Goal: Task Accomplishment & Management: Manage account settings

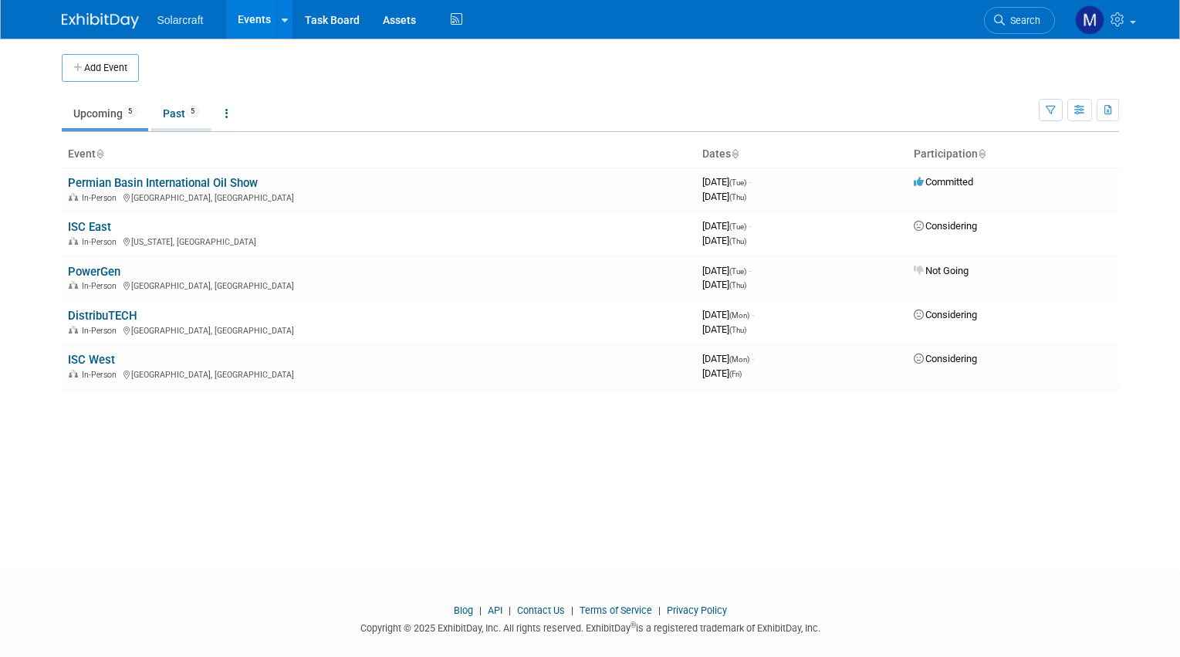
click at [171, 110] on link "Past 5" at bounding box center [180, 113] width 59 height 29
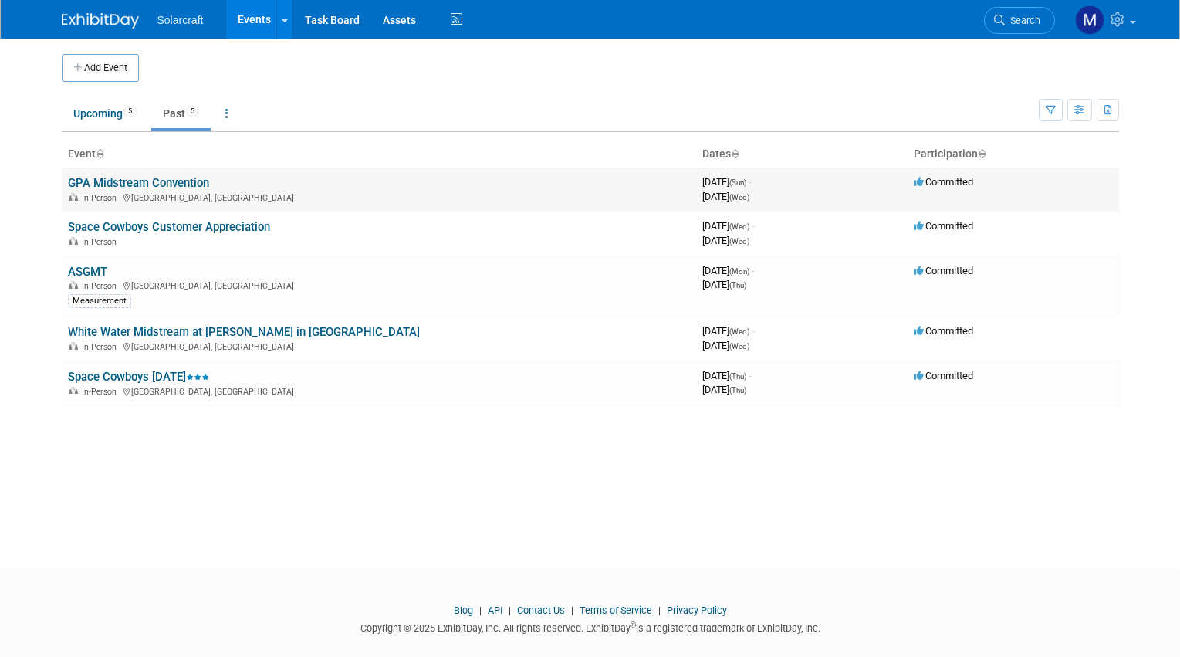
click at [128, 176] on link "GPA Midstream Convention" at bounding box center [138, 183] width 141 height 14
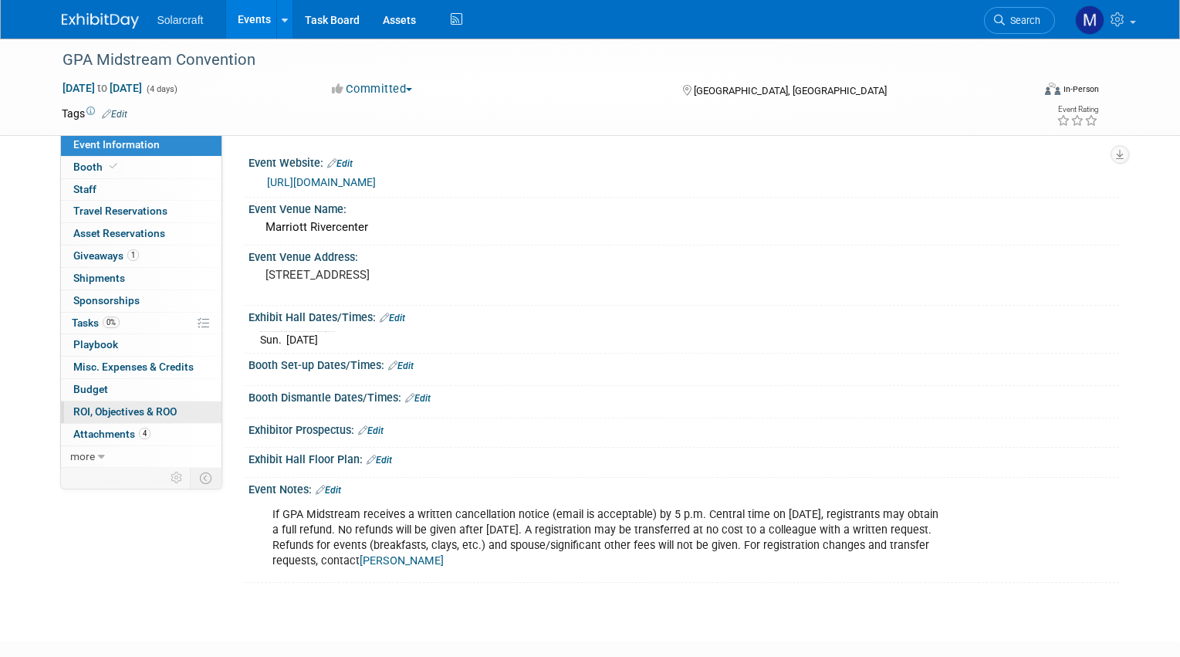
click at [155, 405] on span "ROI, Objectives & ROO 0" at bounding box center [124, 411] width 103 height 12
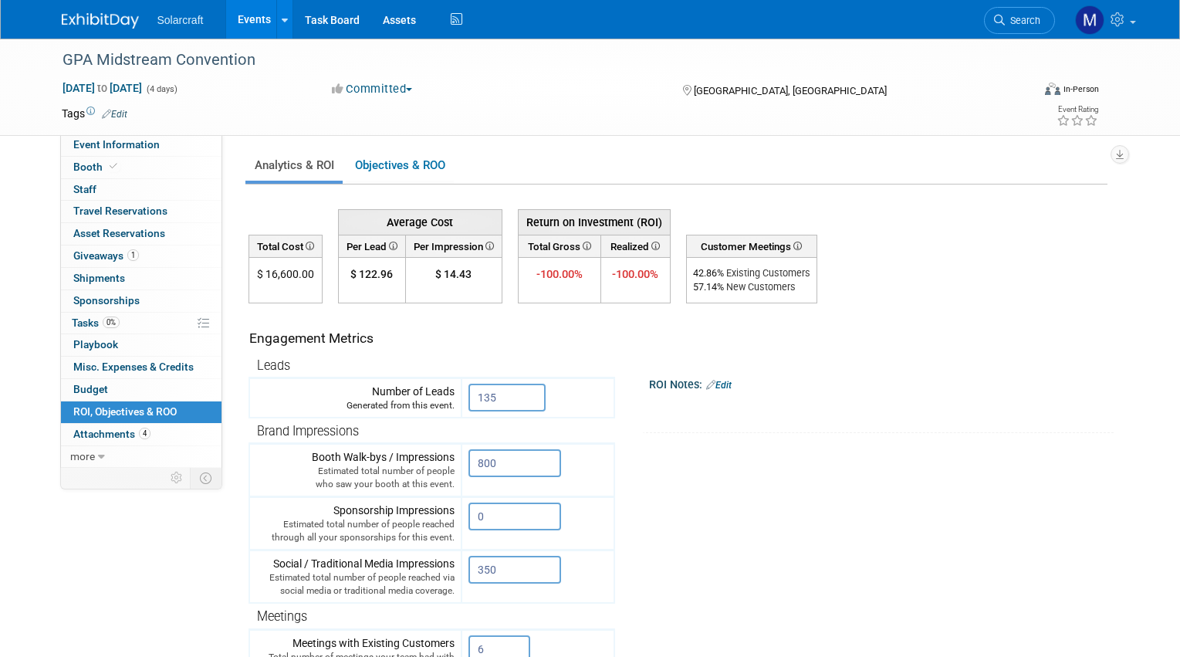
click at [729, 381] on link "Edit" at bounding box center [718, 385] width 25 height 11
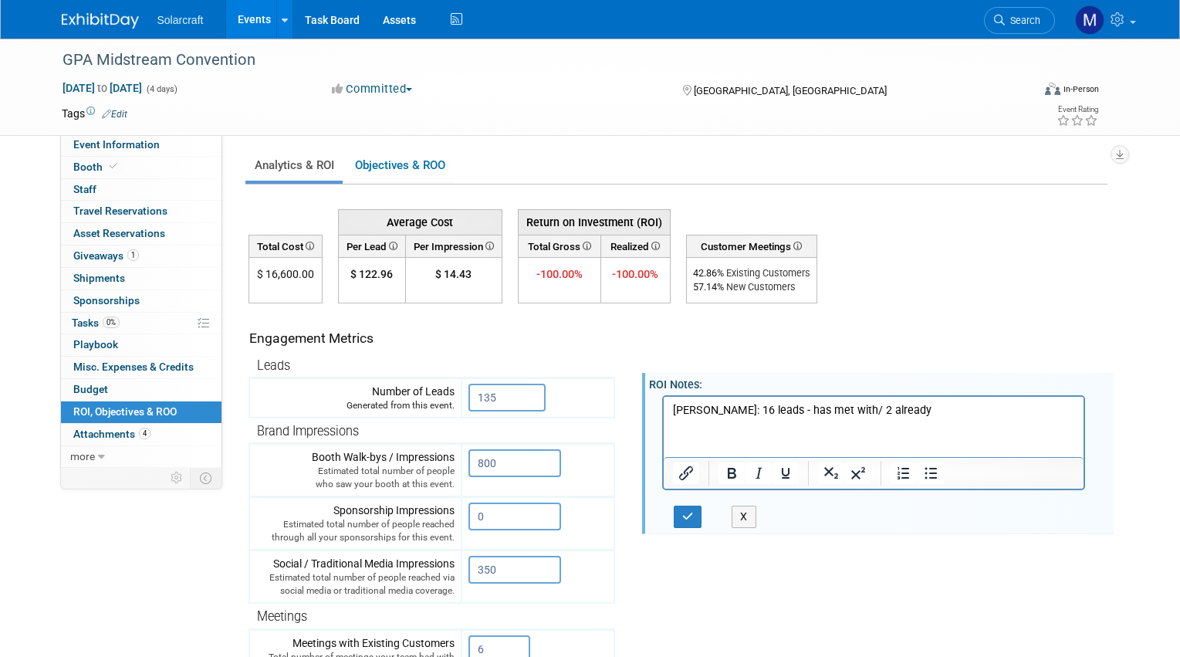
click at [673, 407] on p "Dillon: 16 leads - has met with/ 2 already" at bounding box center [873, 409] width 403 height 15
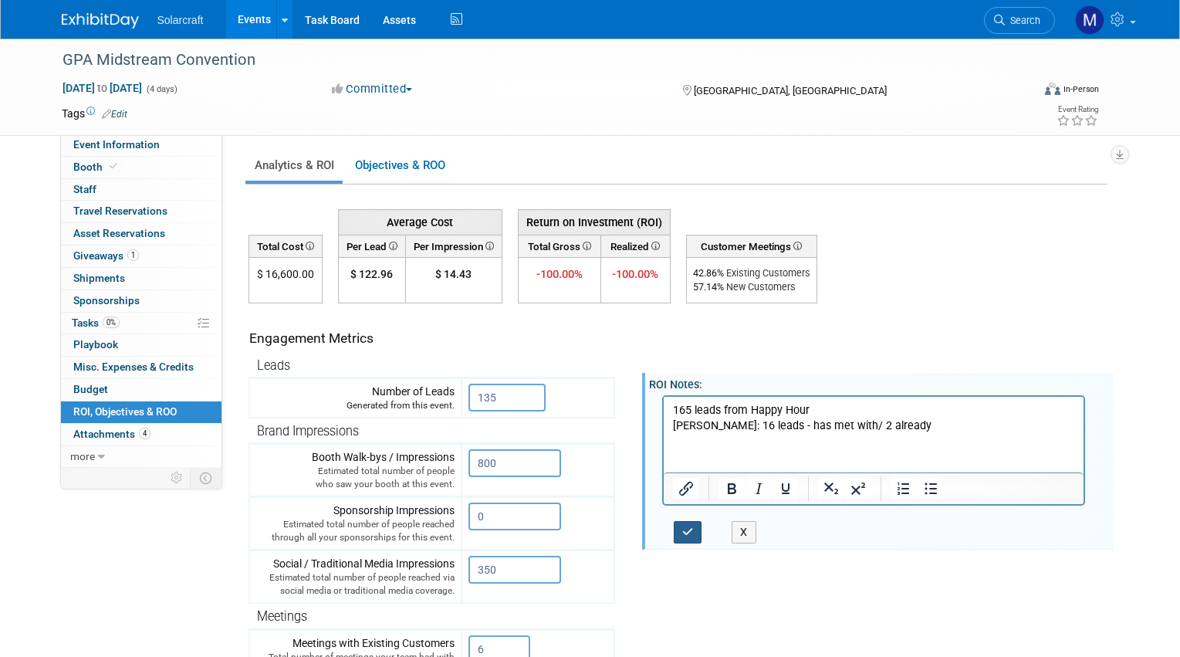
click at [685, 523] on button "button" at bounding box center [688, 532] width 29 height 22
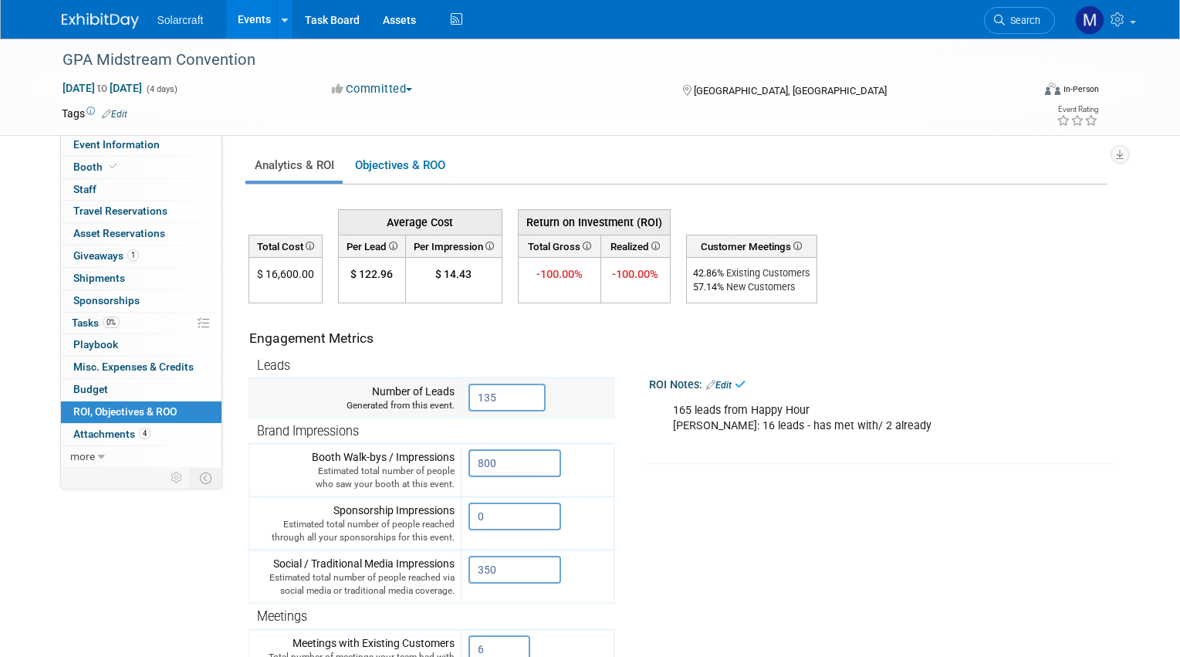
click at [506, 401] on input "135" at bounding box center [507, 398] width 77 height 28
drag, startPoint x: 500, startPoint y: 393, endPoint x: 437, endPoint y: 382, distance: 64.2
click at [437, 382] on tr "Number of Leads Generated from this event. 165 X" at bounding box center [431, 398] width 365 height 40
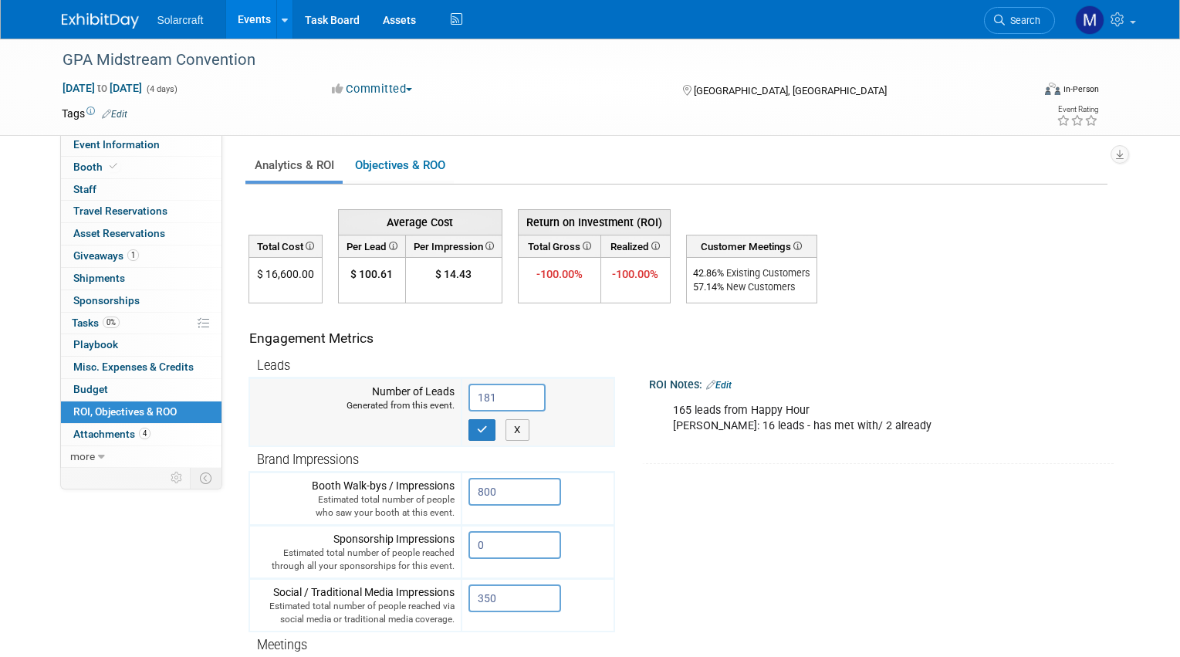
type input "181"
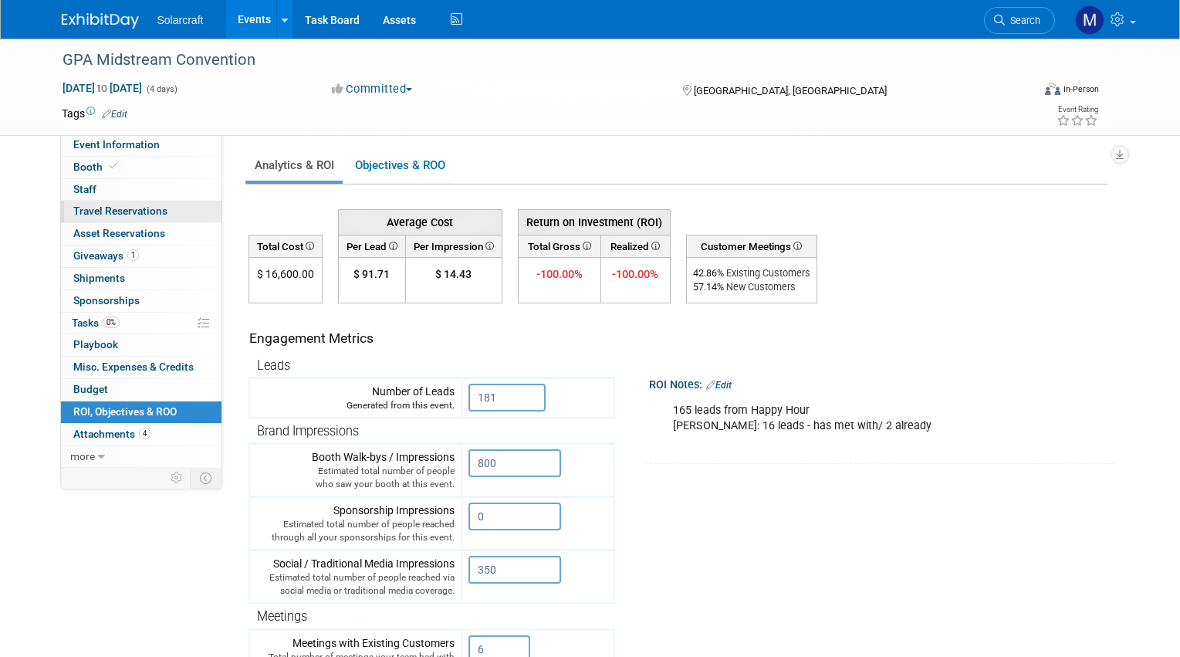
click at [119, 217] on link "0 Travel Reservations 0" at bounding box center [141, 212] width 161 height 22
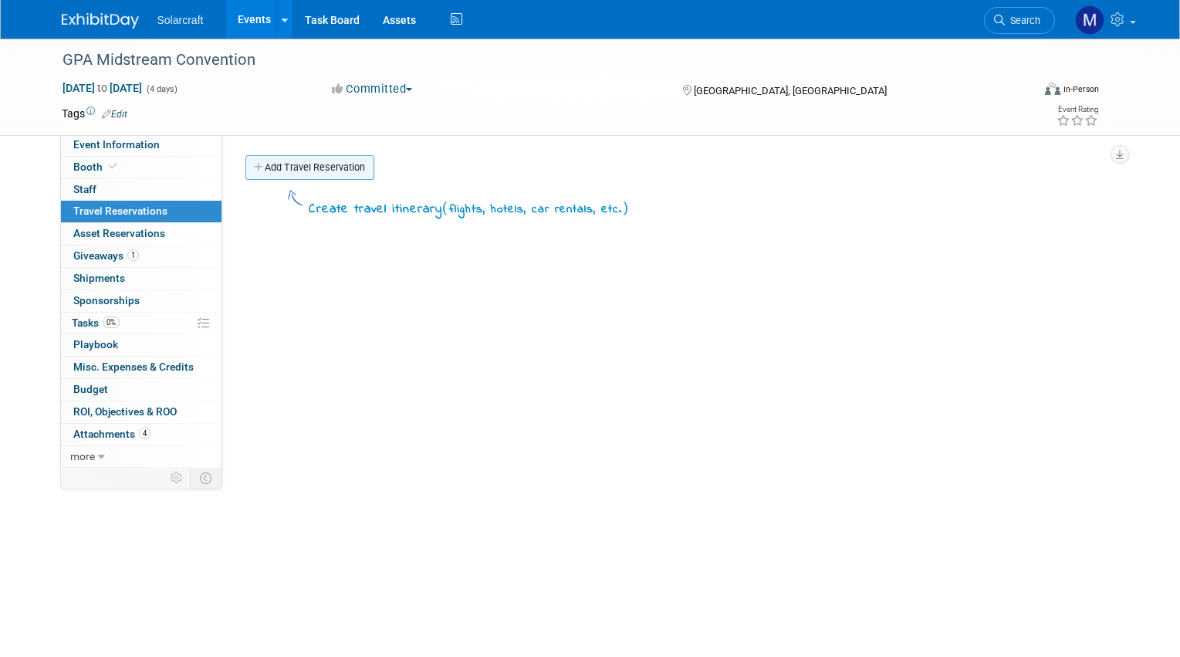
click at [318, 161] on link "Add Travel Reservation" at bounding box center [310, 167] width 129 height 25
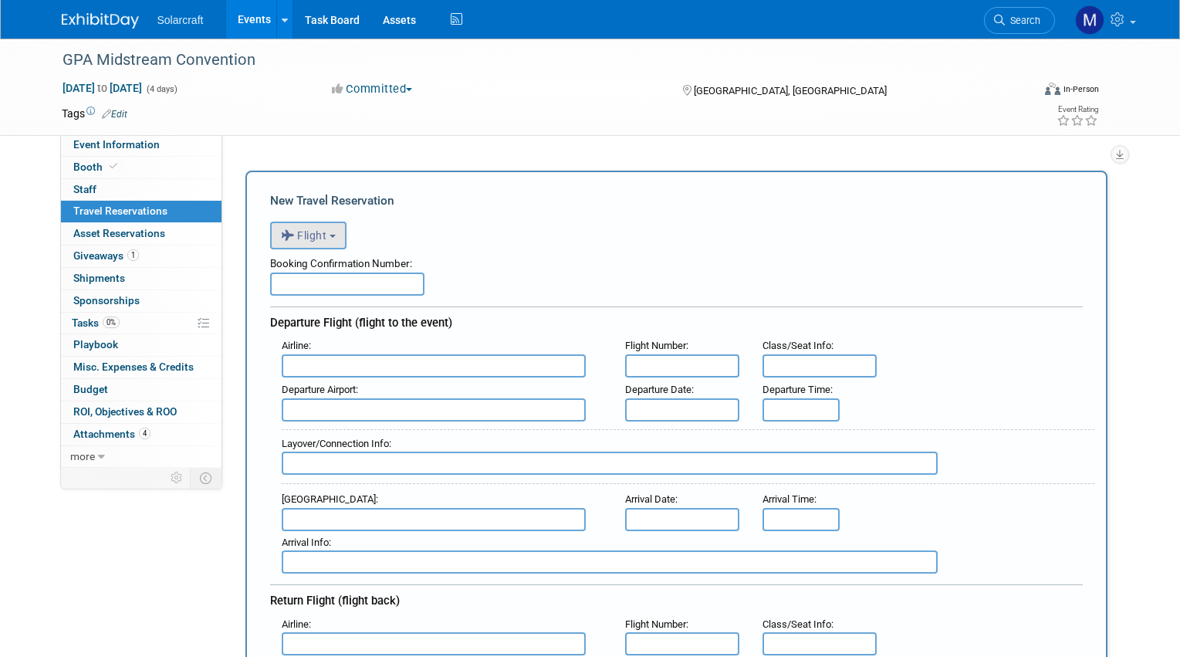
click at [312, 242] on button "Flight" at bounding box center [308, 236] width 76 height 28
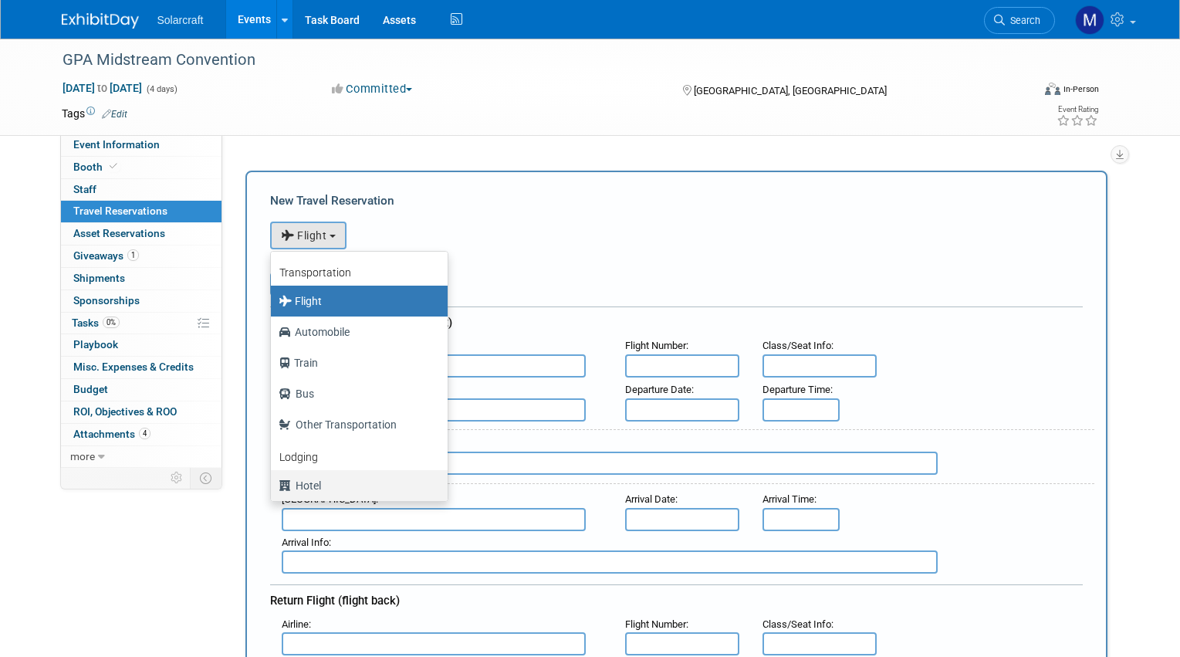
click at [327, 487] on label "Hotel" at bounding box center [356, 485] width 154 height 25
click at [273, 487] on input "Hotel" at bounding box center [268, 484] width 10 height 10
select select "6"
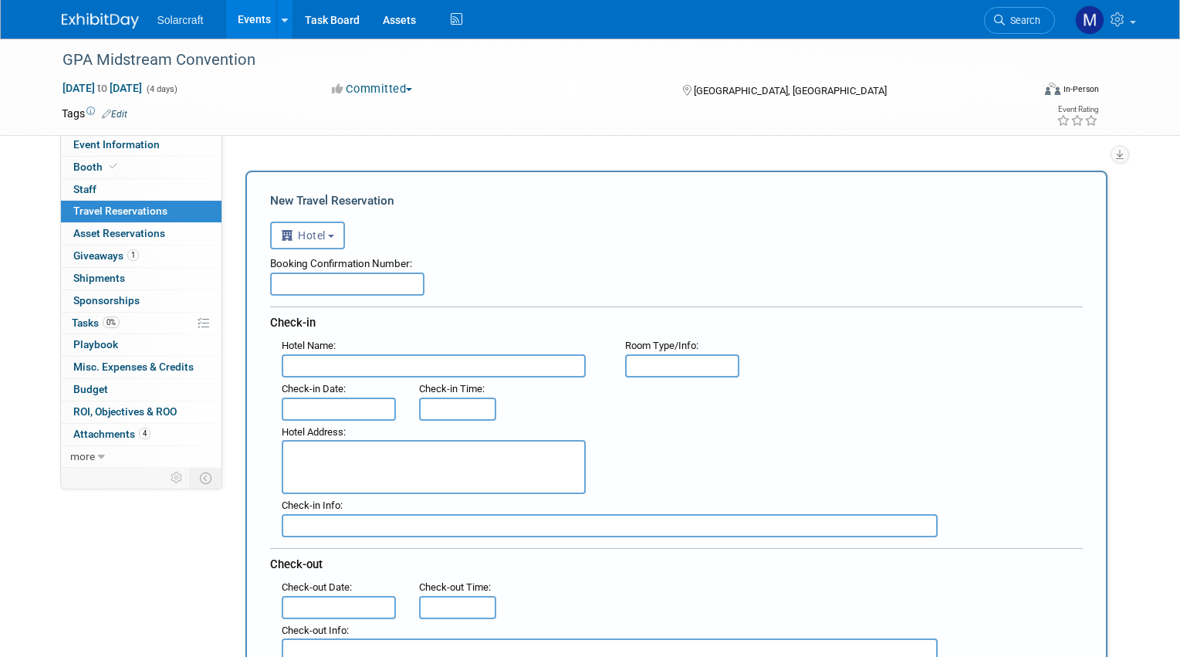
scroll to position [264, 0]
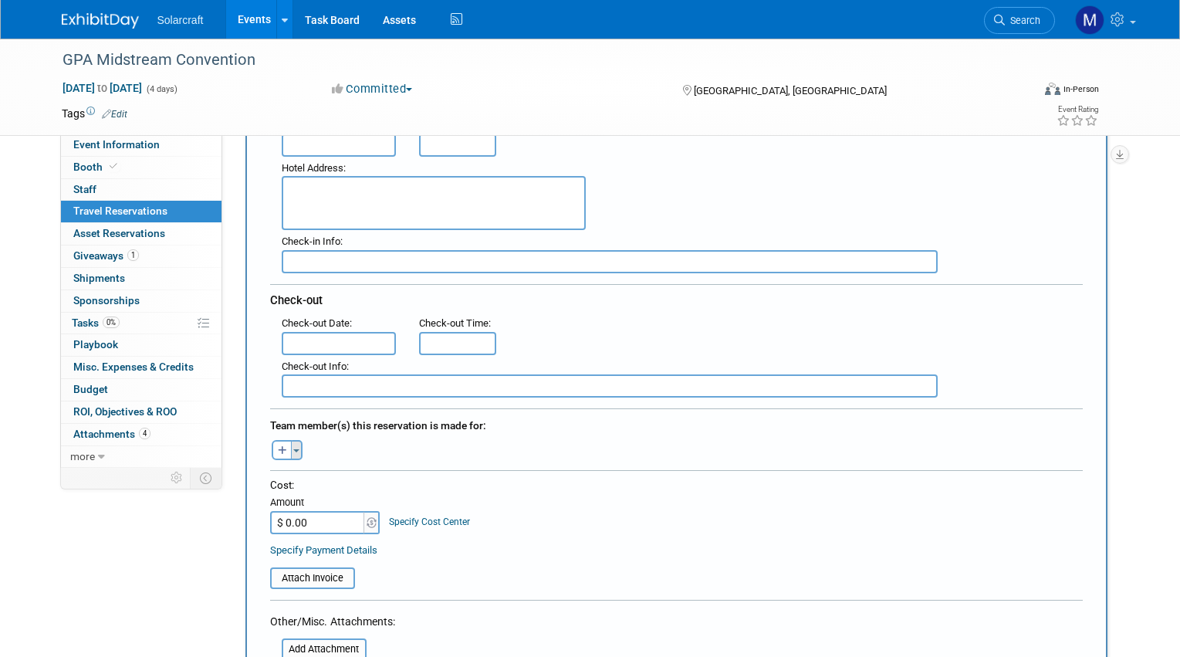
click at [299, 449] on button "Toggle Dropdown" at bounding box center [297, 450] width 12 height 20
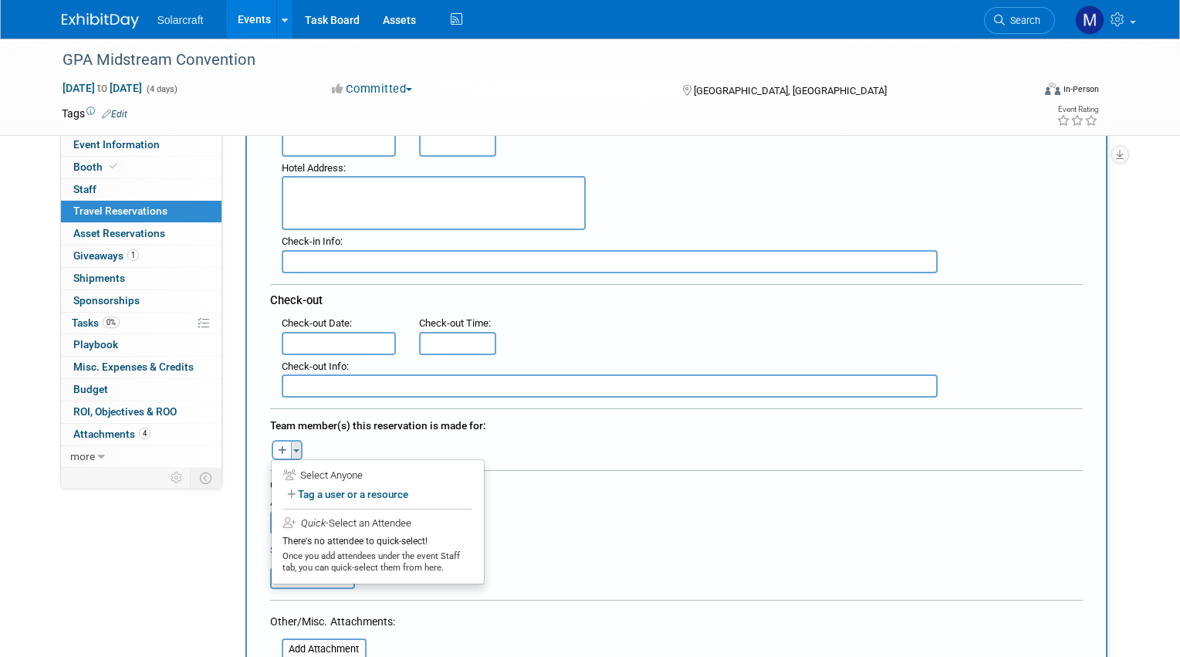
scroll to position [0, 0]
click at [364, 483] on label "Tag a user or a resource" at bounding box center [377, 494] width 189 height 22
select select
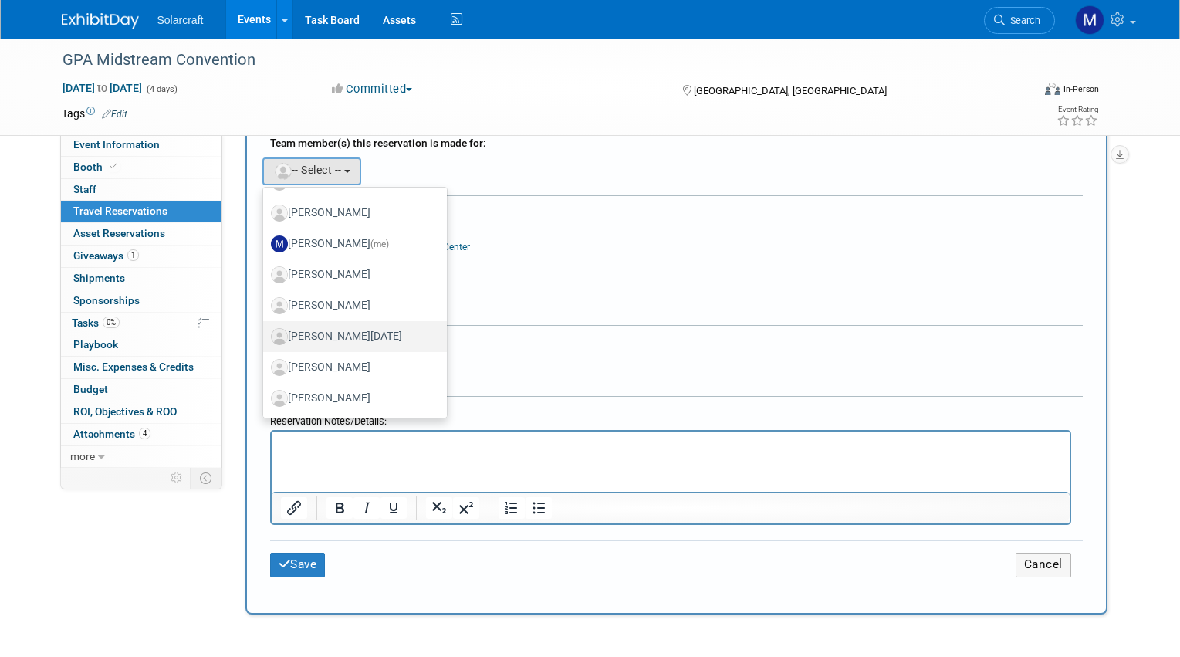
scroll to position [210, 0]
click at [357, 247] on label "Madison Fichtner (me)" at bounding box center [351, 247] width 161 height 25
click at [266, 247] on input "Madison Fichtner (me)" at bounding box center [261, 245] width 10 height 10
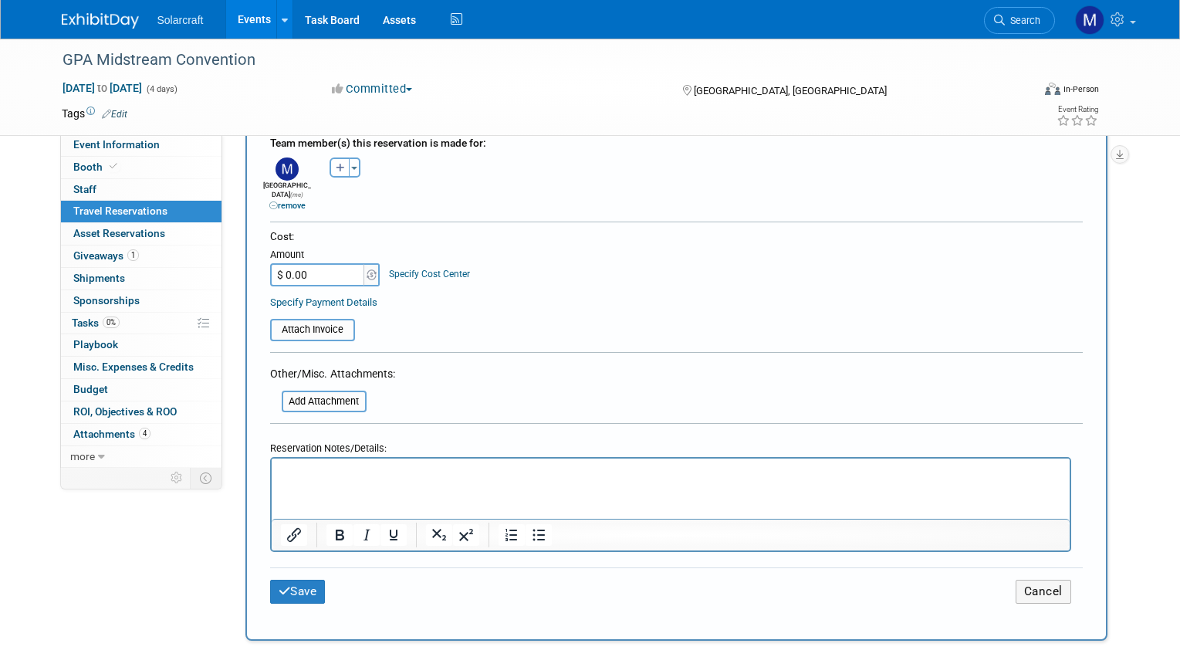
scroll to position [522, 0]
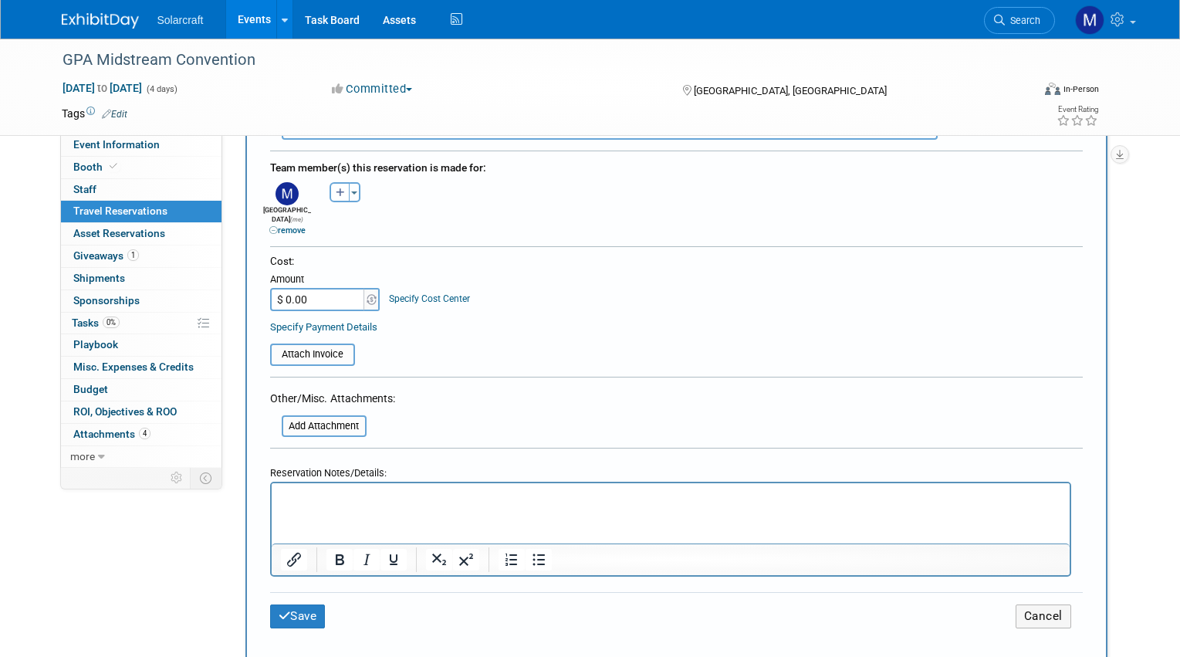
drag, startPoint x: 321, startPoint y: 281, endPoint x: 276, endPoint y: 275, distance: 46.0
click at [276, 288] on input "$ 0.00" at bounding box center [318, 299] width 97 height 23
type input "$ 378.44"
click at [432, 333] on table "Attach Invoice" at bounding box center [676, 348] width 813 height 36
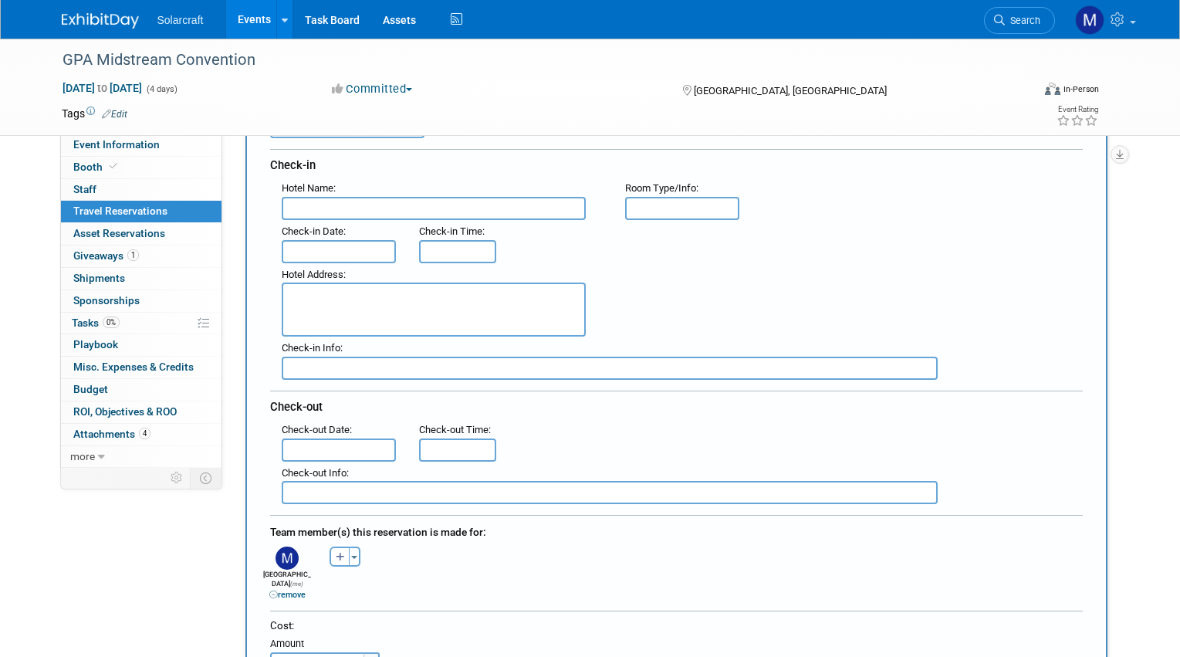
scroll to position [749, 0]
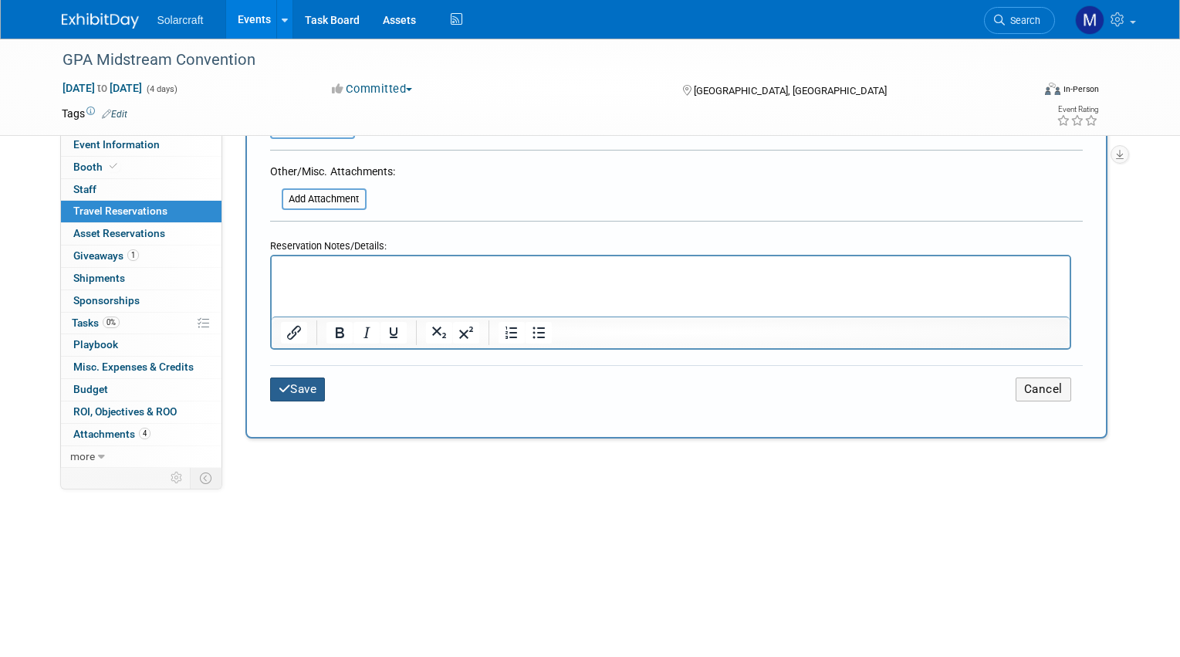
click at [317, 378] on button "Save" at bounding box center [298, 390] width 56 height 24
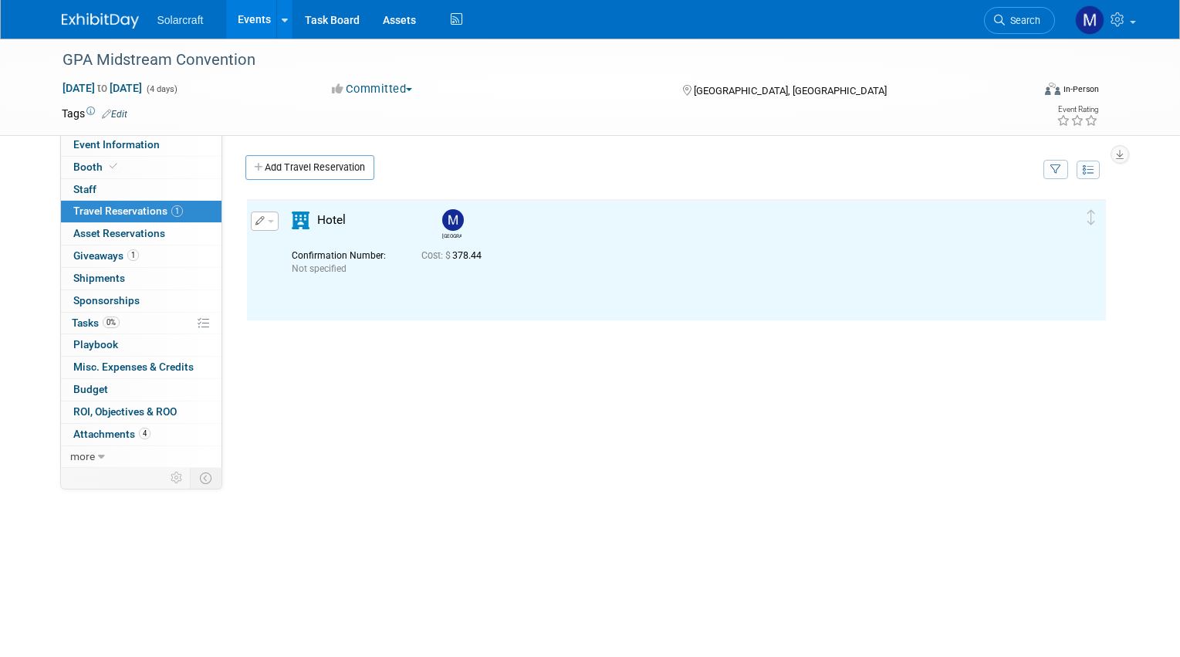
scroll to position [0, 0]
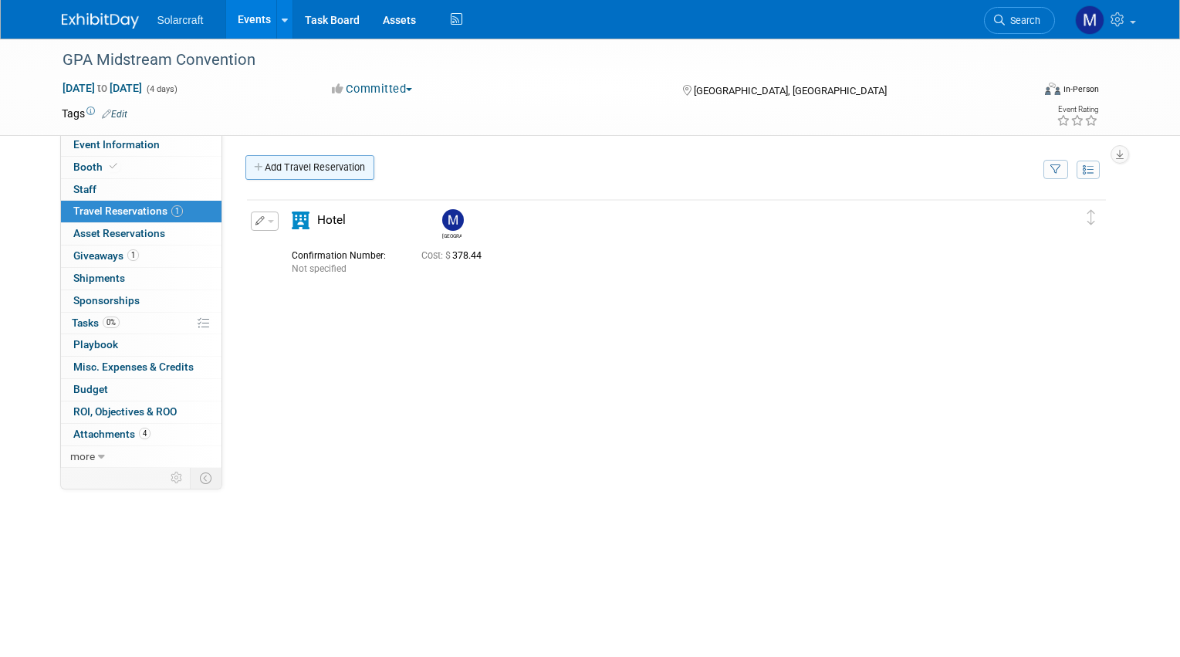
click at [332, 157] on link "Add Travel Reservation" at bounding box center [310, 167] width 129 height 25
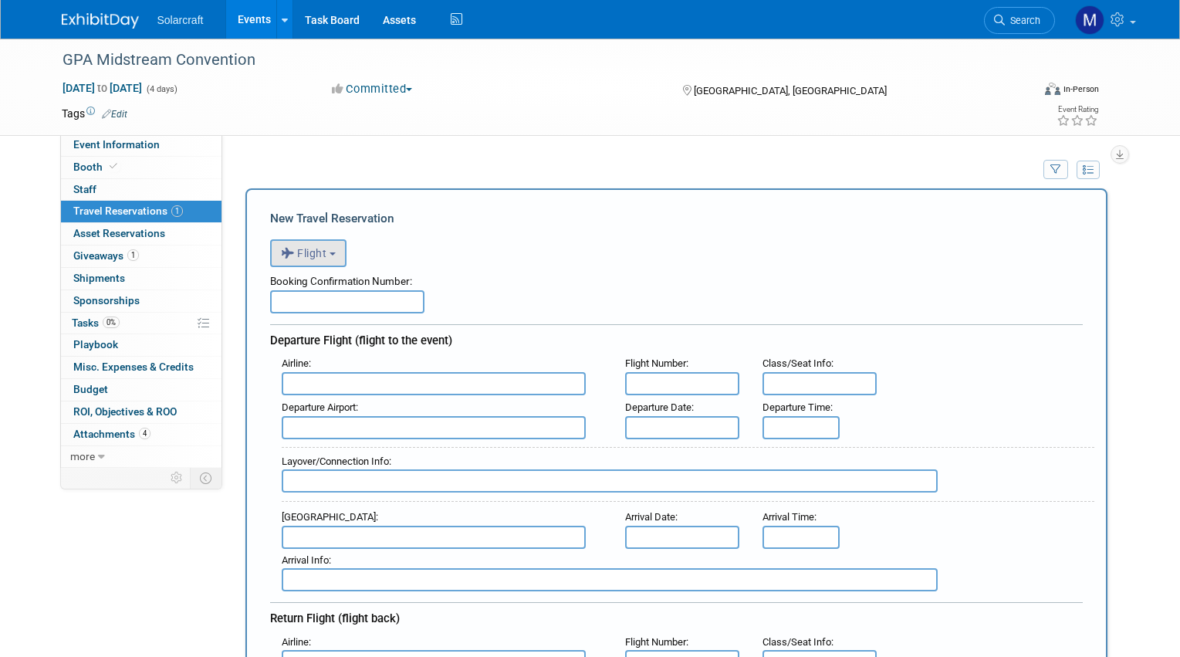
click at [311, 242] on button "Flight" at bounding box center [308, 253] width 76 height 28
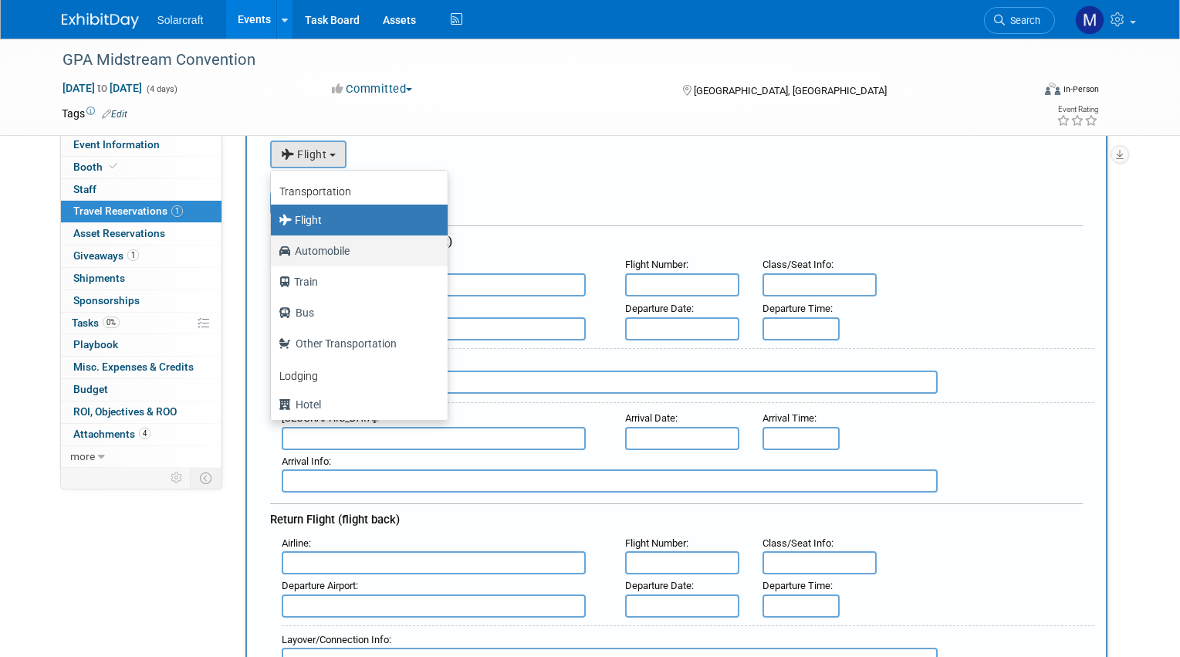
click at [348, 242] on label "Automobile" at bounding box center [356, 251] width 154 height 25
click at [273, 244] on input "Automobile" at bounding box center [268, 249] width 10 height 10
select select "4"
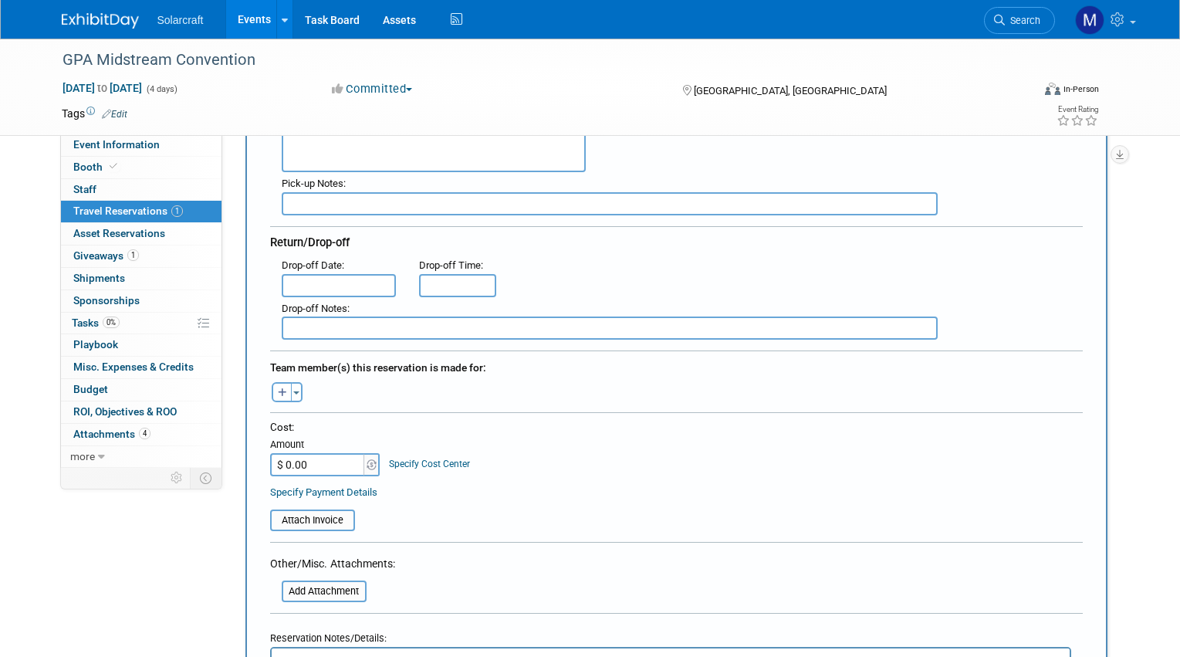
scroll to position [343, 0]
click at [322, 450] on input "$ 0.00" at bounding box center [318, 461] width 97 height 23
type input "$ 553.70"
click at [609, 446] on div "Cost: Amount $ 553.70 Specify Cost Center Cost Center -- Not Specified --" at bounding box center [676, 445] width 813 height 56
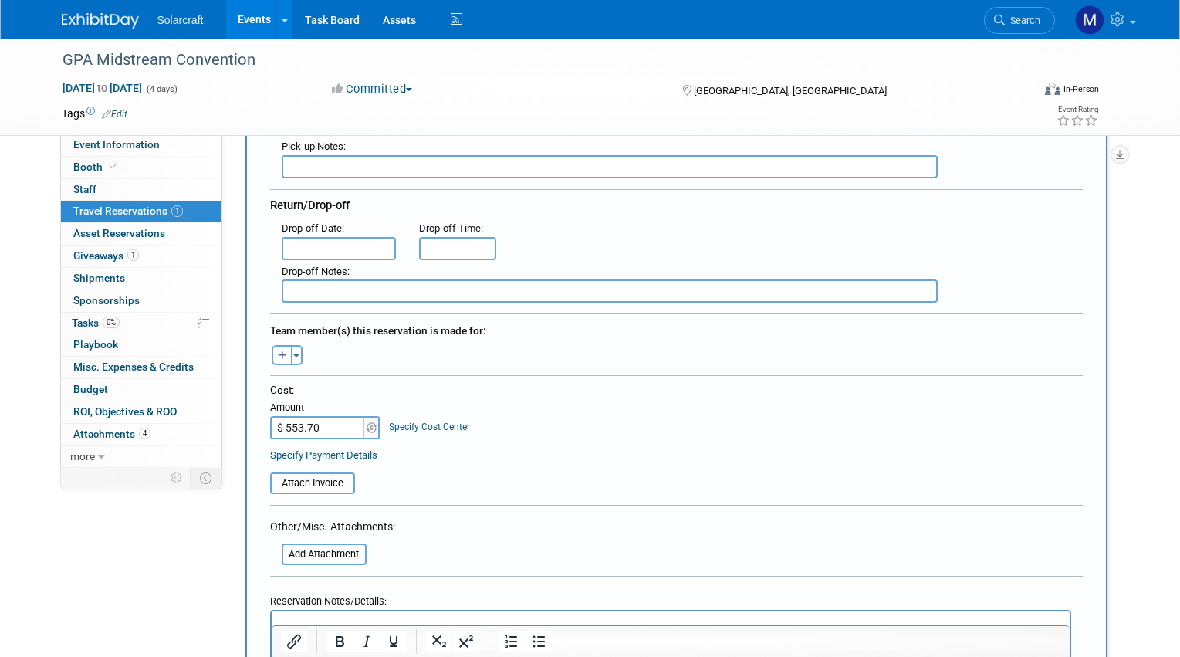
scroll to position [730, 0]
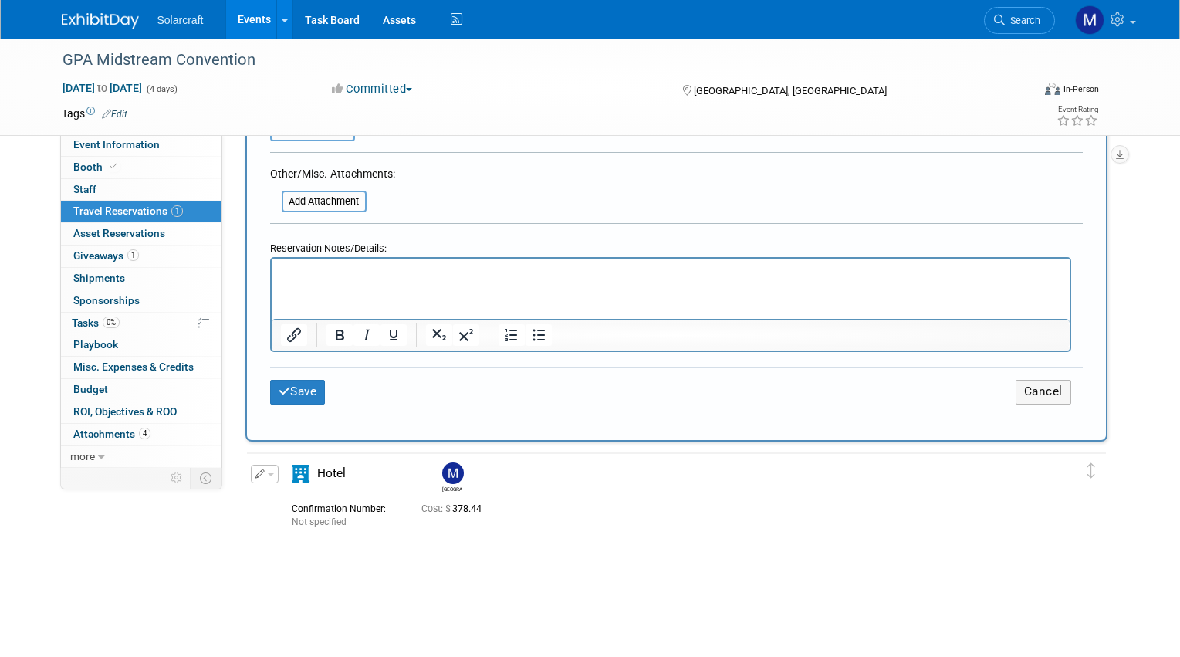
click at [387, 281] on html at bounding box center [670, 270] width 798 height 22
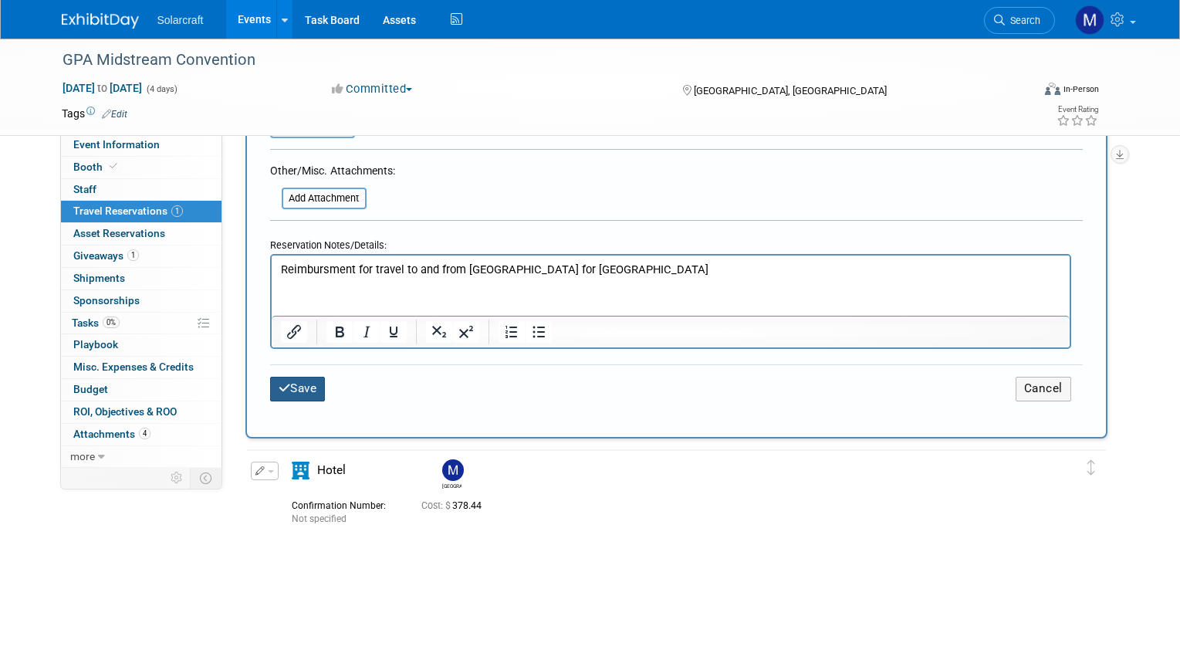
click at [302, 384] on button "Save" at bounding box center [298, 389] width 56 height 24
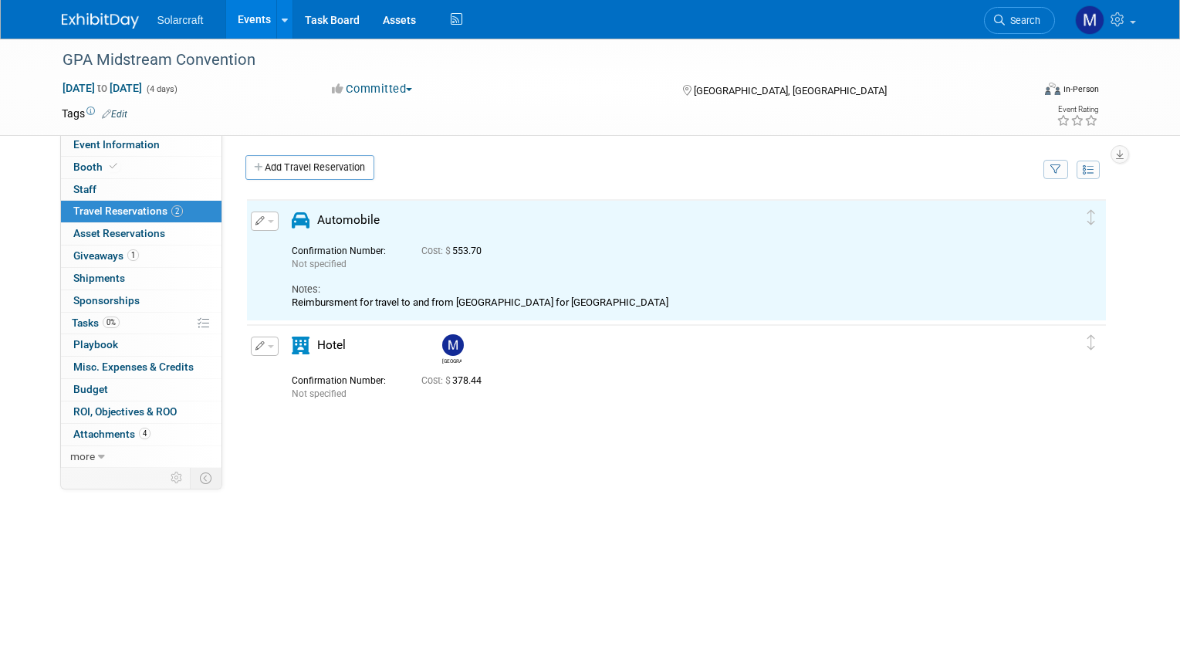
scroll to position [0, 0]
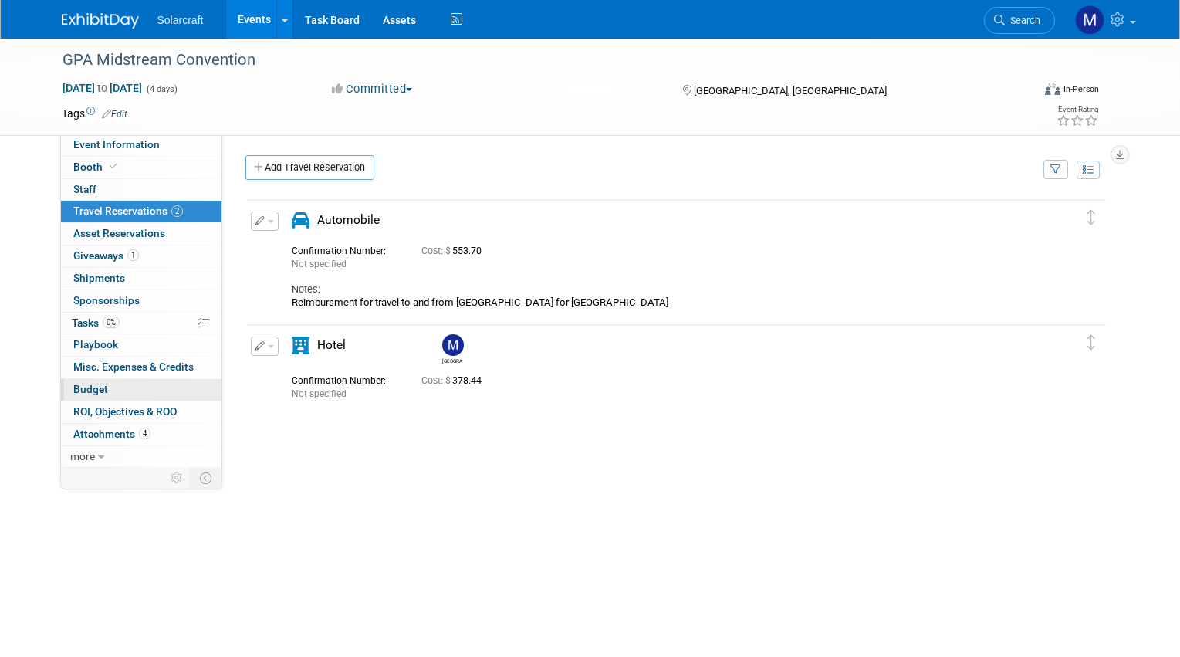
click at [104, 383] on span "Budget" at bounding box center [90, 389] width 35 height 12
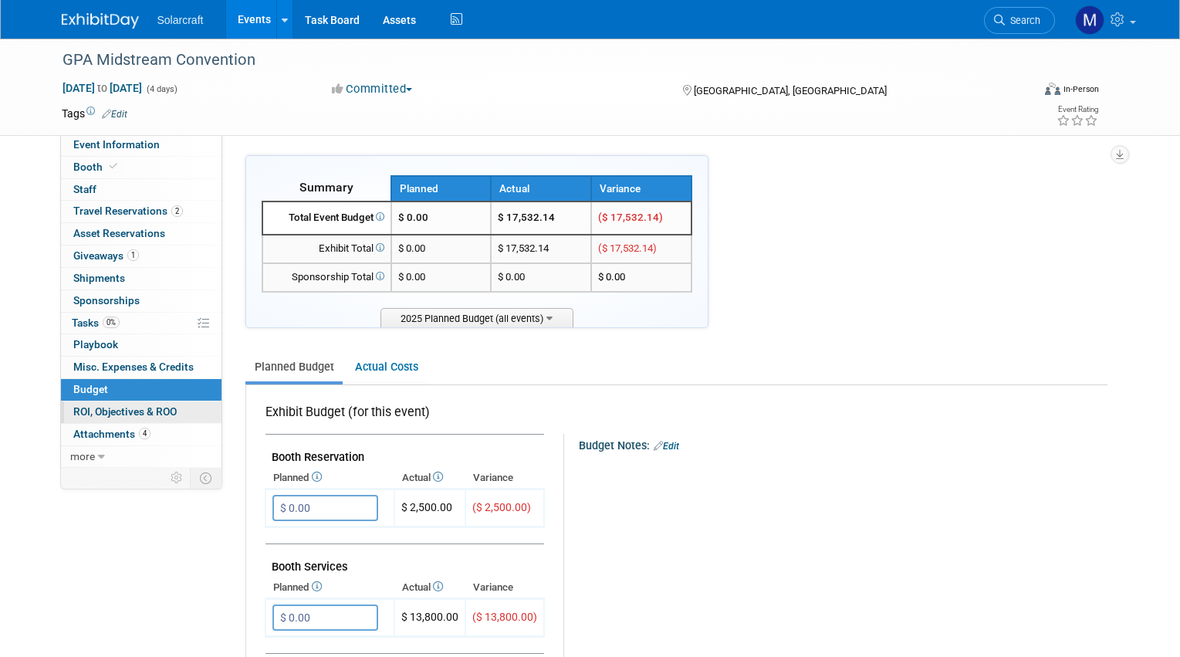
click at [100, 405] on span "ROI, Objectives & ROO 0" at bounding box center [124, 411] width 103 height 12
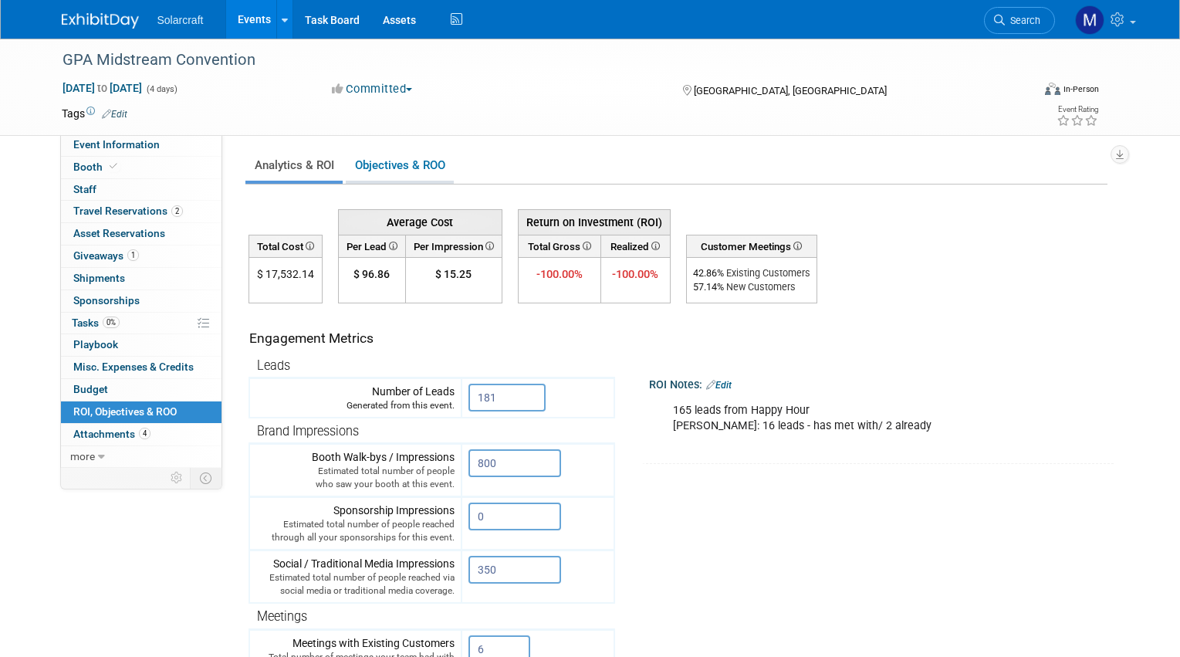
click at [373, 171] on link "Objectives & ROO 0" at bounding box center [400, 166] width 108 height 30
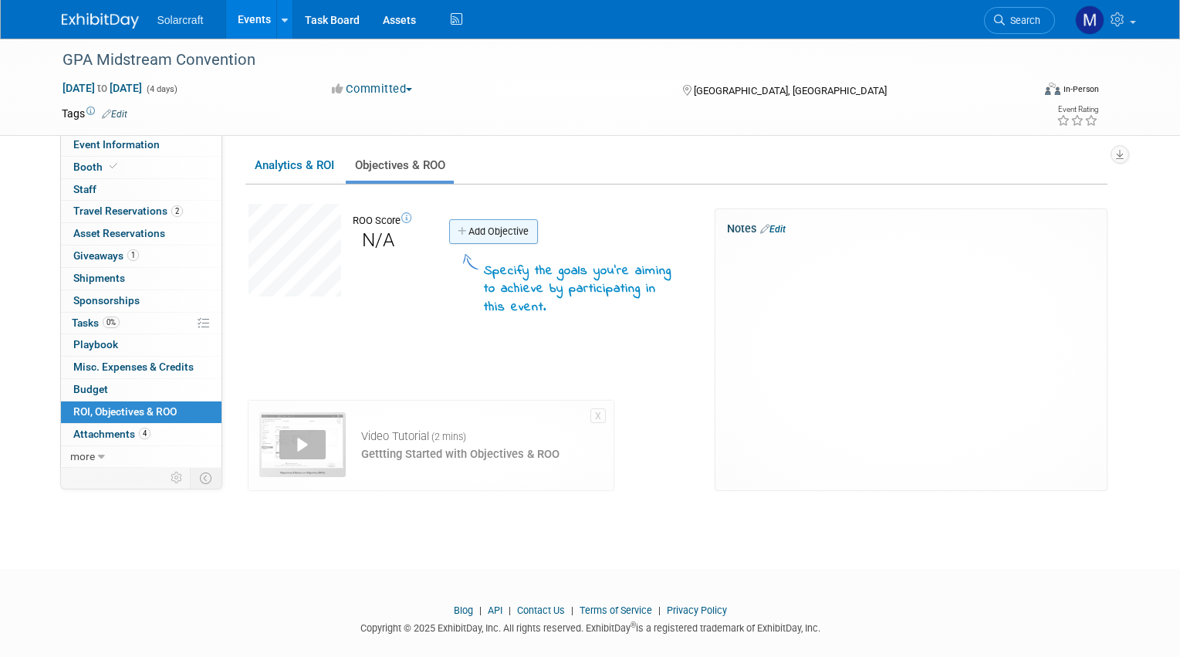
click at [466, 231] on icon at bounding box center [463, 232] width 11 height 10
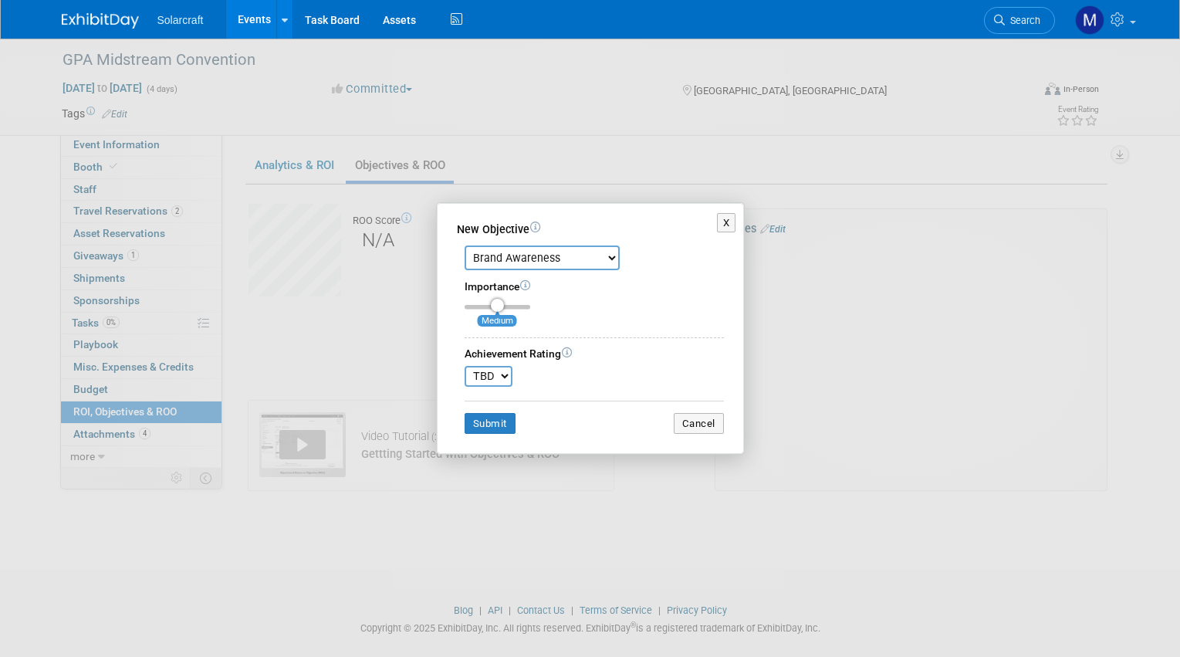
select select "1"
click at [573, 317] on div "Brand Awareness Competition Research Customer Retention Feedback Collection Lea…" at bounding box center [590, 336] width 267 height 196
click at [567, 353] on icon at bounding box center [567, 352] width 10 height 10
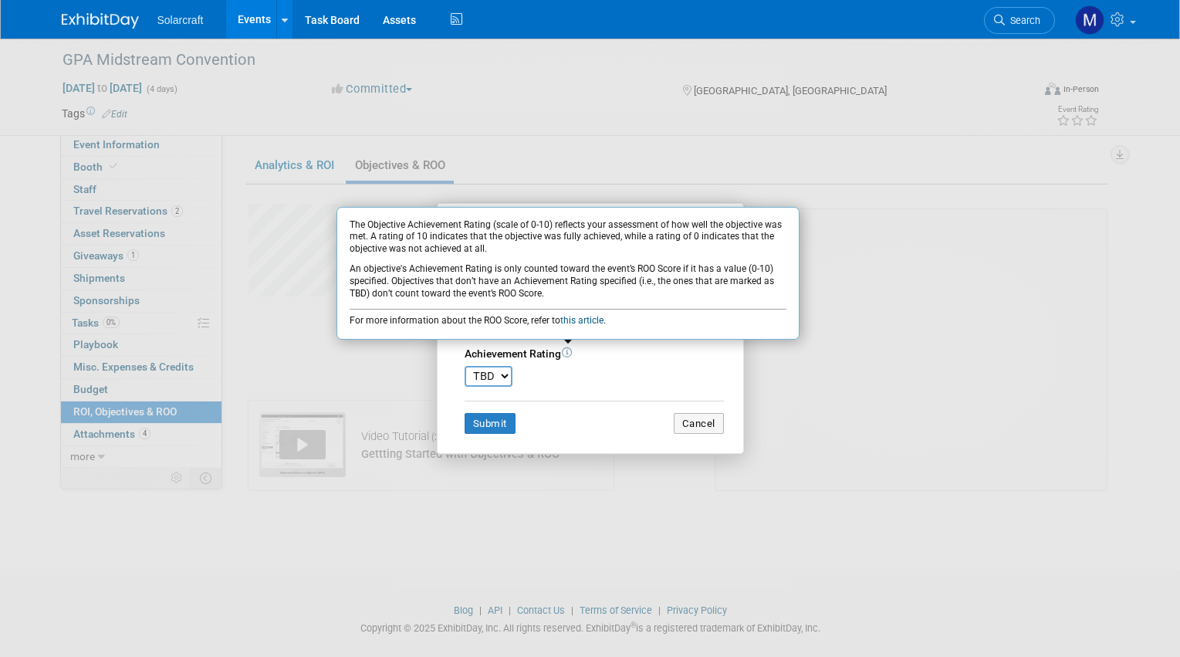
click at [567, 353] on icon at bounding box center [567, 352] width 10 height 10
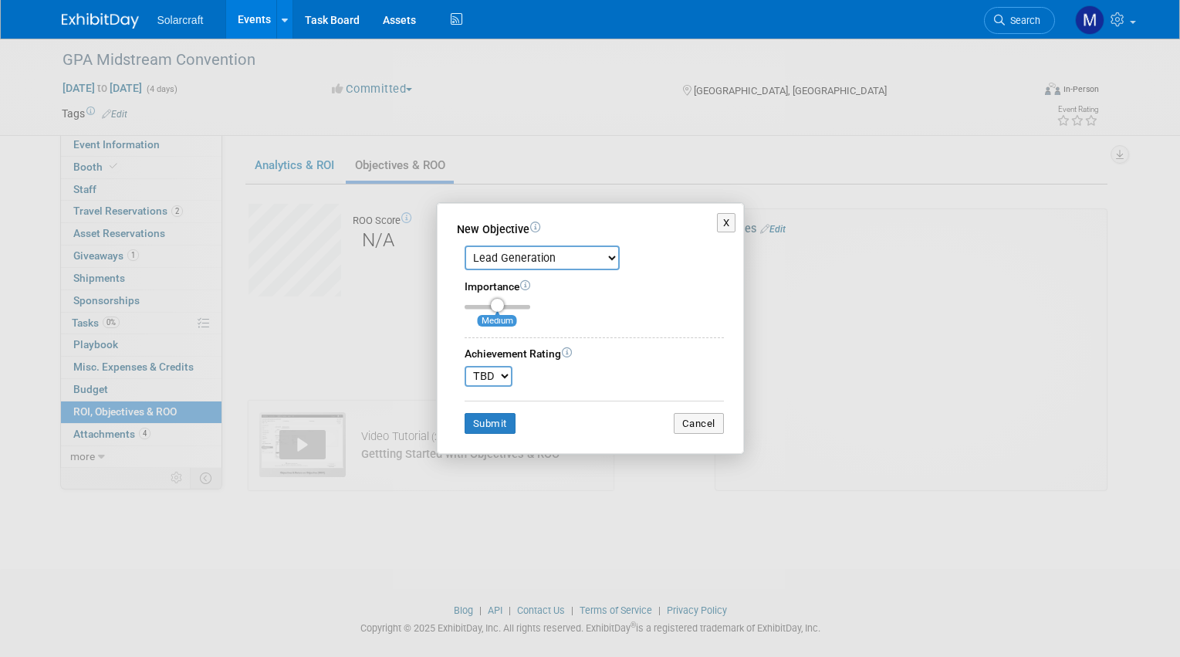
select select "8"
click at [482, 426] on button "Submit" at bounding box center [490, 424] width 51 height 22
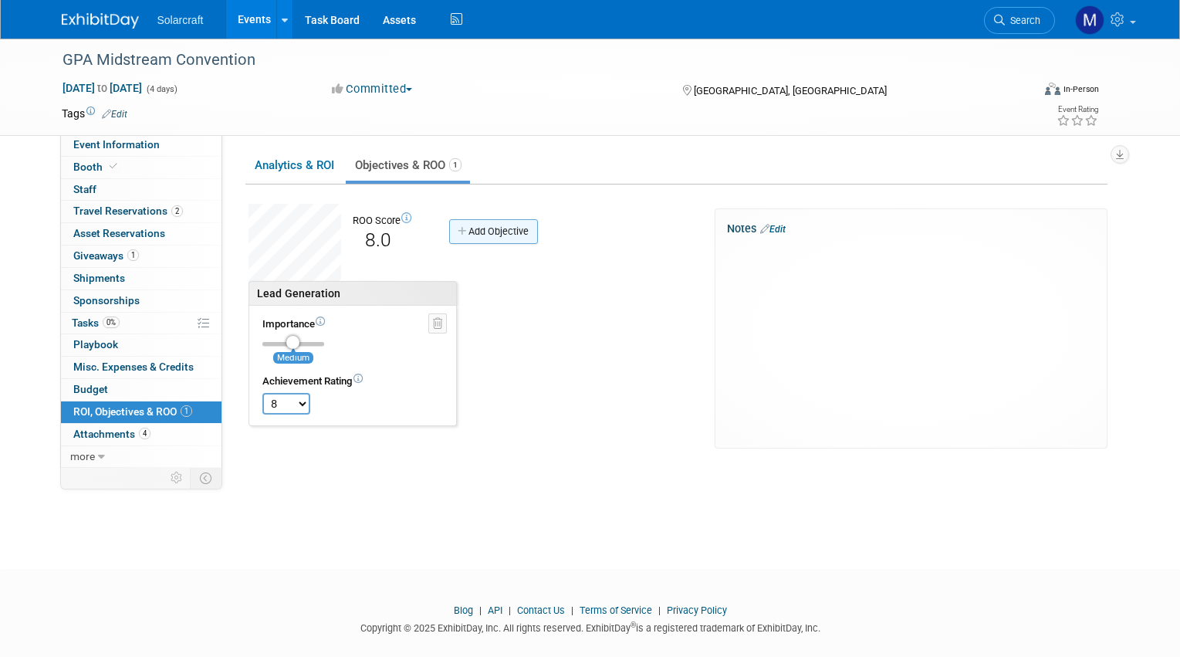
click at [512, 221] on link "Add Objective" at bounding box center [493, 231] width 89 height 25
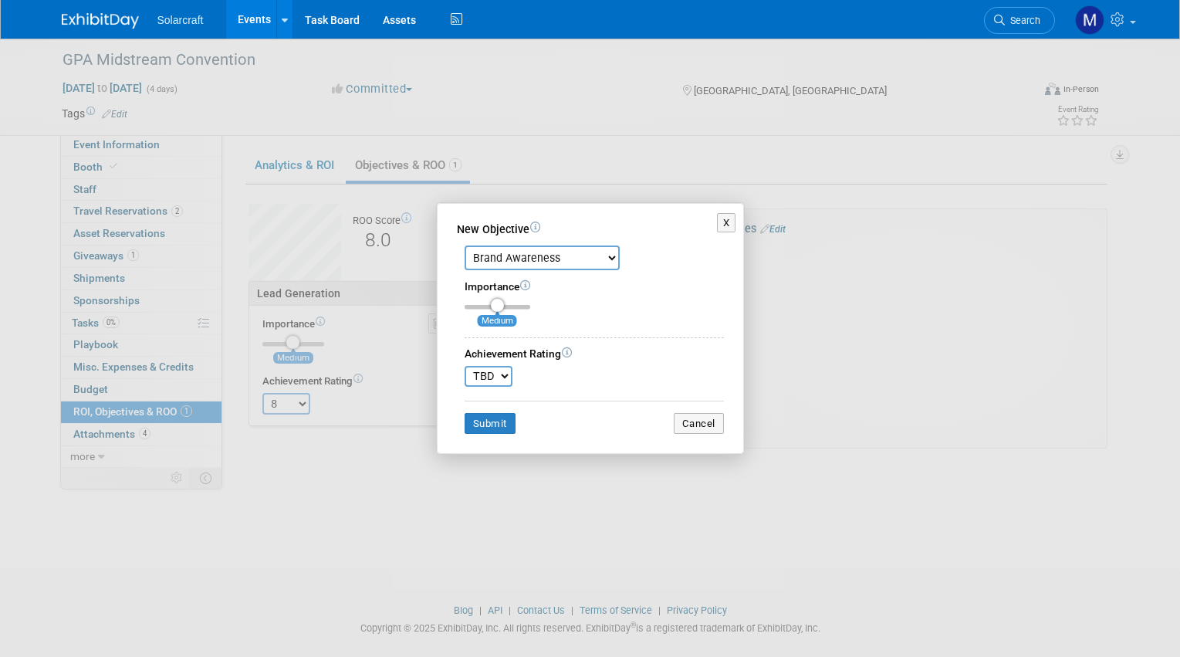
select select "6"
select select "5"
click at [495, 425] on button "Submit" at bounding box center [490, 424] width 51 height 22
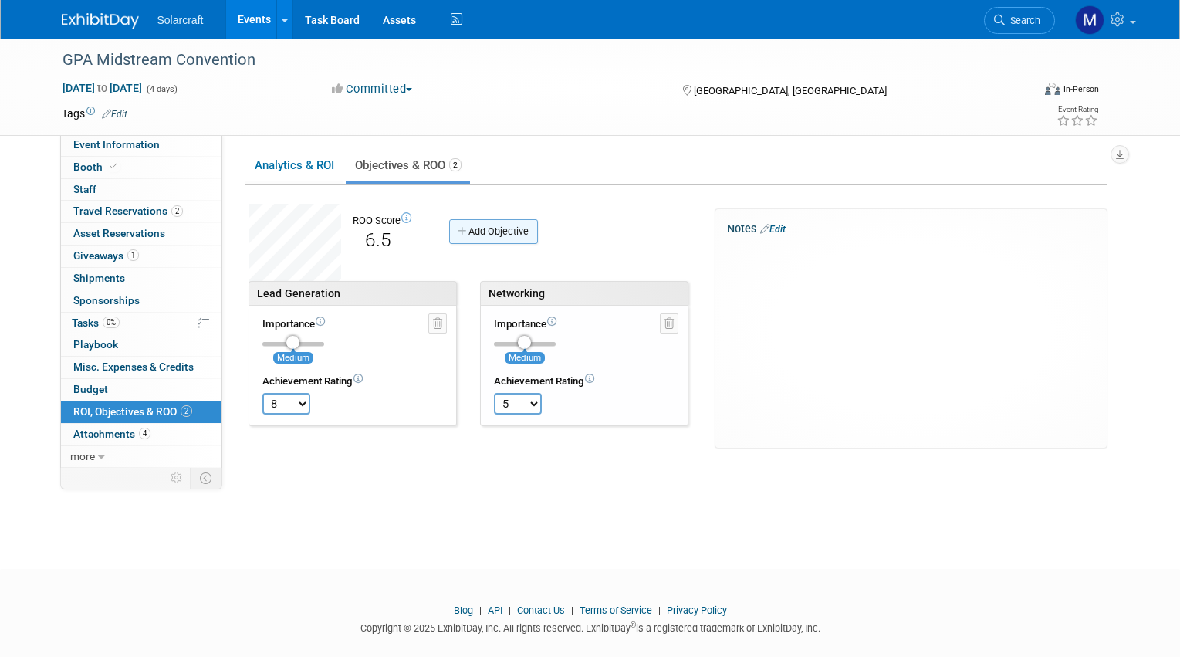
click at [500, 230] on link "Add Objective" at bounding box center [493, 231] width 89 height 25
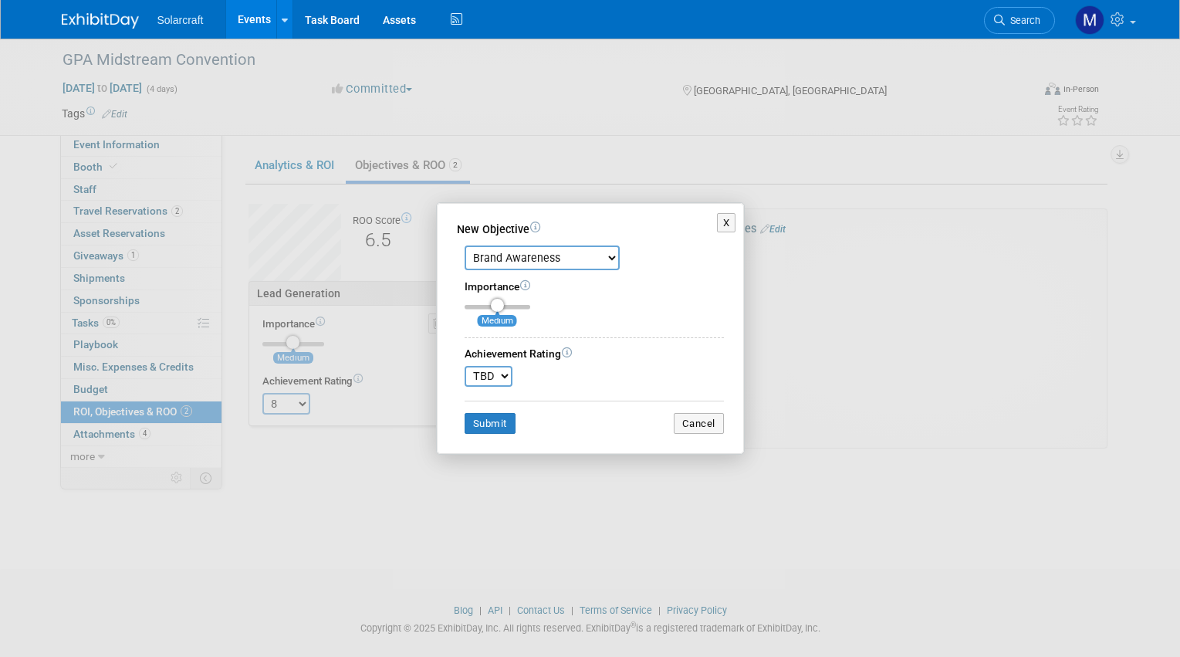
select select "10"
select select "6"
click at [484, 426] on button "Submit" at bounding box center [490, 424] width 51 height 22
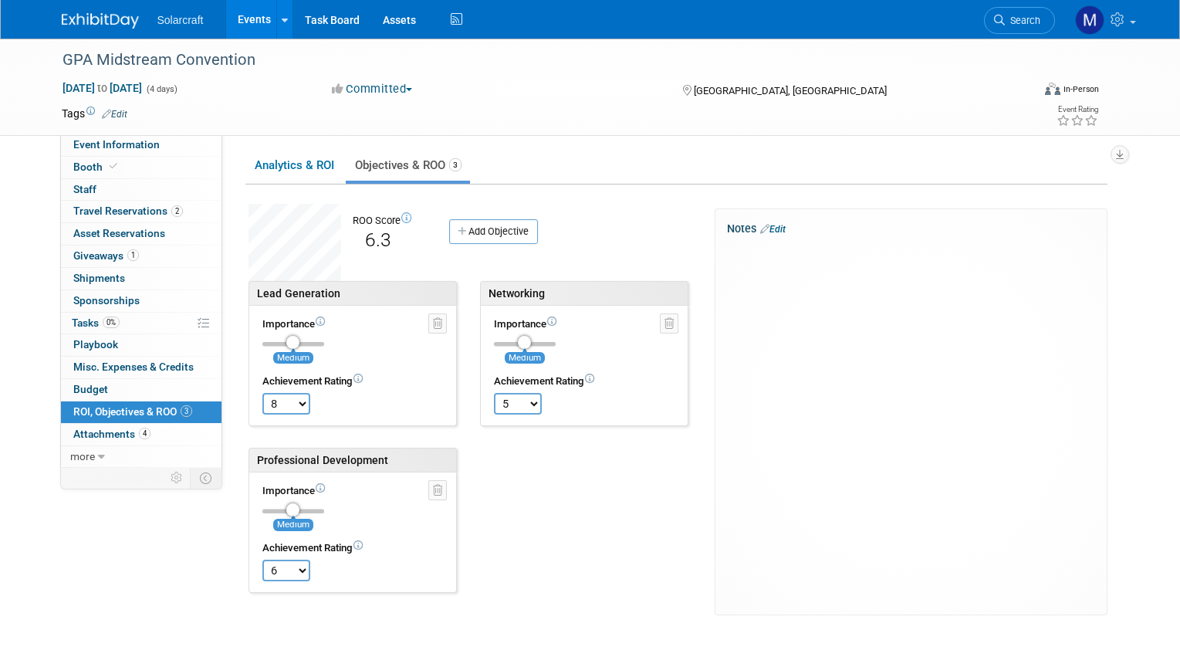
click at [361, 377] on icon at bounding box center [359, 379] width 10 height 10
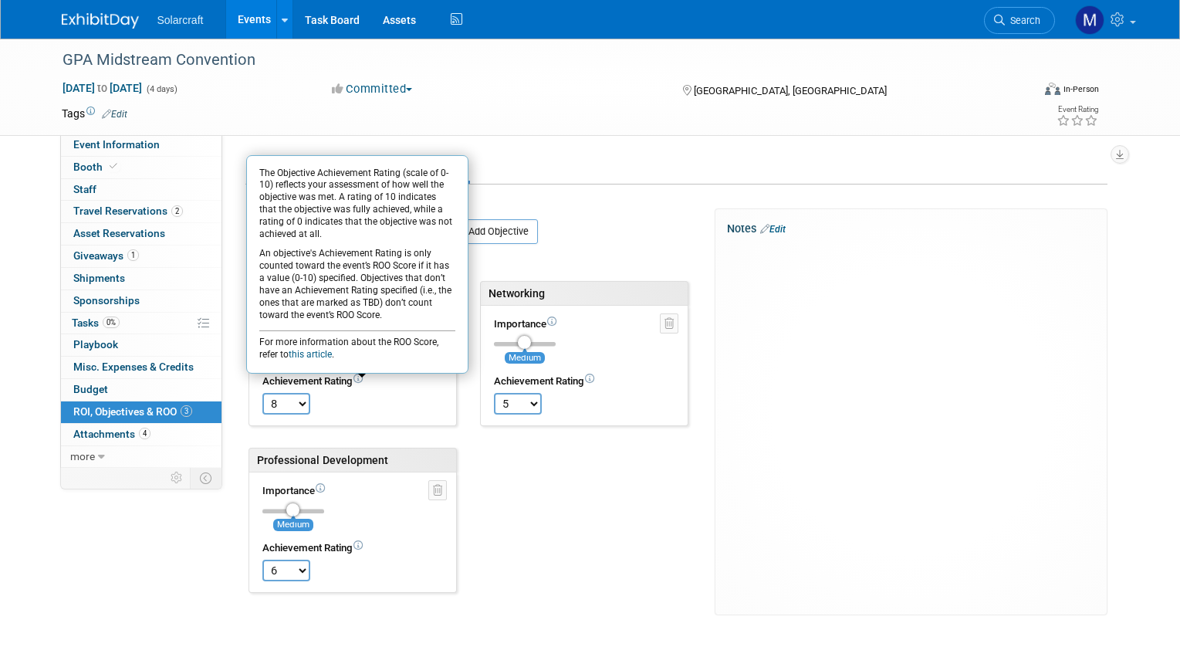
click at [514, 439] on div "Lead Generation Importance Medium . TBD 0 1" at bounding box center [476, 448] width 479 height 334
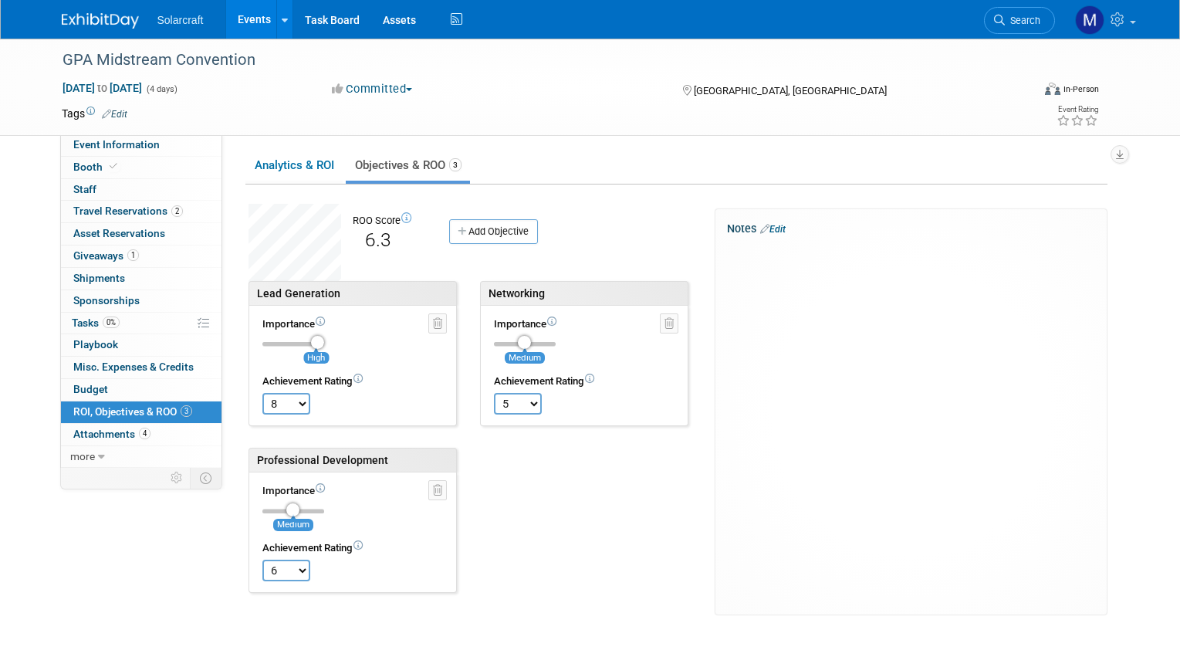
drag, startPoint x: 294, startPoint y: 337, endPoint x: 320, endPoint y: 340, distance: 26.4
type input "3"
click at [320, 342] on input "range" at bounding box center [293, 344] width 62 height 5
click at [520, 466] on div "Lead Generation Importance High TBD 0 1 2 3" at bounding box center [476, 448] width 479 height 334
click at [509, 232] on link "Add Objective" at bounding box center [493, 231] width 89 height 25
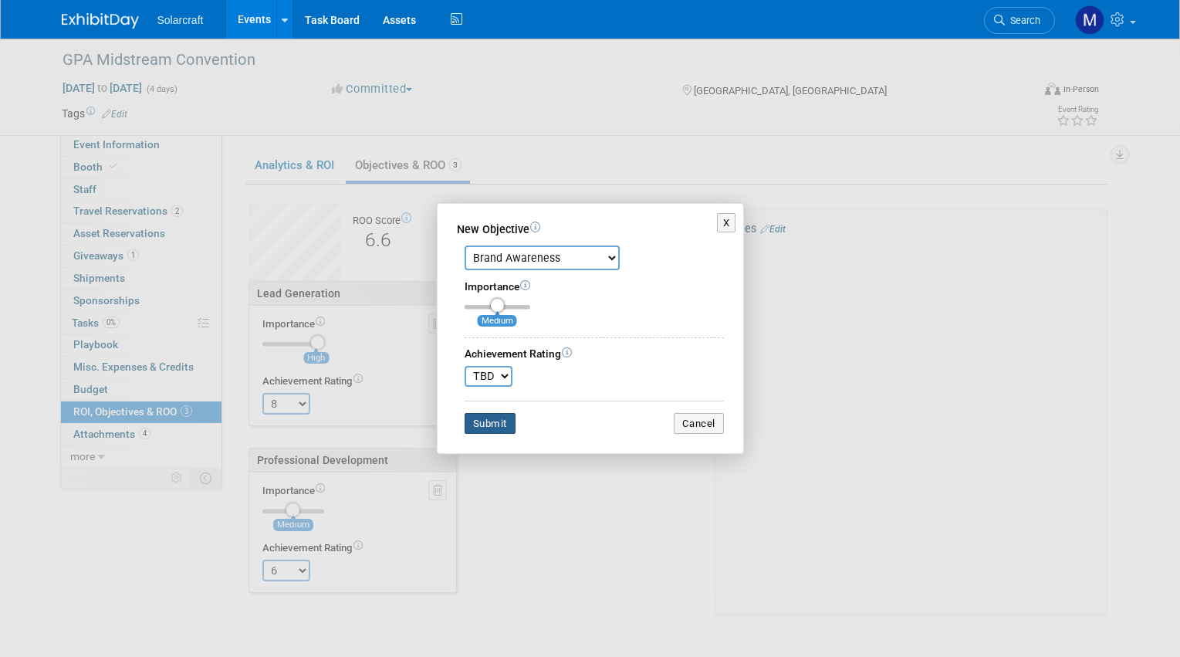
click at [513, 420] on button "Submit" at bounding box center [490, 424] width 51 height 22
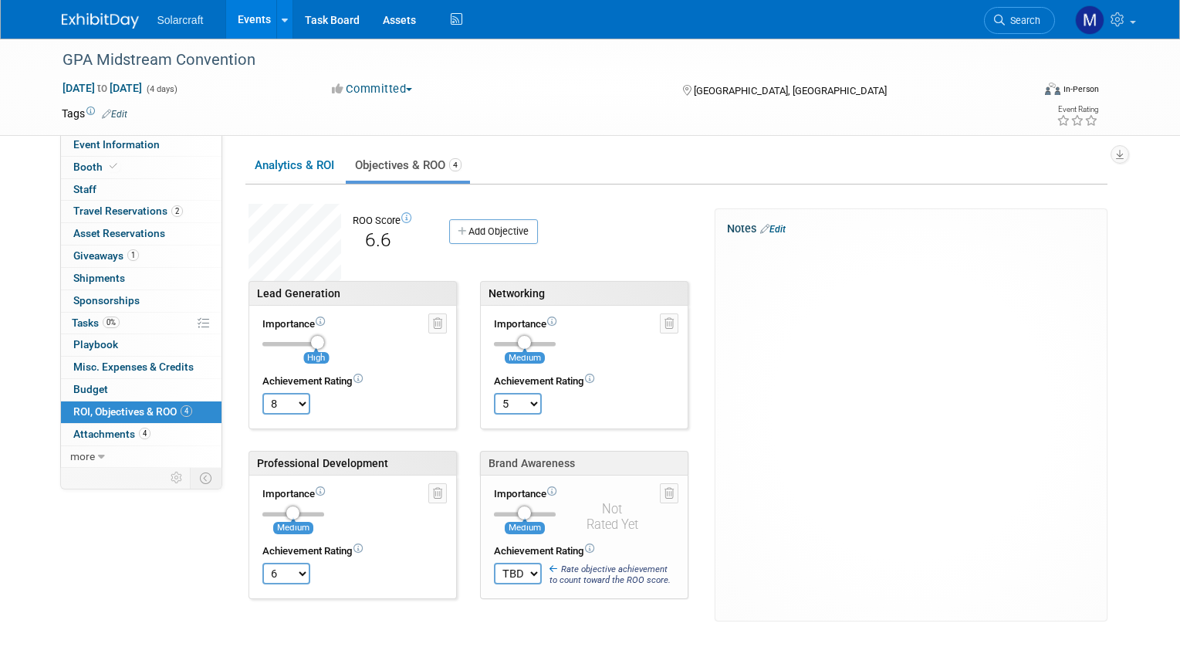
select select "-1"
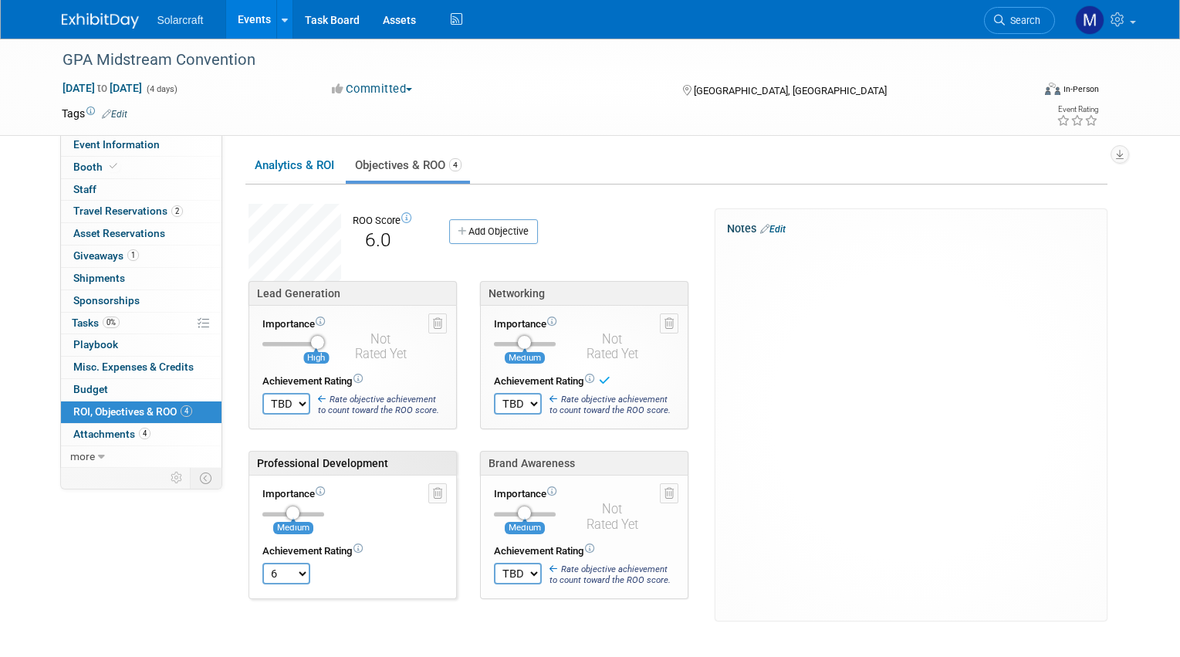
select select "-1"
click at [594, 191] on div "Analytics & ROI Objectives & ROO 4 X" at bounding box center [677, 385] width 862 height 472
click at [497, 241] on link "Add Objective" at bounding box center [493, 231] width 89 height 25
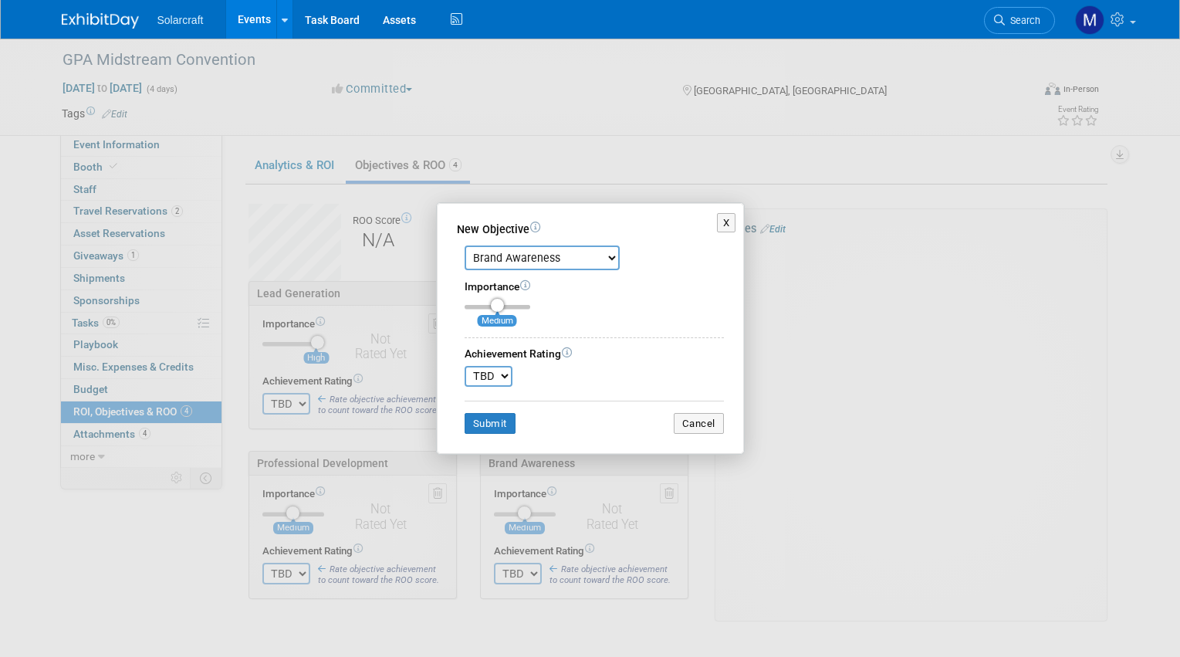
click at [550, 237] on div "New Objective" at bounding box center [590, 229] width 267 height 15
click at [728, 230] on button "X" at bounding box center [726, 223] width 19 height 20
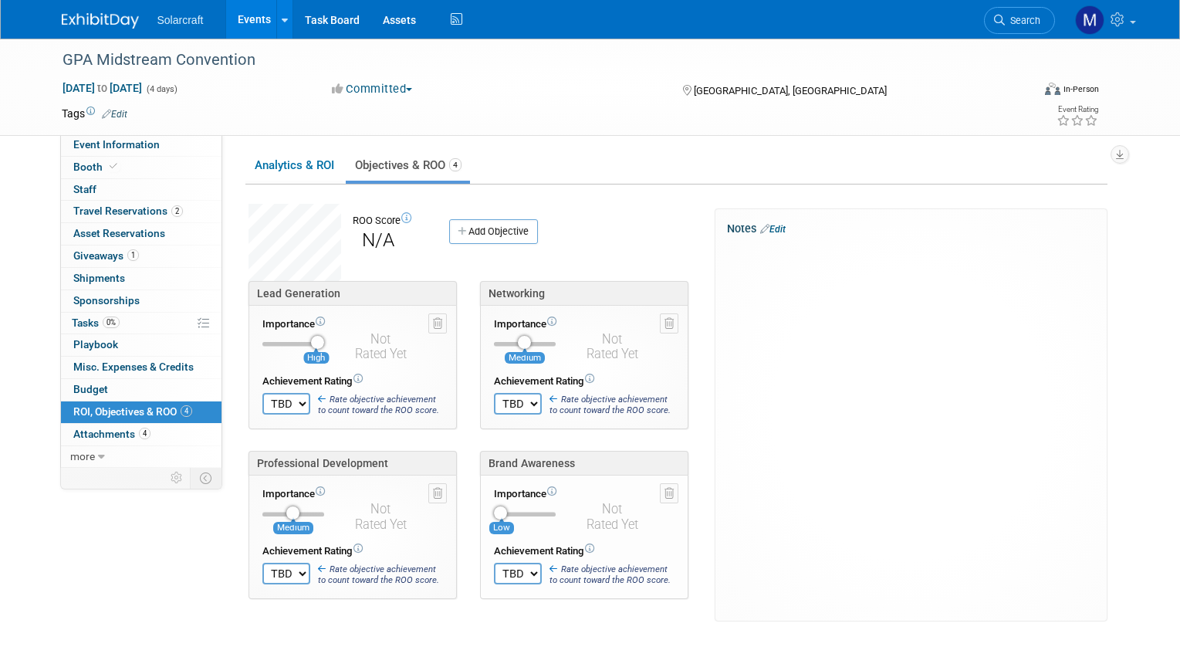
type input "2"
click at [526, 515] on input "range" at bounding box center [525, 514] width 62 height 5
click at [305, 159] on link "Analytics & ROI" at bounding box center [294, 166] width 97 height 30
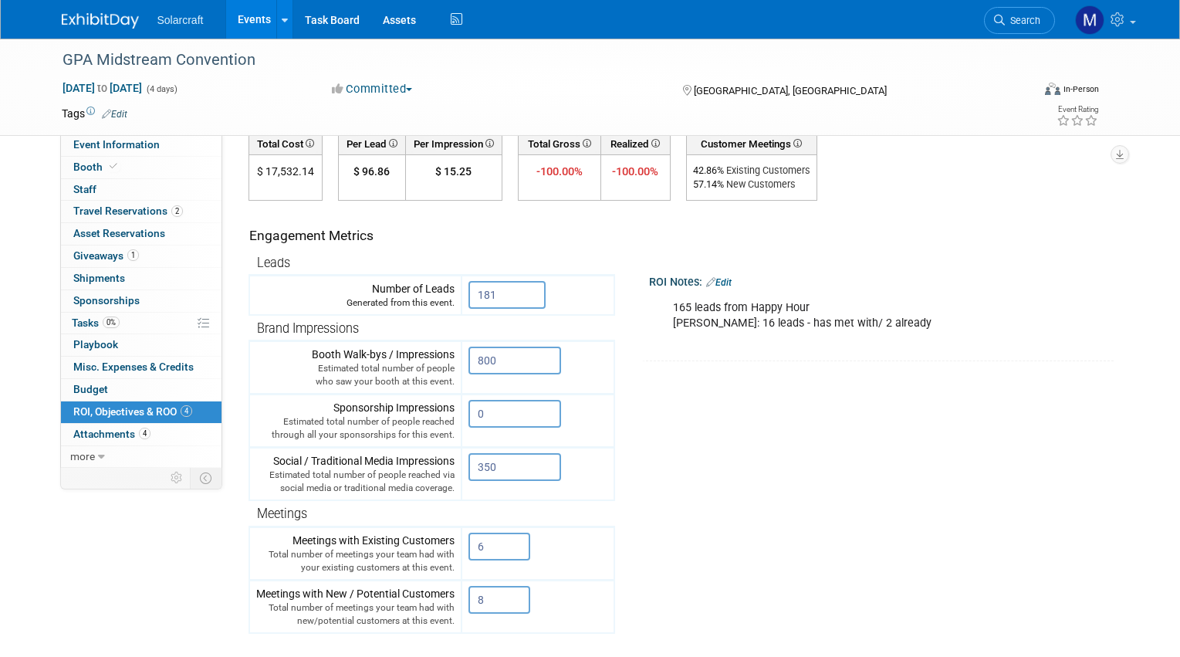
scroll to position [218, 0]
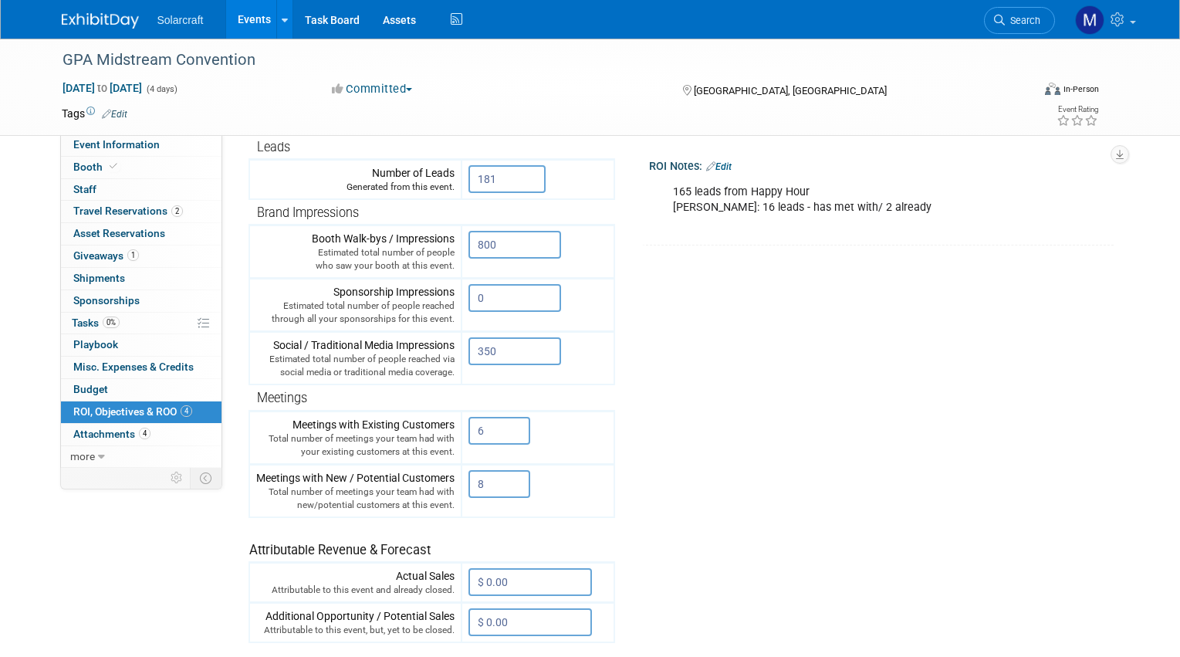
click at [725, 164] on link "Edit" at bounding box center [718, 166] width 25 height 11
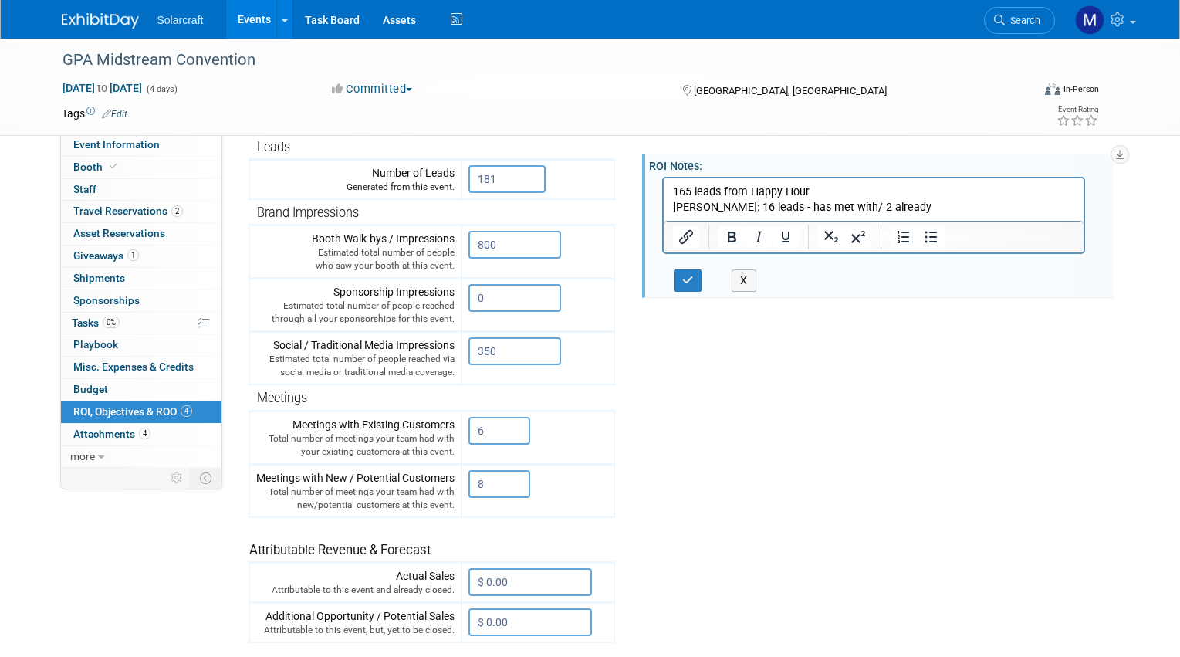
scroll to position [0, 0]
click at [899, 208] on p "165 leads from Happy Hour Dillon: 16 leads - has met with/ 2 already" at bounding box center [873, 199] width 403 height 31
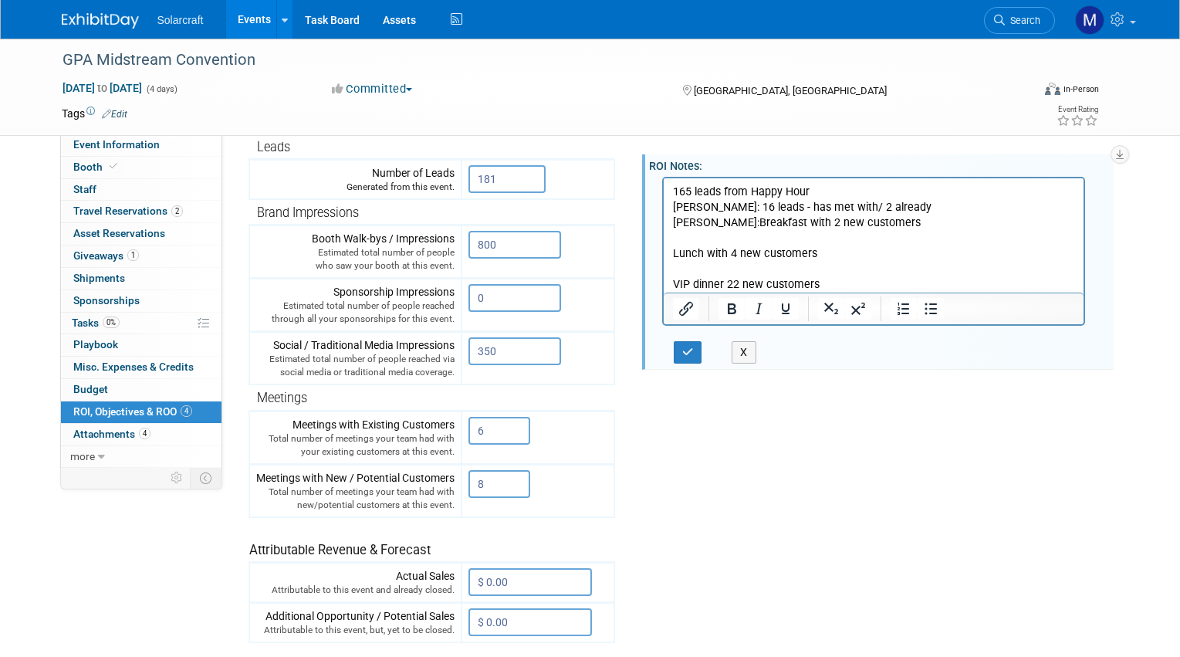
click at [676, 251] on p "165 leads from Happy Hour Dillon: 16 leads - has met with/ 2 already Tara:Break…" at bounding box center [873, 238] width 403 height 109
click at [674, 251] on p "165 leads from Happy Hour Dillon: 16 leads - has met with/ 2 already Tara:Break…" at bounding box center [873, 238] width 403 height 109
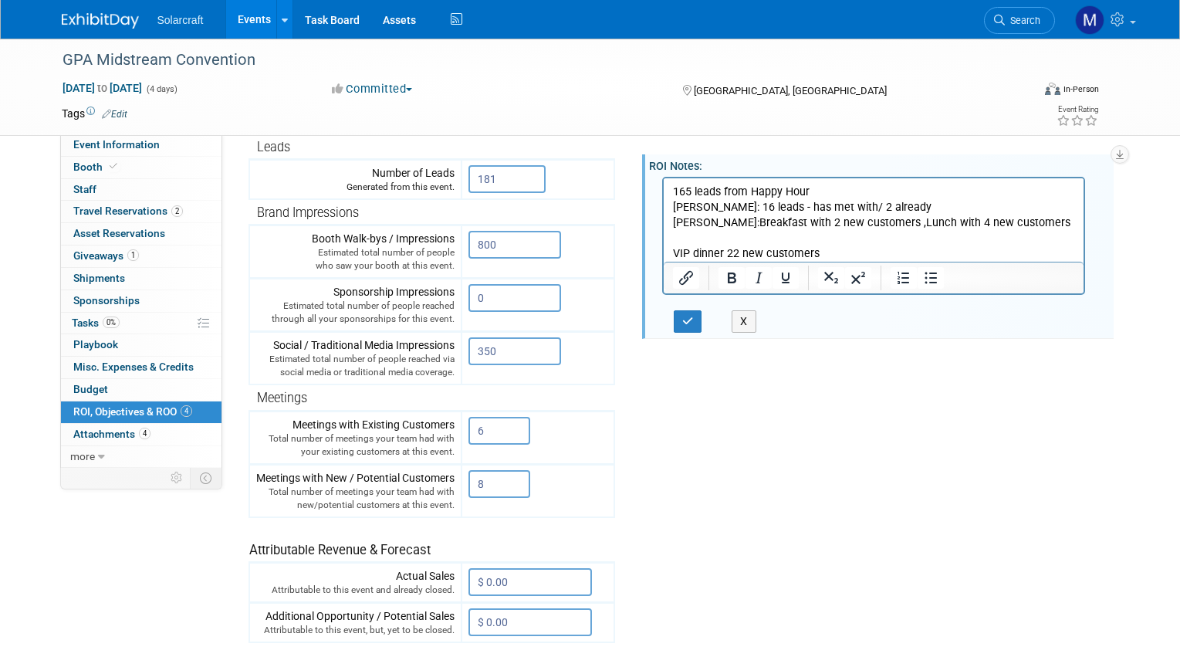
click at [672, 246] on body "165 leads from Happy Hour Dillon: 16 leads - has met with/ 2 already Tara:Break…" at bounding box center [874, 222] width 405 height 77
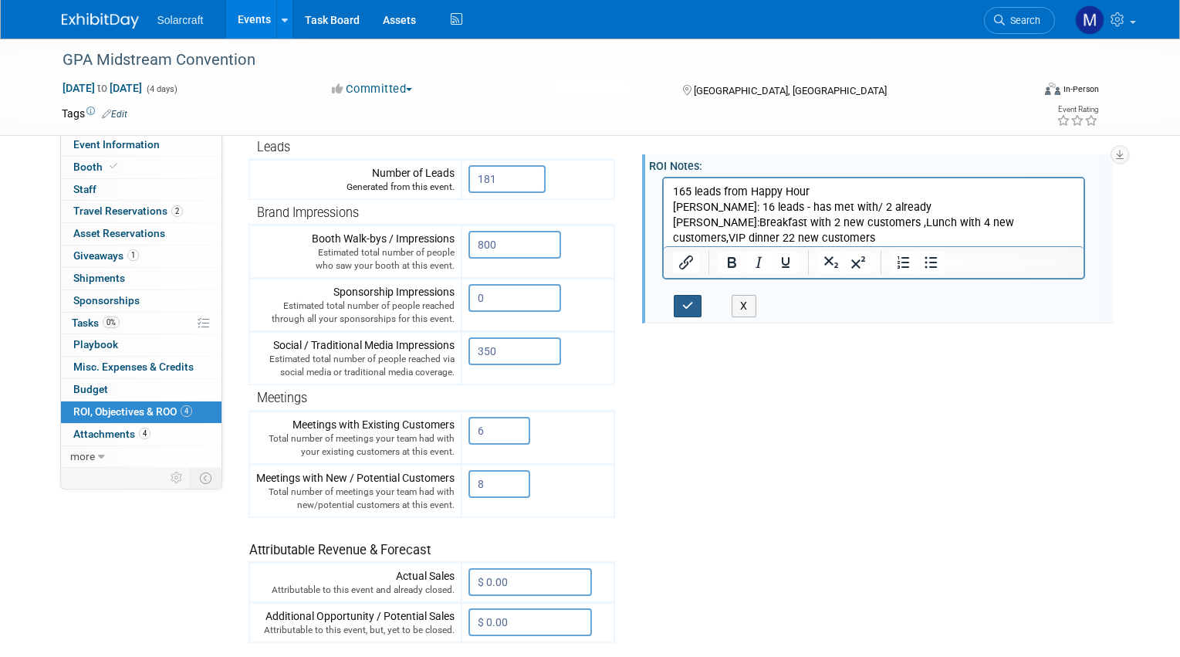
click at [693, 300] on icon "button" at bounding box center [688, 305] width 12 height 11
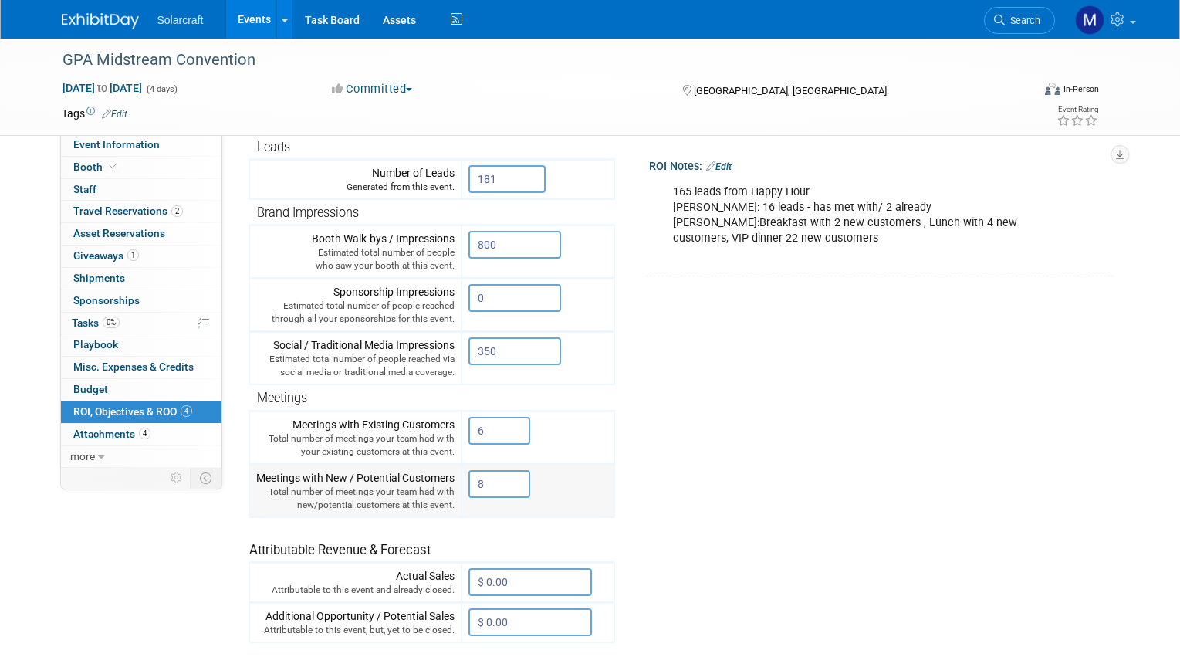
drag, startPoint x: 498, startPoint y: 477, endPoint x: 471, endPoint y: 471, distance: 27.7
click at [471, 471] on input "8" at bounding box center [500, 484] width 62 height 28
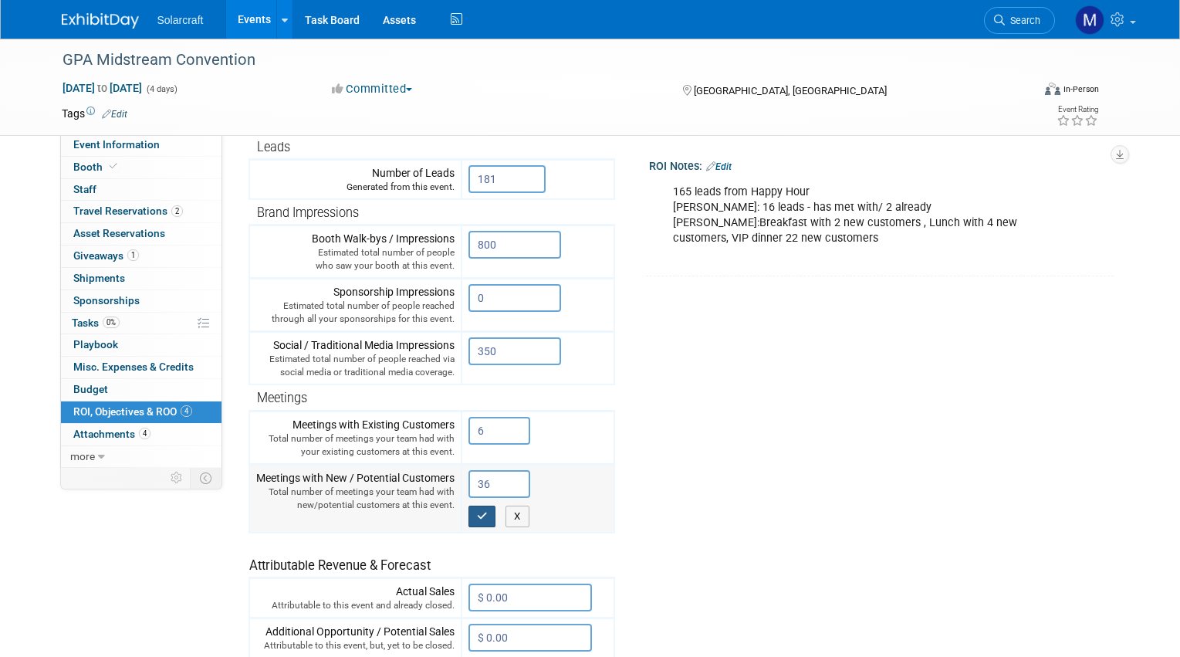
type input "36"
click at [496, 509] on button "button" at bounding box center [483, 517] width 28 height 22
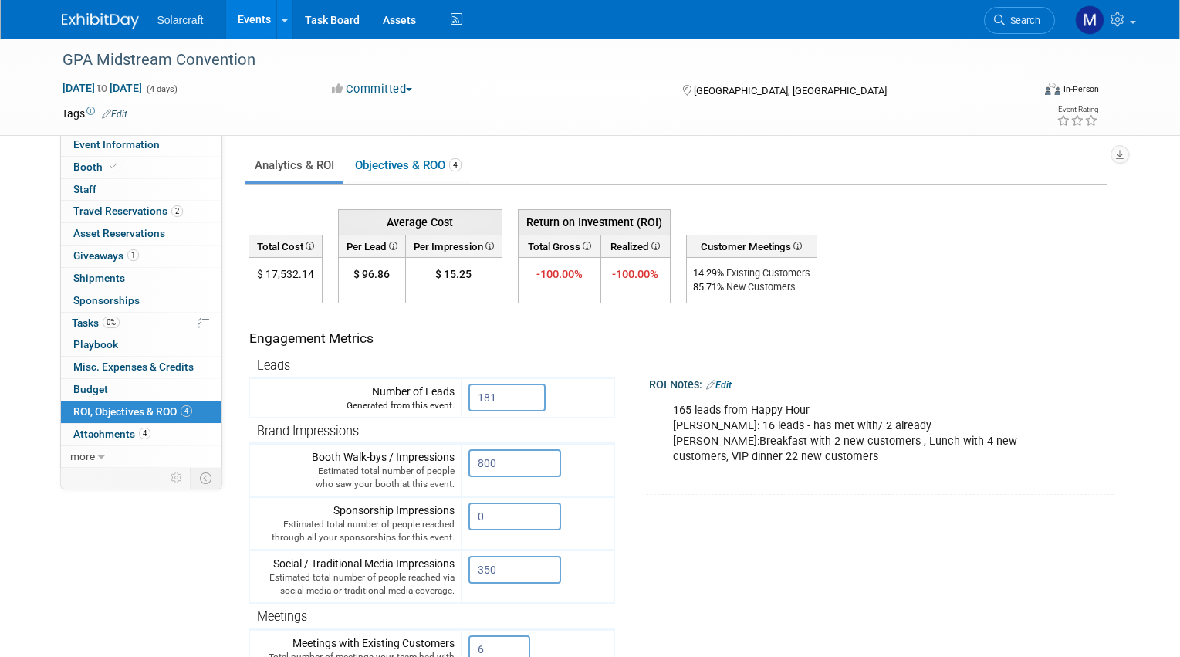
click at [592, 325] on td "Engagement Metrics" at bounding box center [431, 333] width 365 height 42
click at [586, 245] on icon at bounding box center [586, 246] width 11 height 8
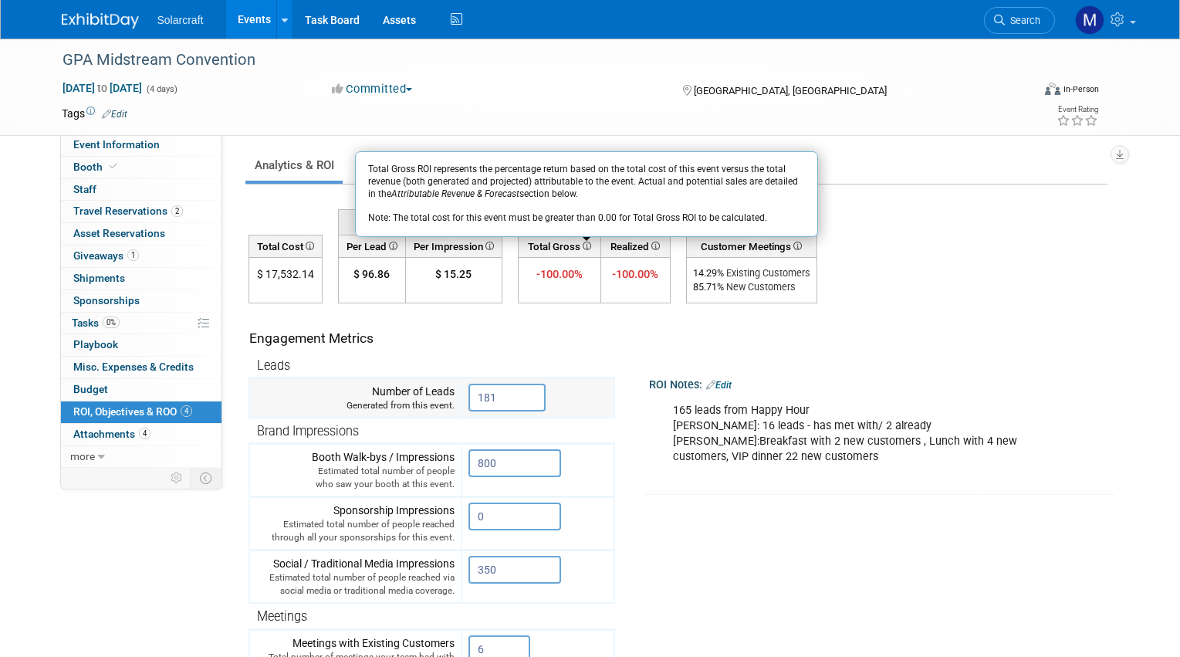
click at [583, 379] on td "181 X" at bounding box center [538, 398] width 153 height 40
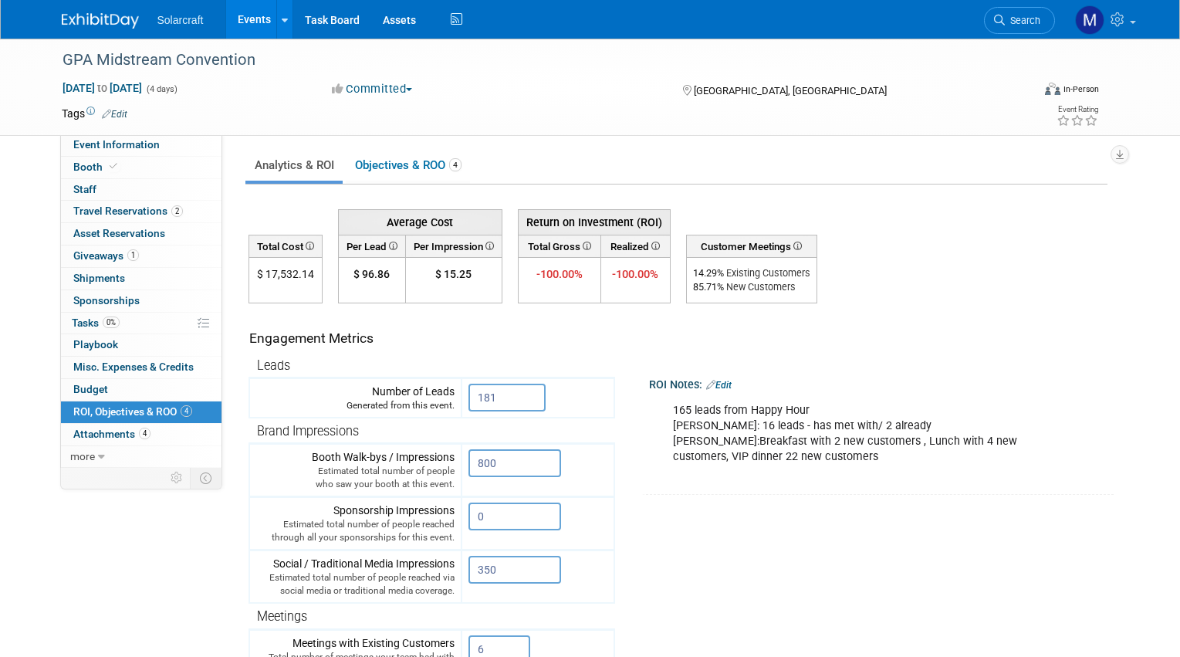
click at [909, 355] on td "ROI Notes: Edit 165 leads from Happy Hour Dillon: 16 leads - has met with/ 2 al…" at bounding box center [859, 398] width 488 height 191
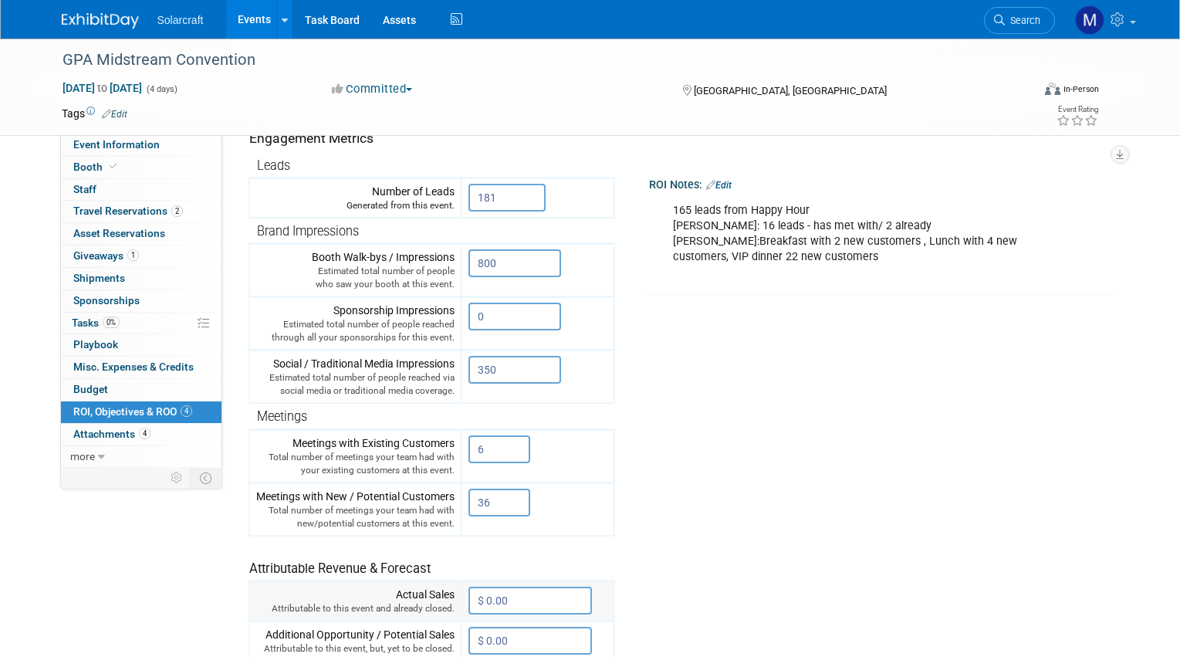
scroll to position [137, 0]
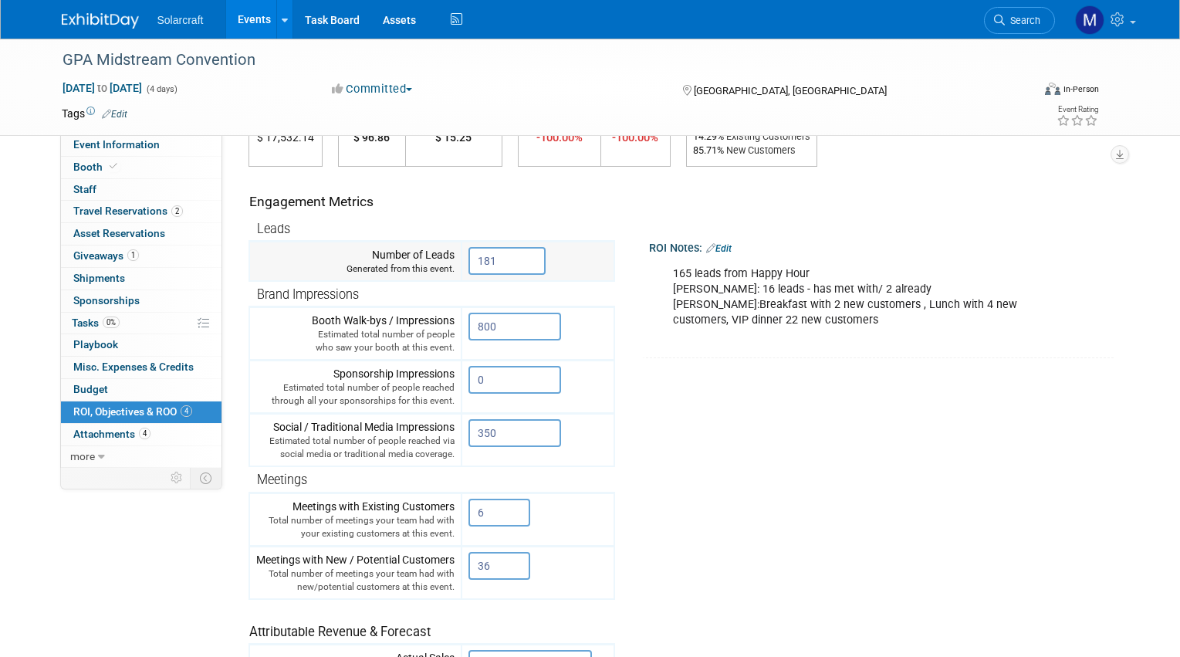
click at [374, 262] on div "Generated from this event." at bounding box center [355, 268] width 198 height 13
drag, startPoint x: 511, startPoint y: 262, endPoint x: 459, endPoint y: 239, distance: 56.4
click at [472, 252] on input "181" at bounding box center [507, 261] width 77 height 28
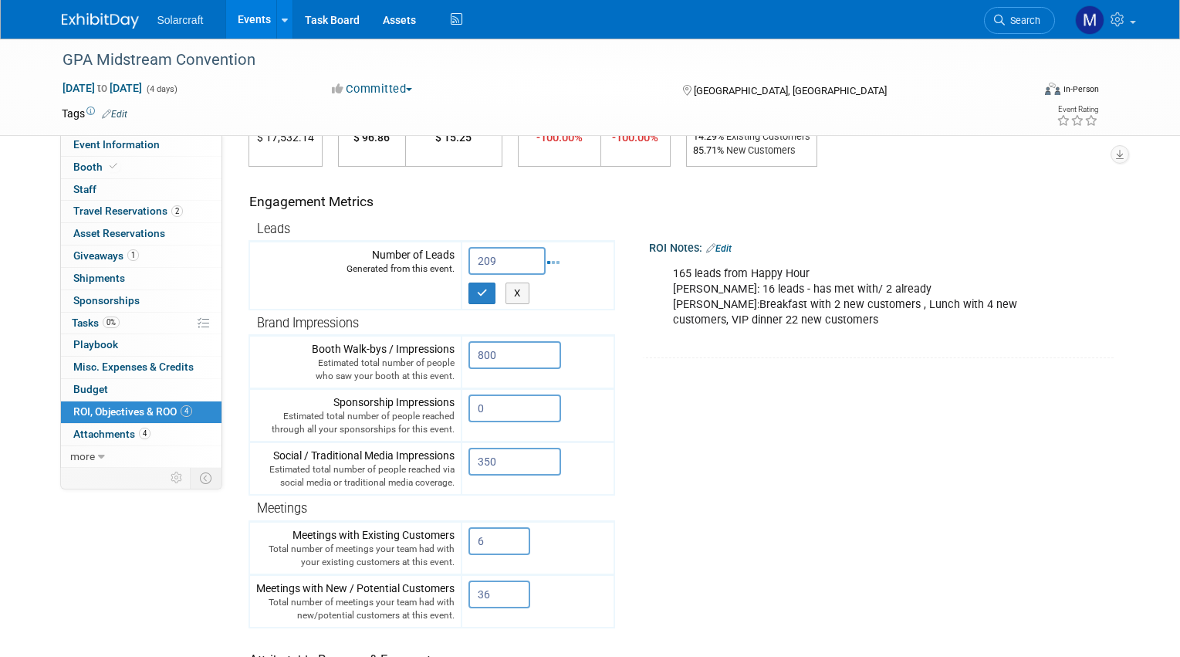
type input "209"
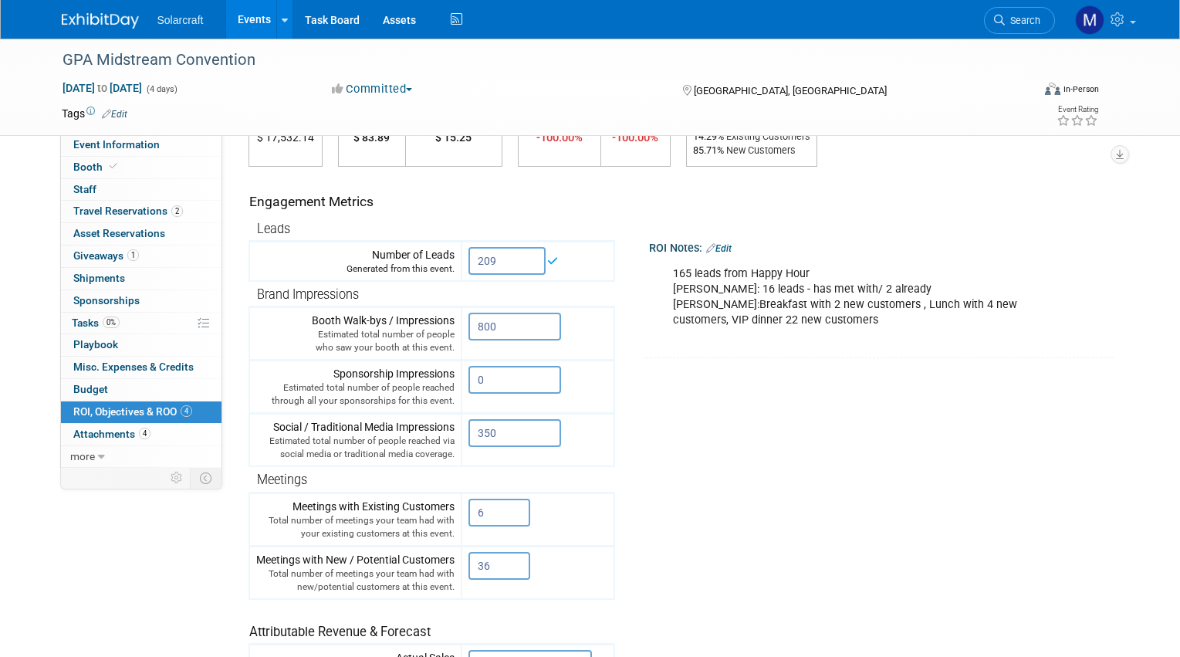
click at [542, 194] on div "Engagement Metrics" at bounding box center [428, 201] width 359 height 19
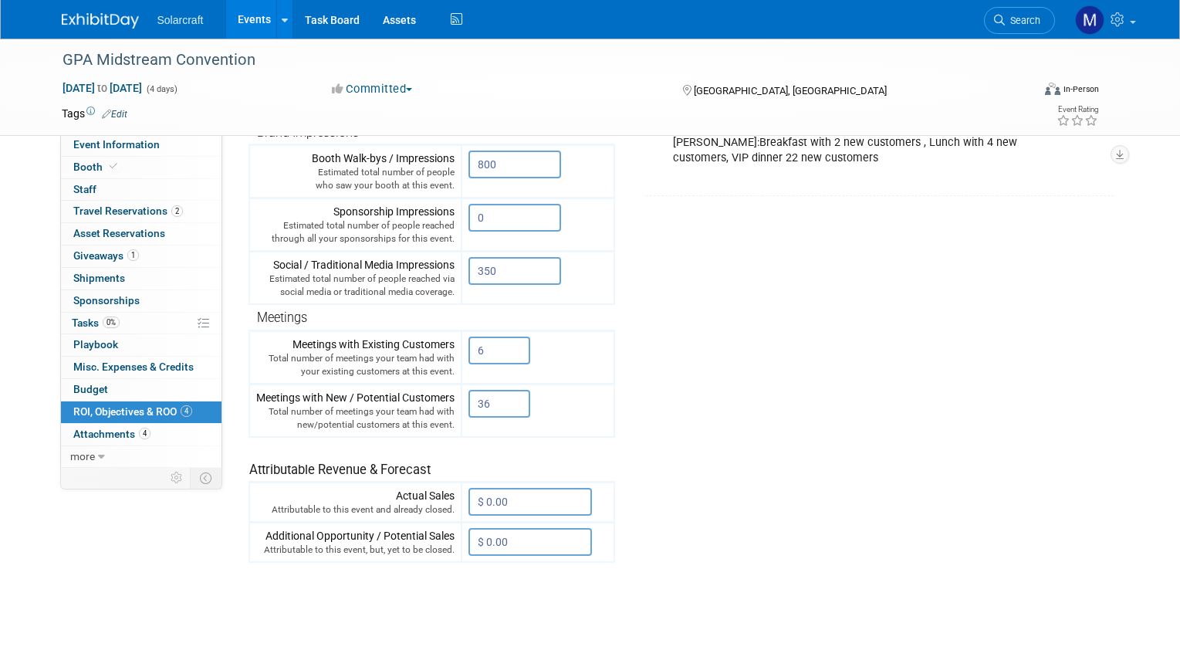
scroll to position [0, 0]
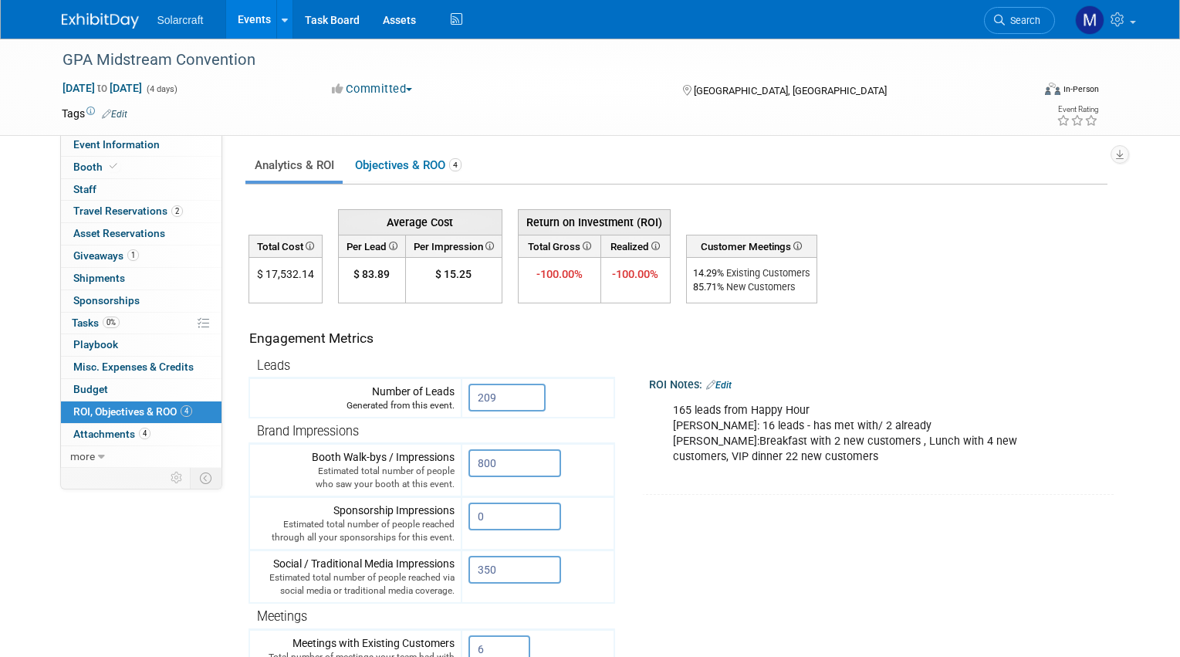
click at [415, 147] on div "Event Website: Edit https://www.gpamidstreamconvention.org/ Event Venue Name: M…" at bounding box center [670, 296] width 897 height 324
click at [591, 243] on icon at bounding box center [586, 246] width 11 height 8
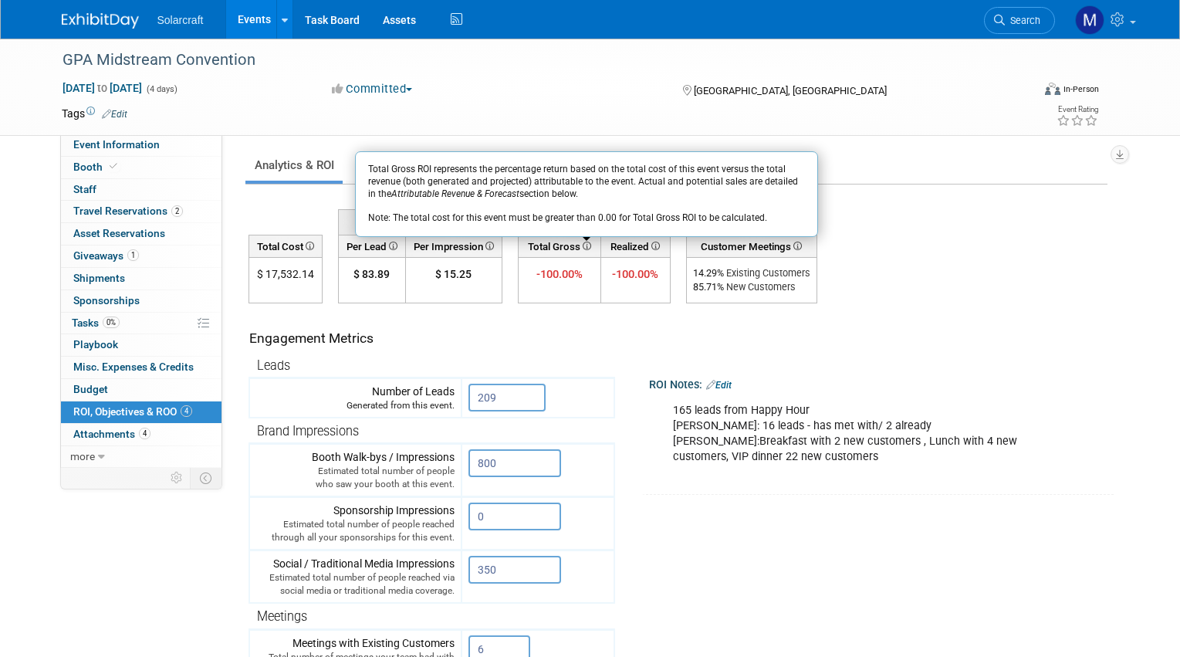
click at [595, 361] on th "Leads" at bounding box center [431, 365] width 365 height 25
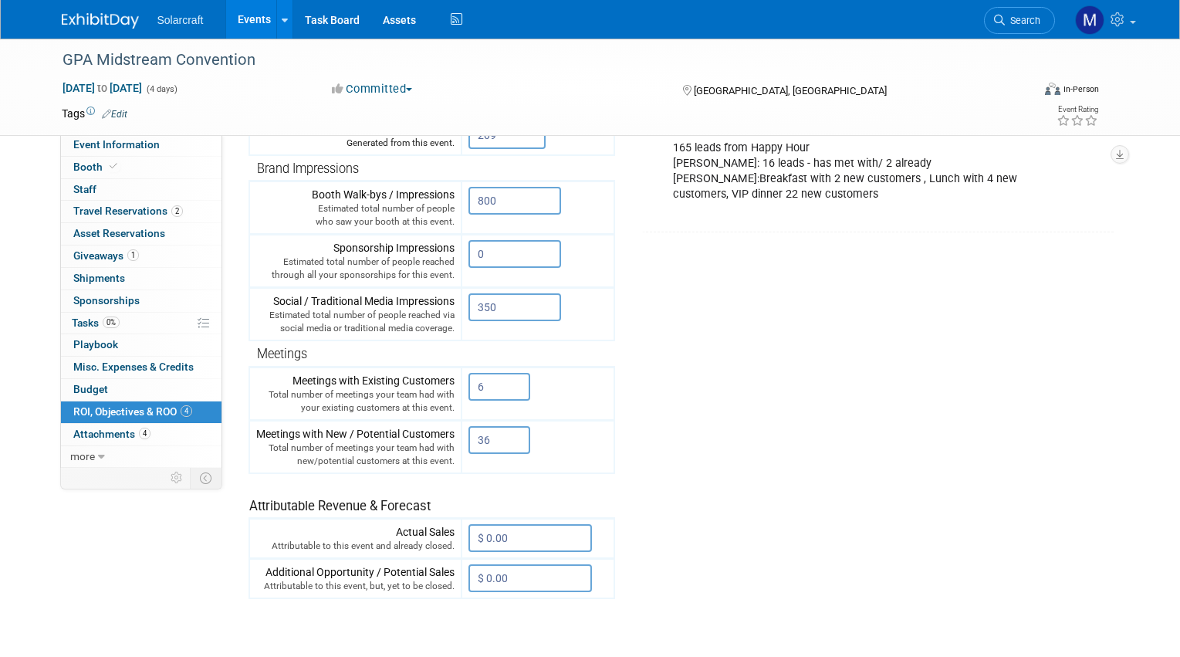
scroll to position [420, 0]
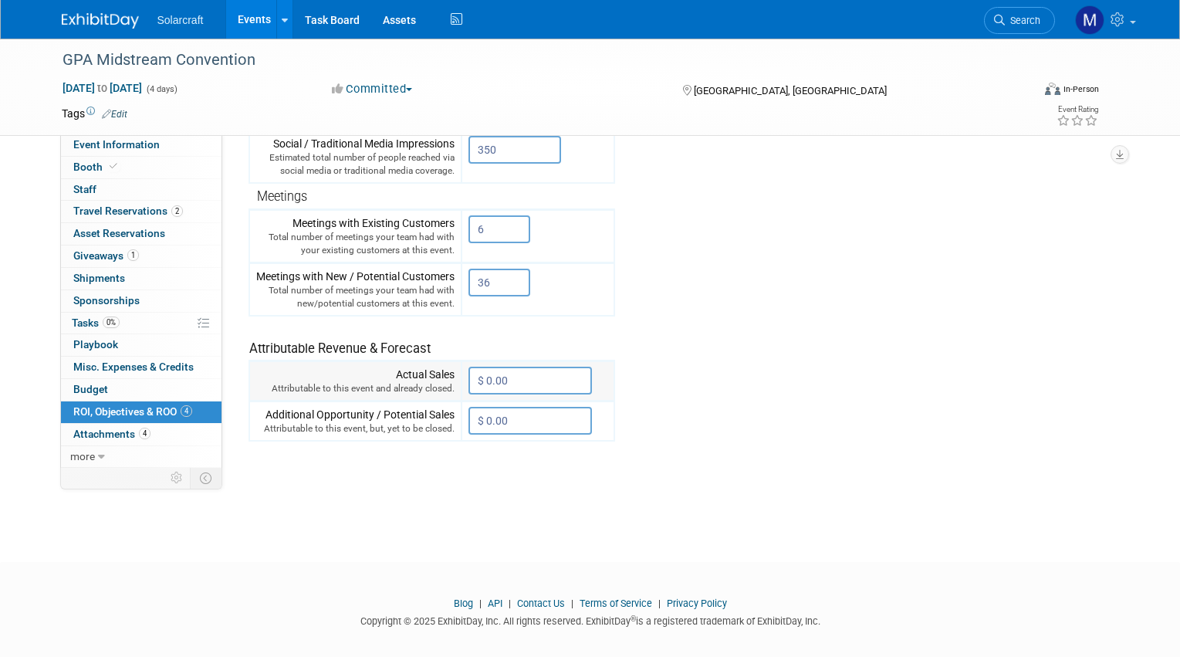
click at [502, 379] on input "$ 0.00" at bounding box center [531, 381] width 124 height 28
click at [713, 329] on tr "Engagement Metrics Leads Generated from this event. 209 X Brand Impressions" at bounding box center [678, 162] width 859 height 558
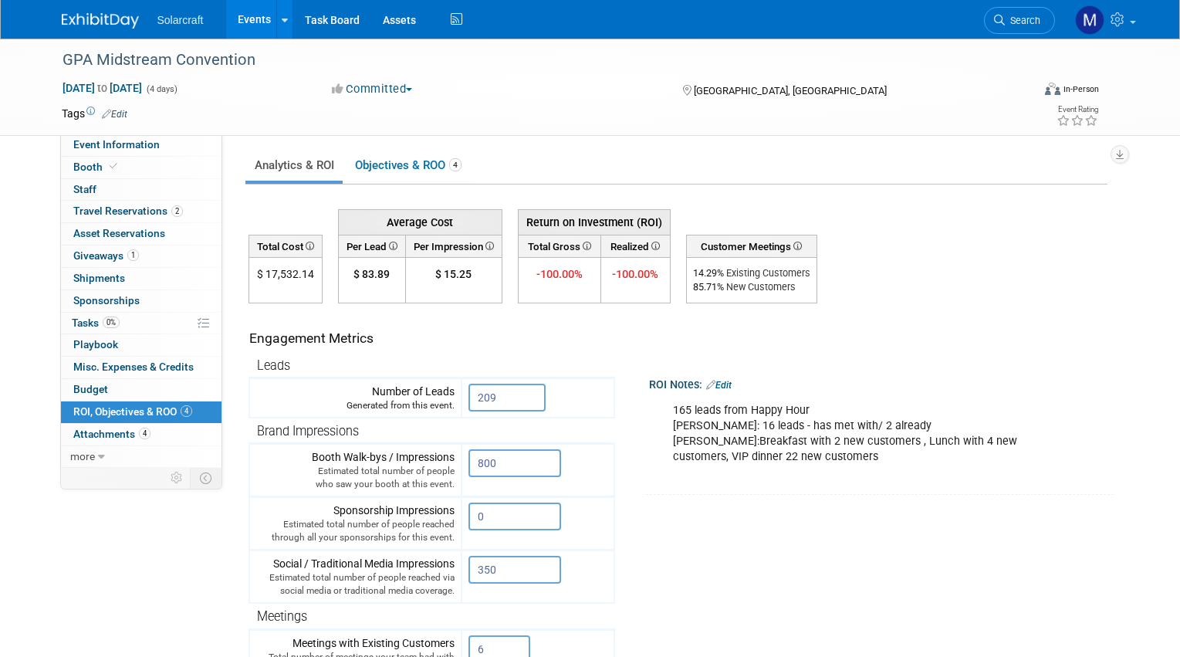
click at [373, 147] on div "Event Website: Edit https://www.gpamidstreamconvention.org/ Event Venue Name: M…" at bounding box center [670, 296] width 897 height 324
click at [374, 168] on link "Objectives & ROO 4" at bounding box center [408, 166] width 124 height 30
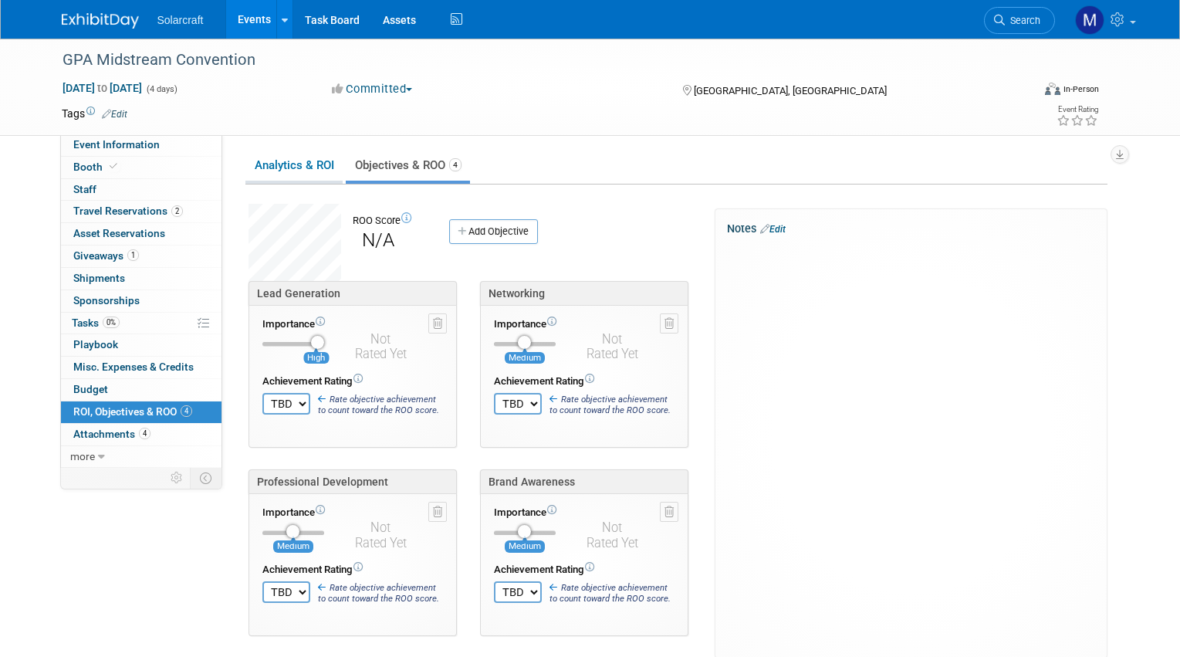
click at [335, 164] on link "Analytics & ROI" at bounding box center [294, 166] width 97 height 30
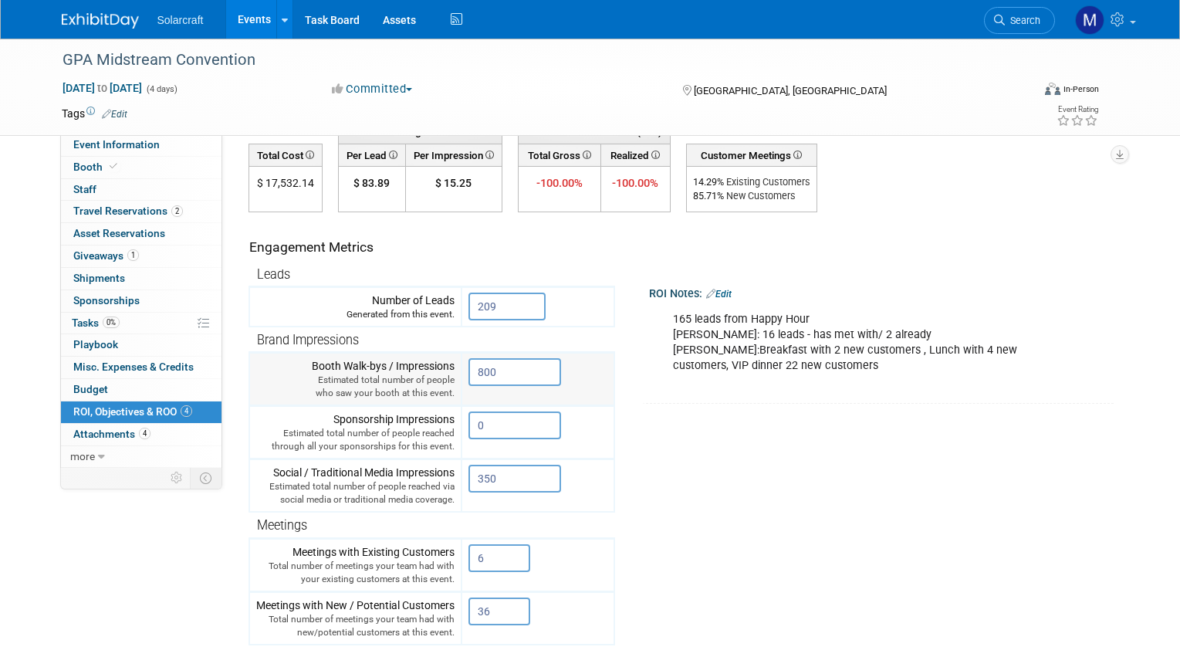
scroll to position [395, 0]
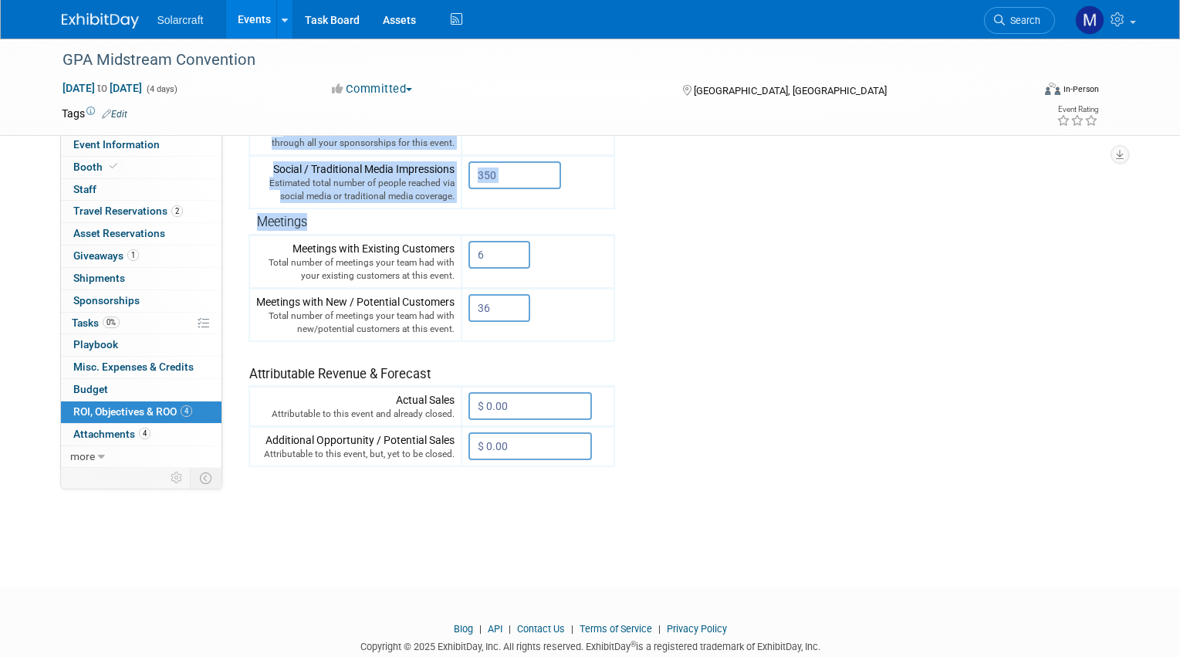
click at [649, 210] on tr "Engagement Metrics Leads Generated from this event. 209 X Brand Impressions" at bounding box center [678, 188] width 859 height 558
click at [771, 218] on tr "Engagement Metrics Leads Generated from this event. 209 X Brand Impressions" at bounding box center [678, 188] width 859 height 558
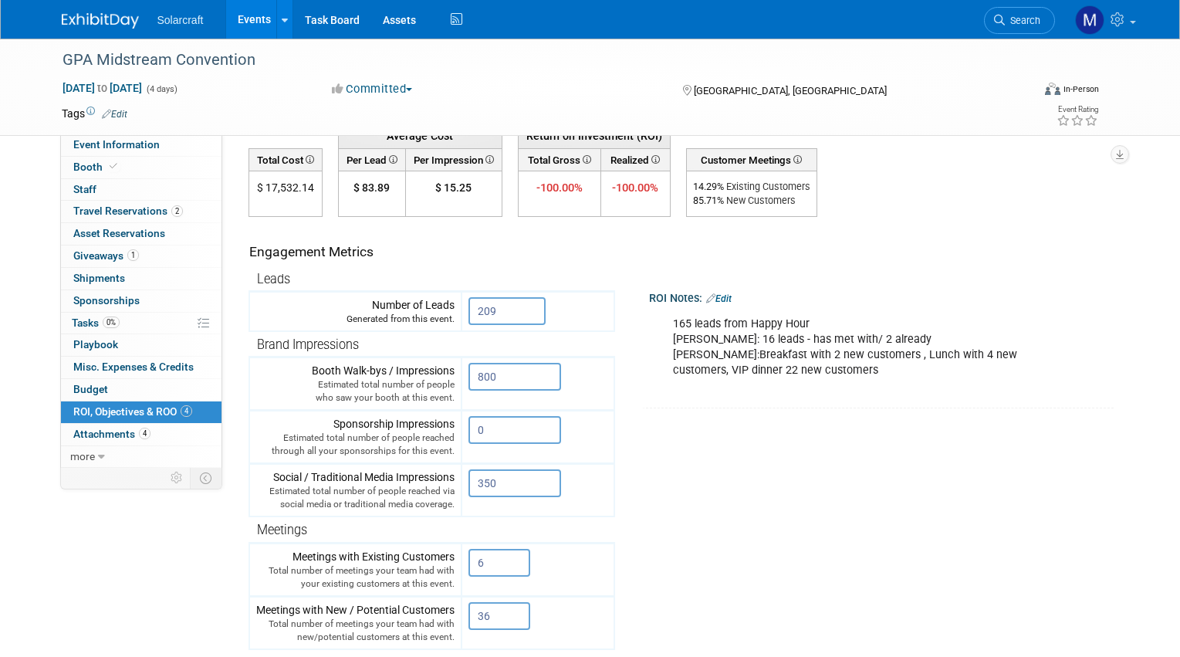
scroll to position [0, 0]
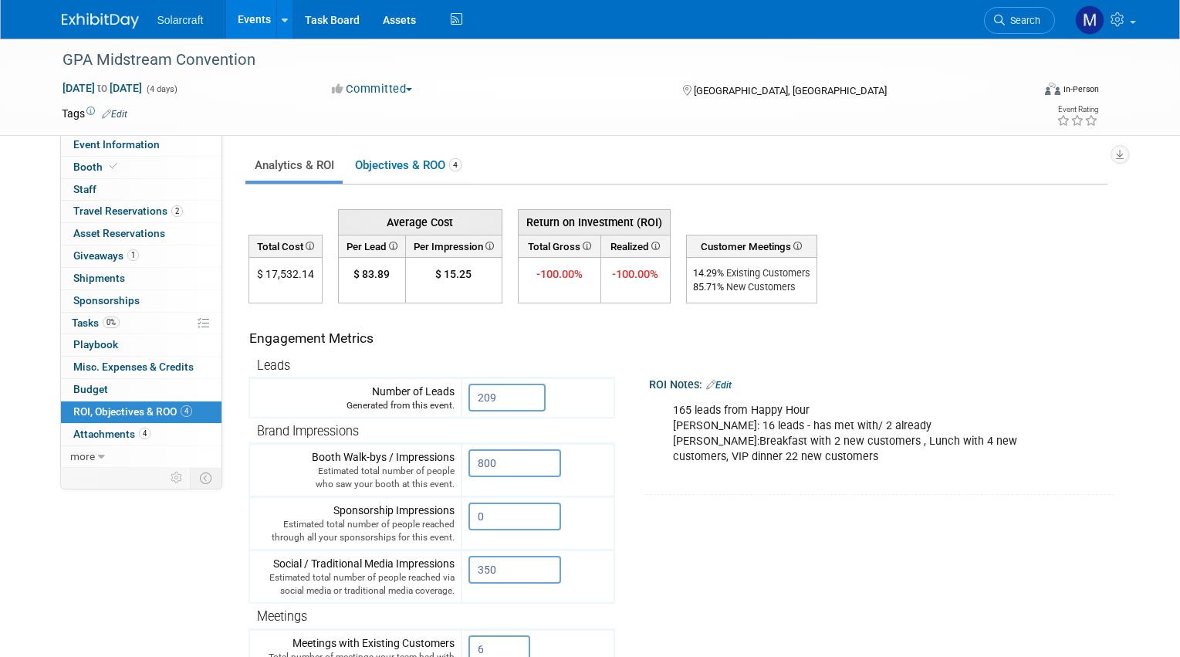
click at [587, 243] on icon at bounding box center [586, 246] width 11 height 8
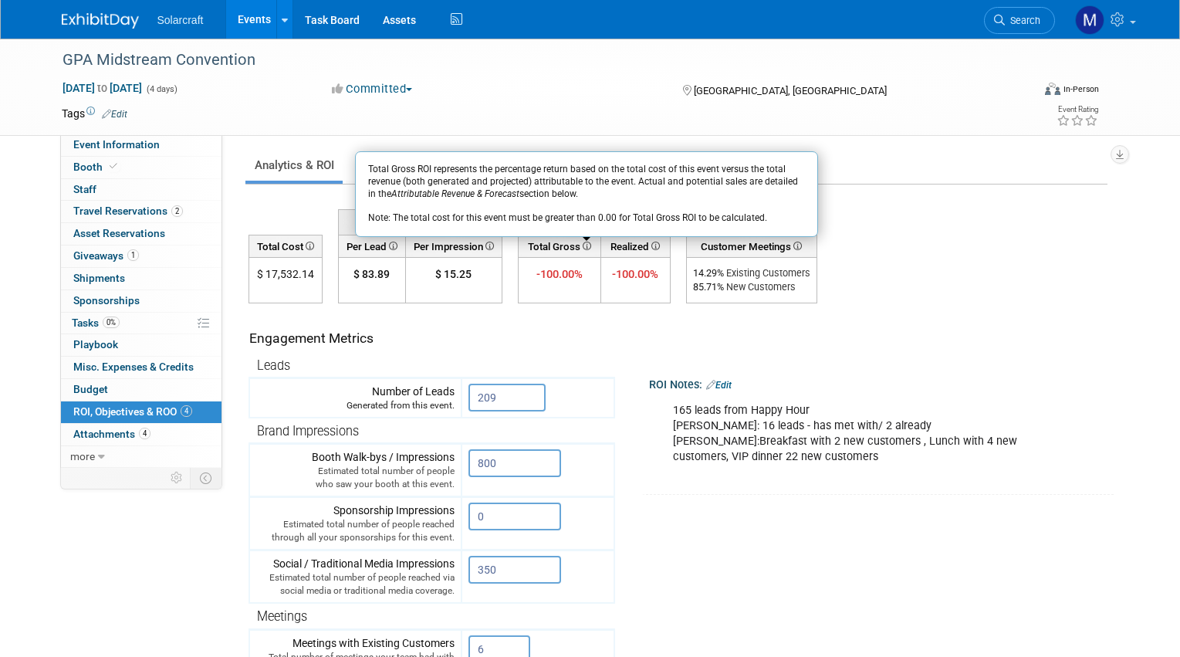
click at [588, 343] on div "Engagement Metrics" at bounding box center [428, 338] width 359 height 19
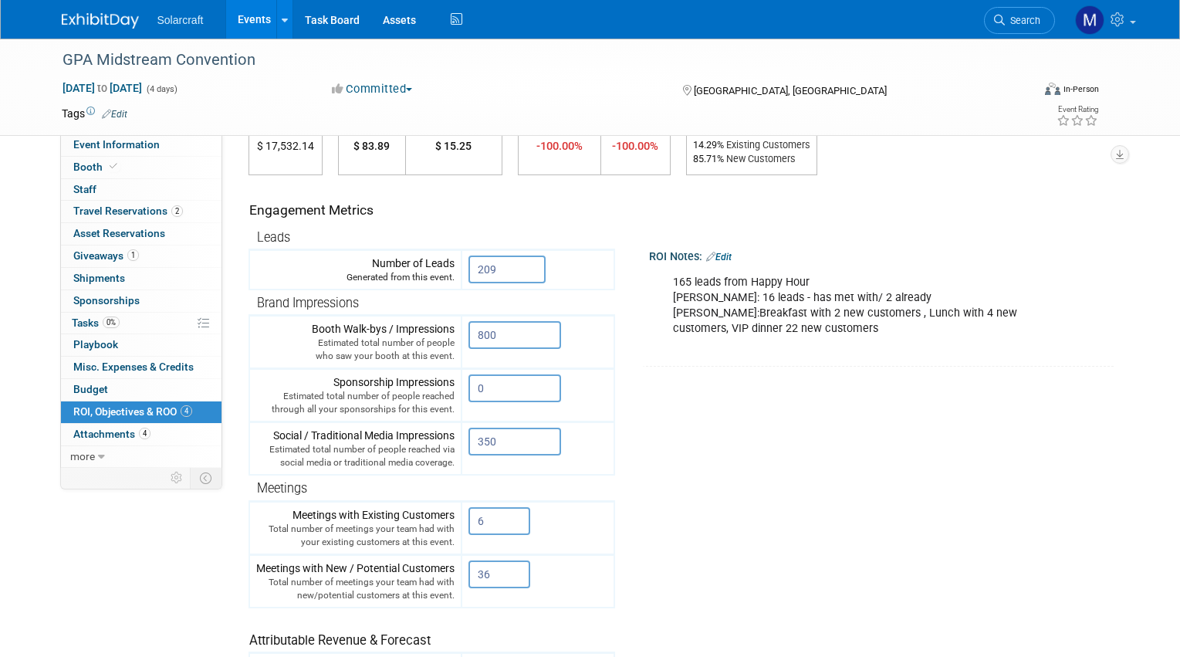
scroll to position [420, 0]
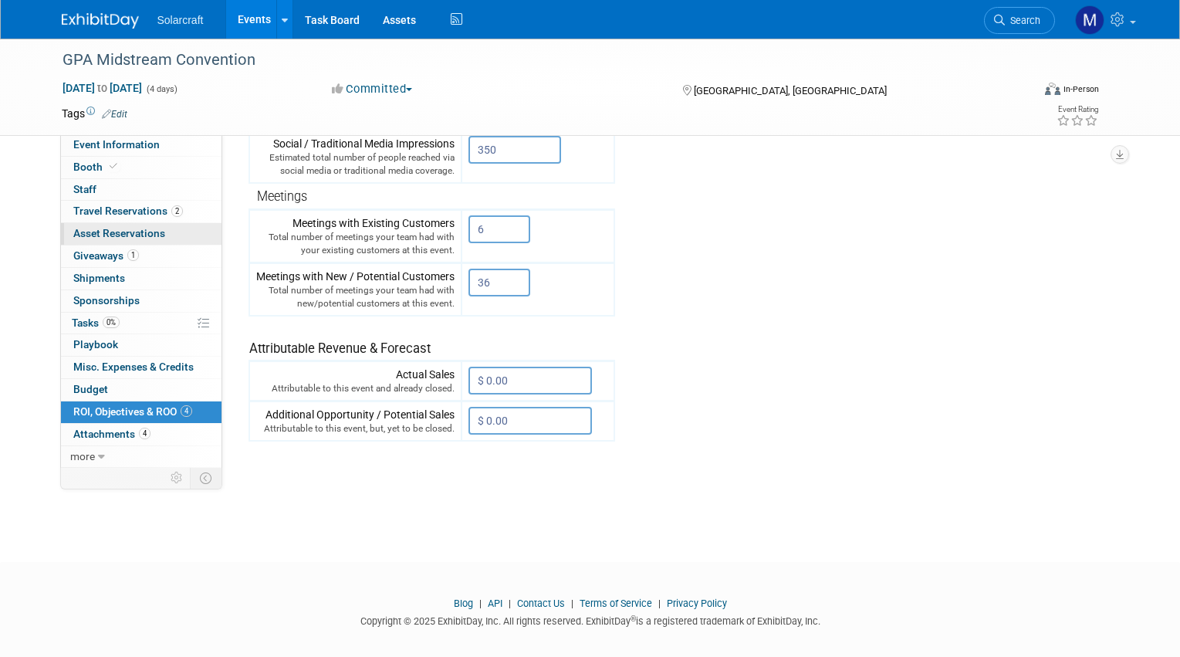
click at [183, 234] on link "0 Asset Reservations 0" at bounding box center [141, 234] width 161 height 22
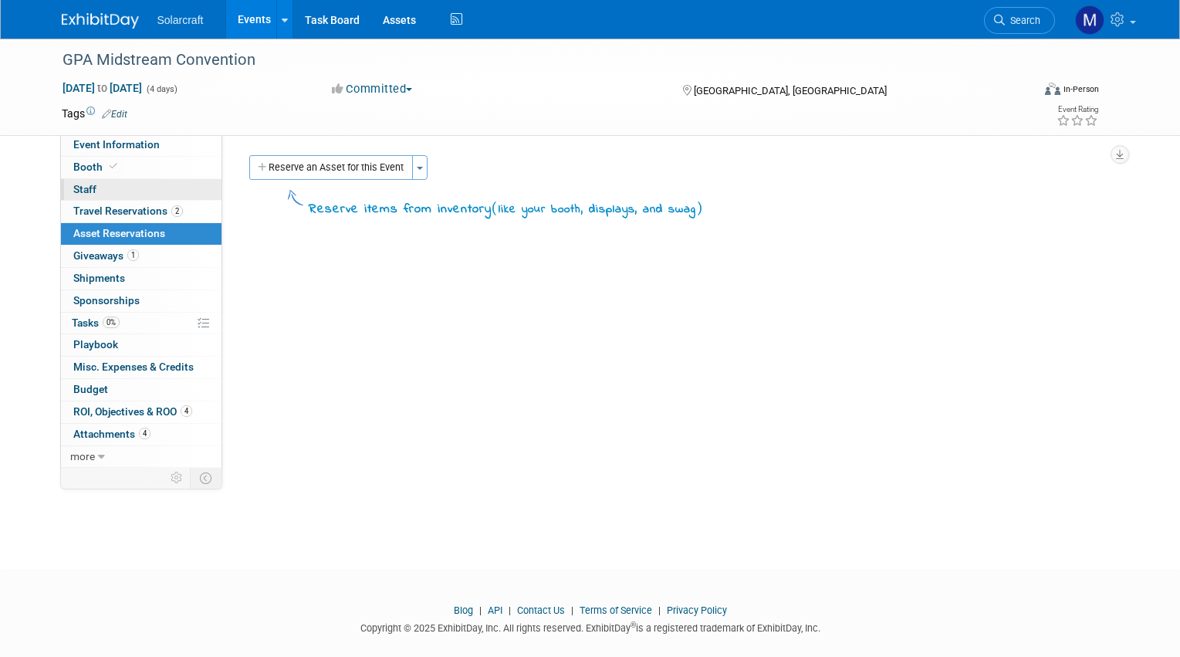
click at [113, 186] on link "0 Staff 0" at bounding box center [141, 190] width 161 height 22
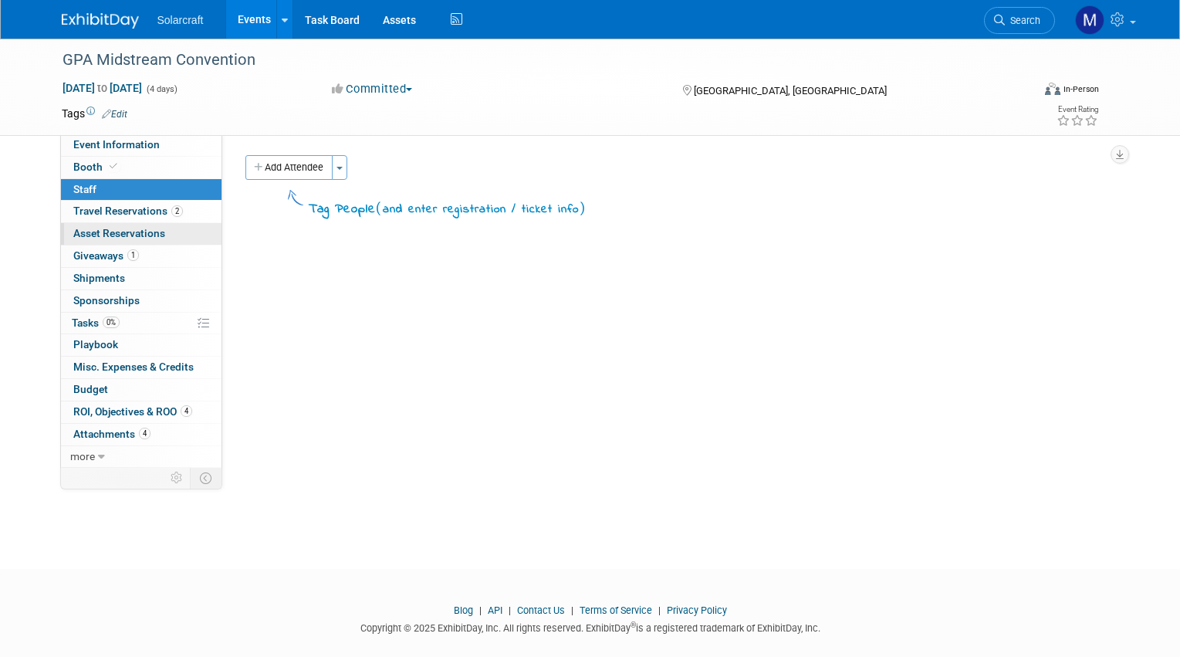
click at [130, 223] on link "0 Asset Reservations 0" at bounding box center [141, 234] width 161 height 22
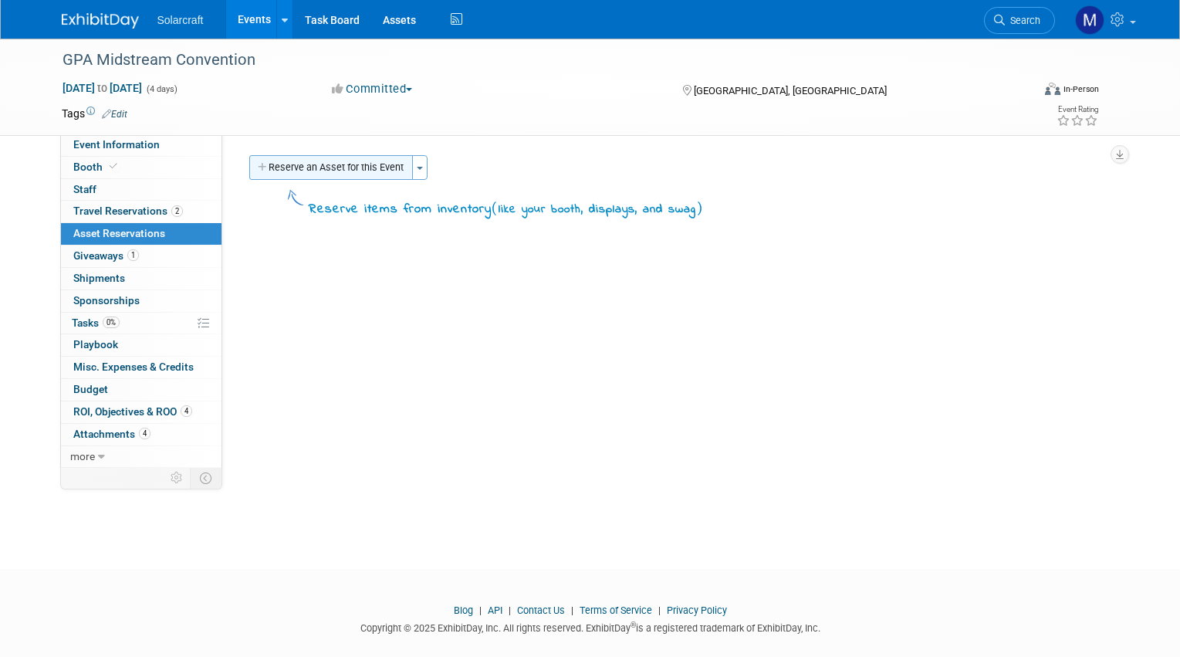
click at [285, 174] on button "Reserve an Asset for this Event" at bounding box center [331, 167] width 164 height 25
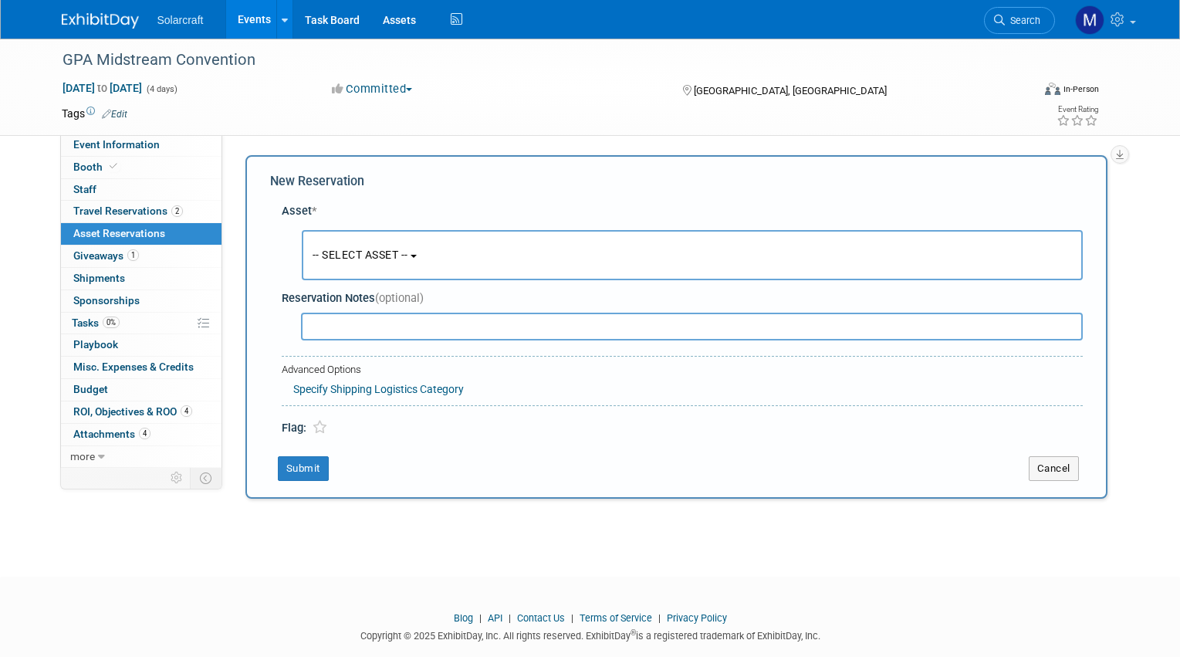
scroll to position [14, 0]
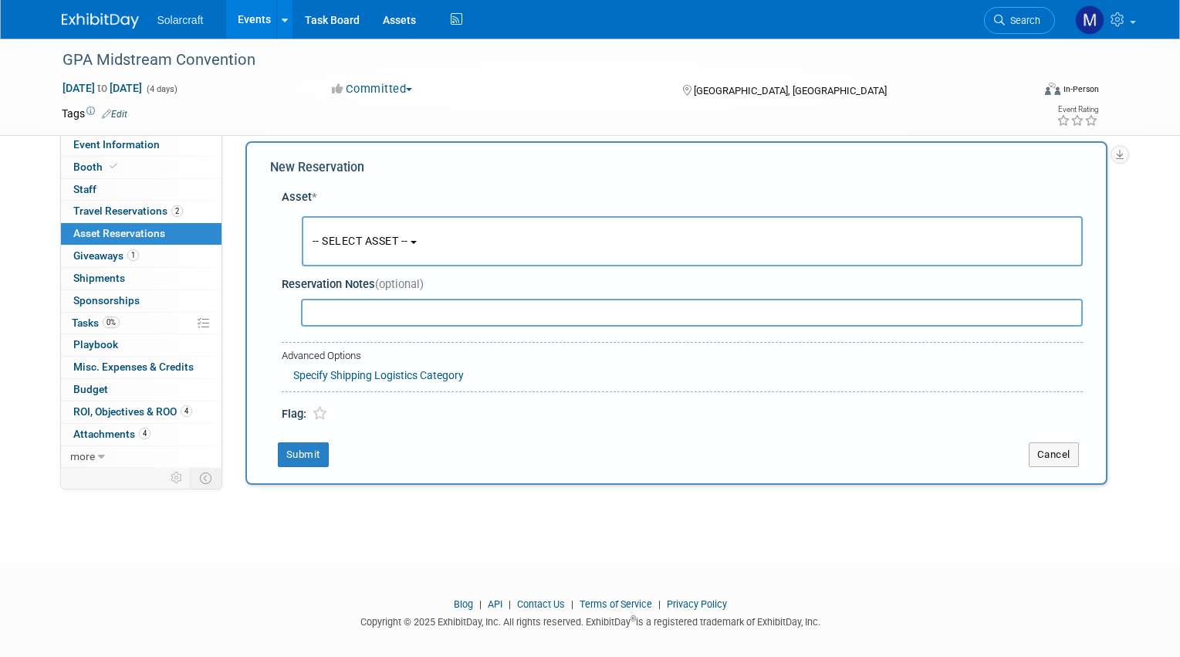
click at [426, 230] on button "-- SELECT ASSET --" at bounding box center [692, 241] width 781 height 50
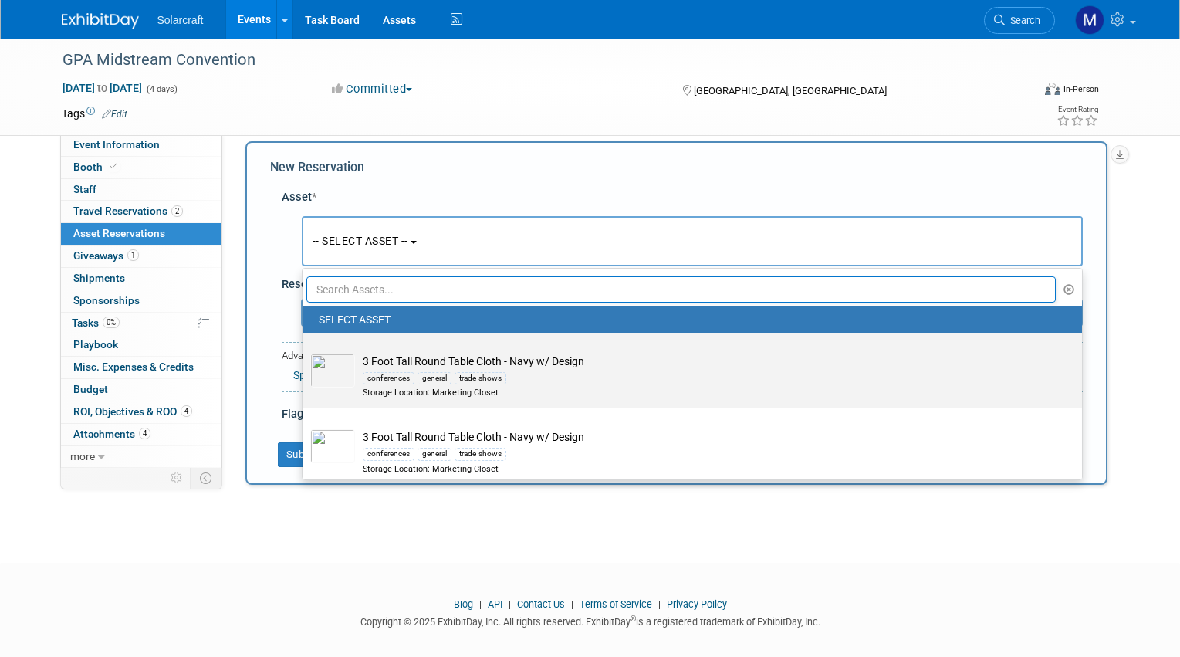
click at [424, 366] on td "3 Foot Tall Round Table Cloth - Navy w/ Design conferences general trade shows …" at bounding box center [703, 377] width 696 height 46
click at [305, 351] on input "3 Foot Tall Round Table Cloth - Navy w/ Design conferences general trade shows …" at bounding box center [300, 346] width 10 height 10
select select "10727453"
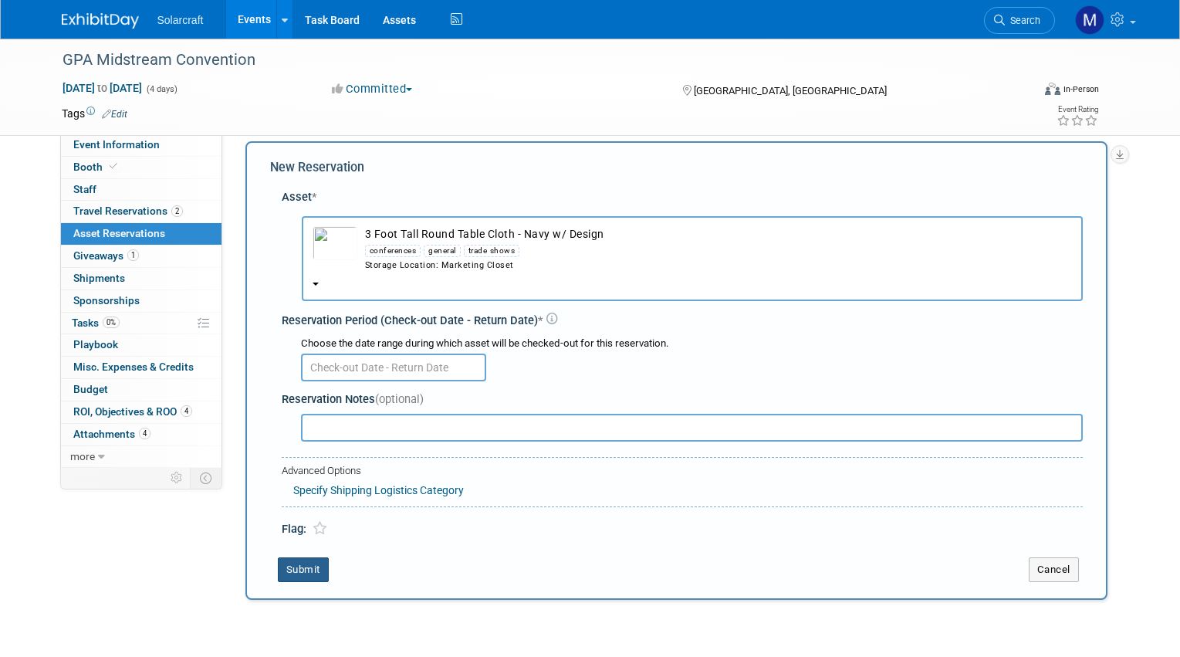
click at [293, 557] on button "Submit" at bounding box center [303, 569] width 51 height 25
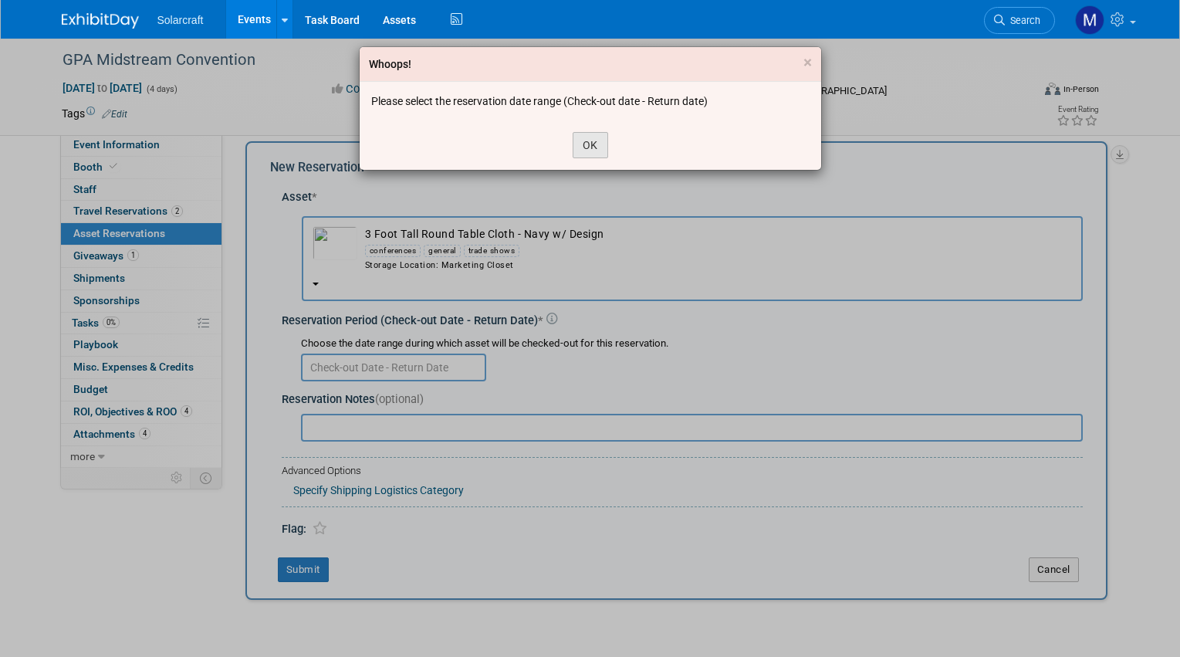
click at [581, 137] on button "OK" at bounding box center [591, 145] width 36 height 26
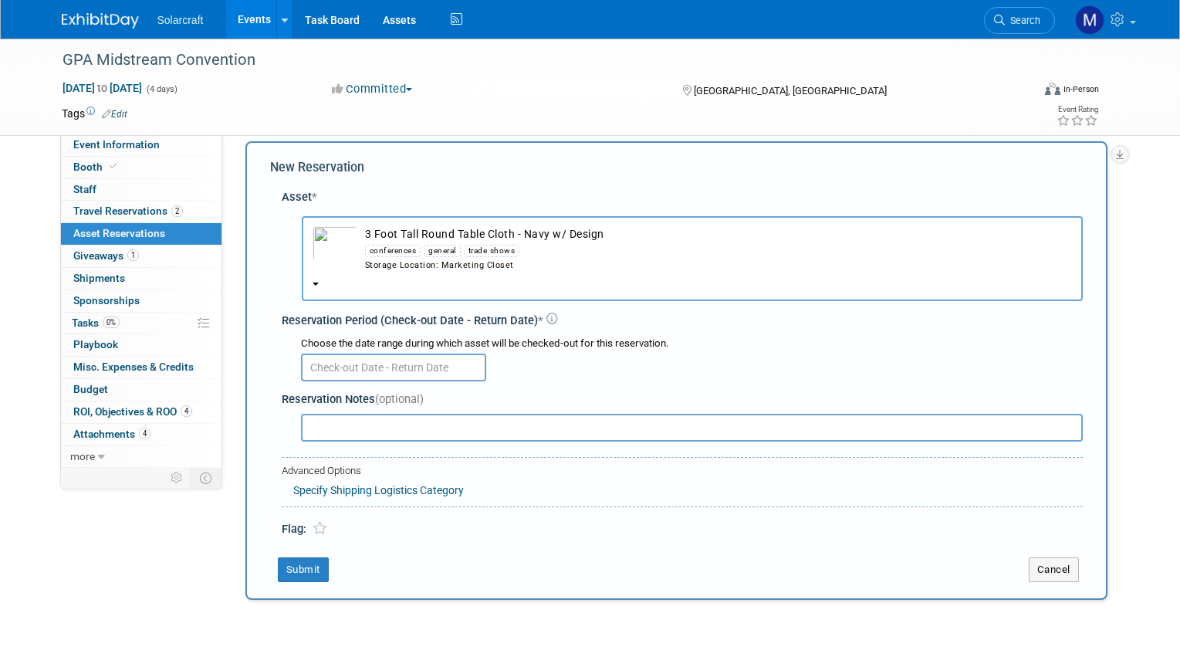
click at [344, 354] on input "text" at bounding box center [393, 368] width 185 height 28
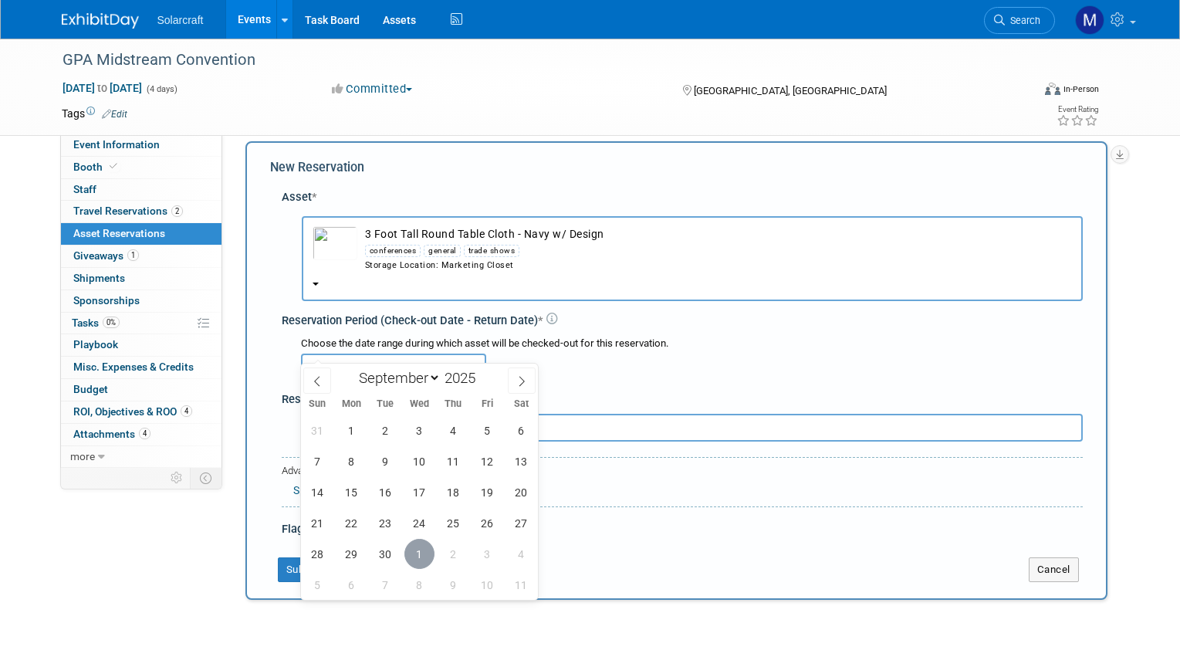
click at [418, 556] on span "1" at bounding box center [420, 554] width 30 height 30
click at [495, 557] on span "3" at bounding box center [487, 554] width 30 height 30
type input "Oct 1, 2025 to Oct 3, 2025"
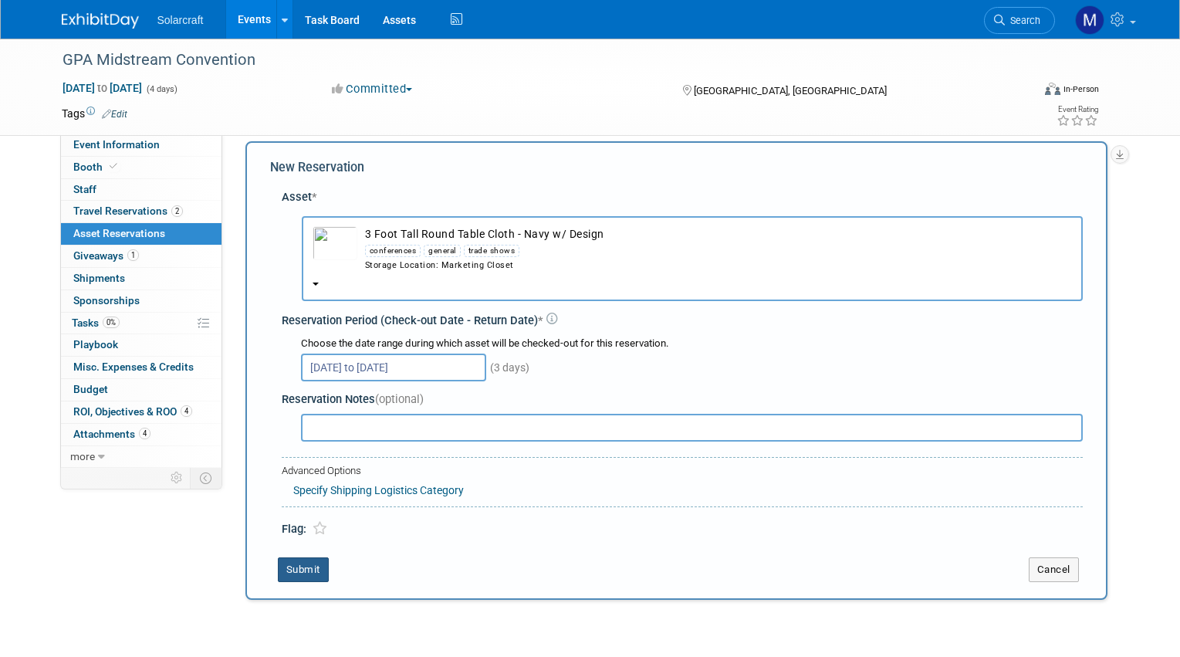
click at [290, 557] on button "Submit" at bounding box center [303, 569] width 51 height 25
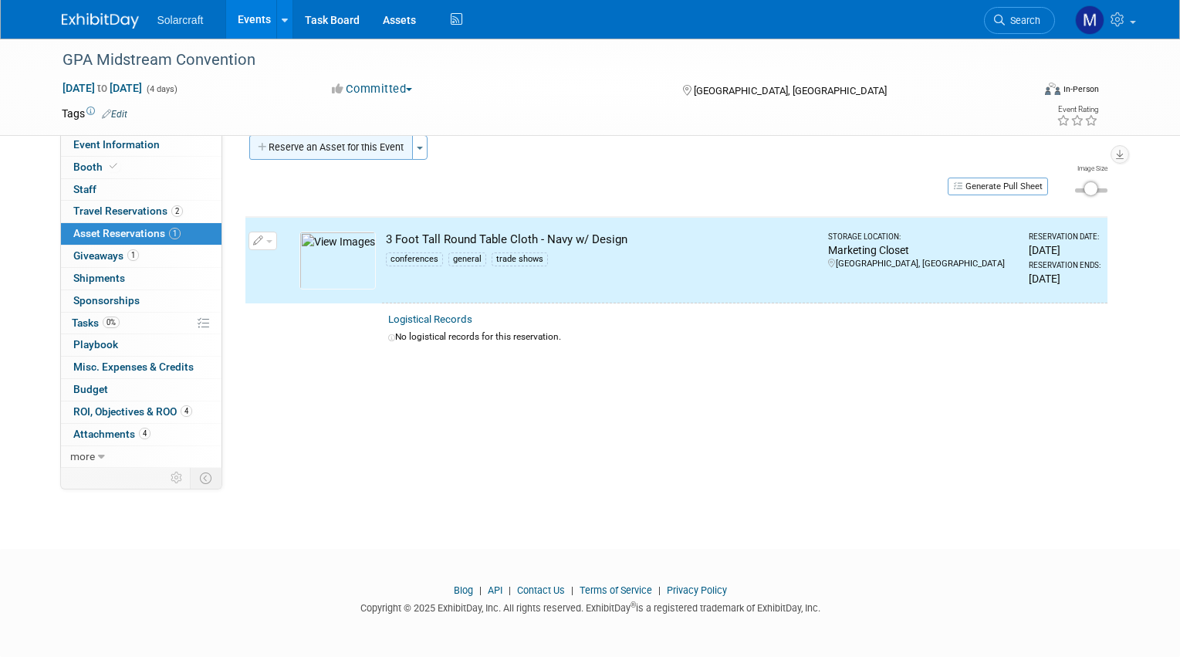
click at [283, 144] on button "Reserve an Asset for this Event" at bounding box center [331, 147] width 164 height 25
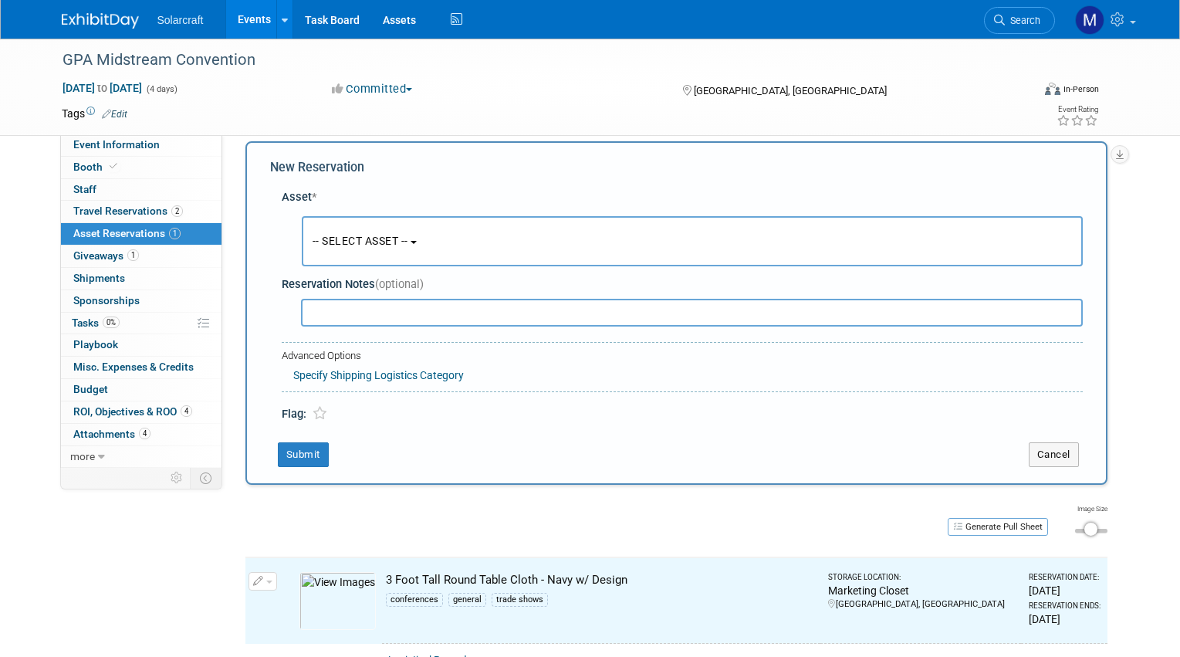
click at [379, 231] on button "-- SELECT ASSET --" at bounding box center [692, 241] width 781 height 50
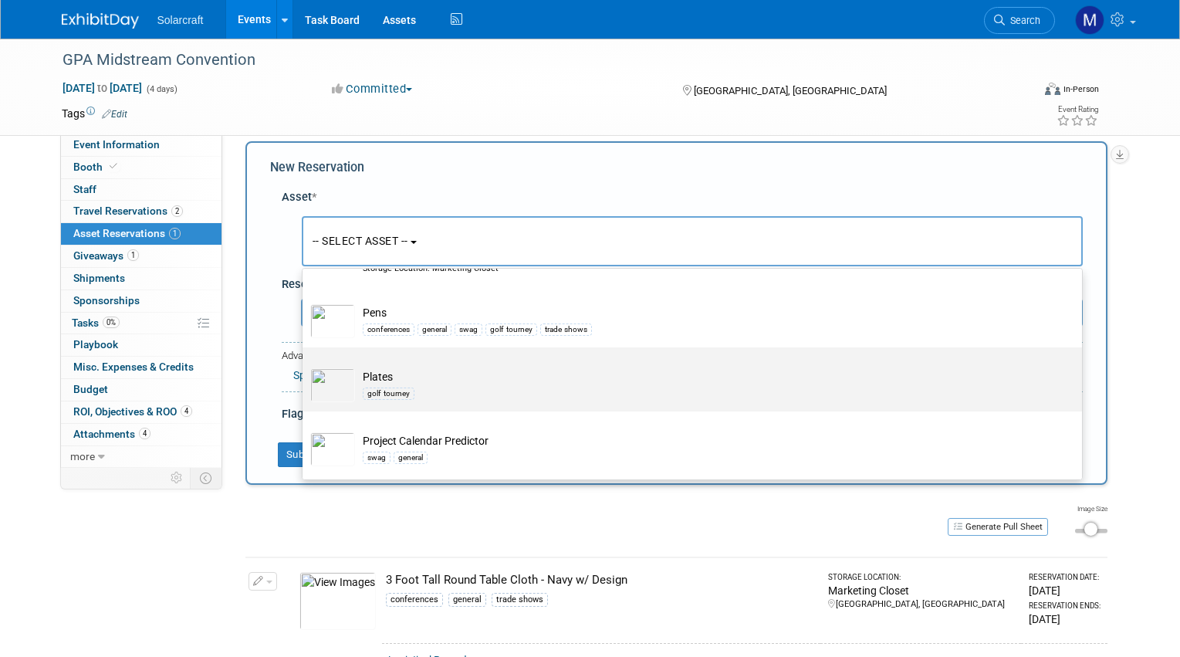
scroll to position [1878, 0]
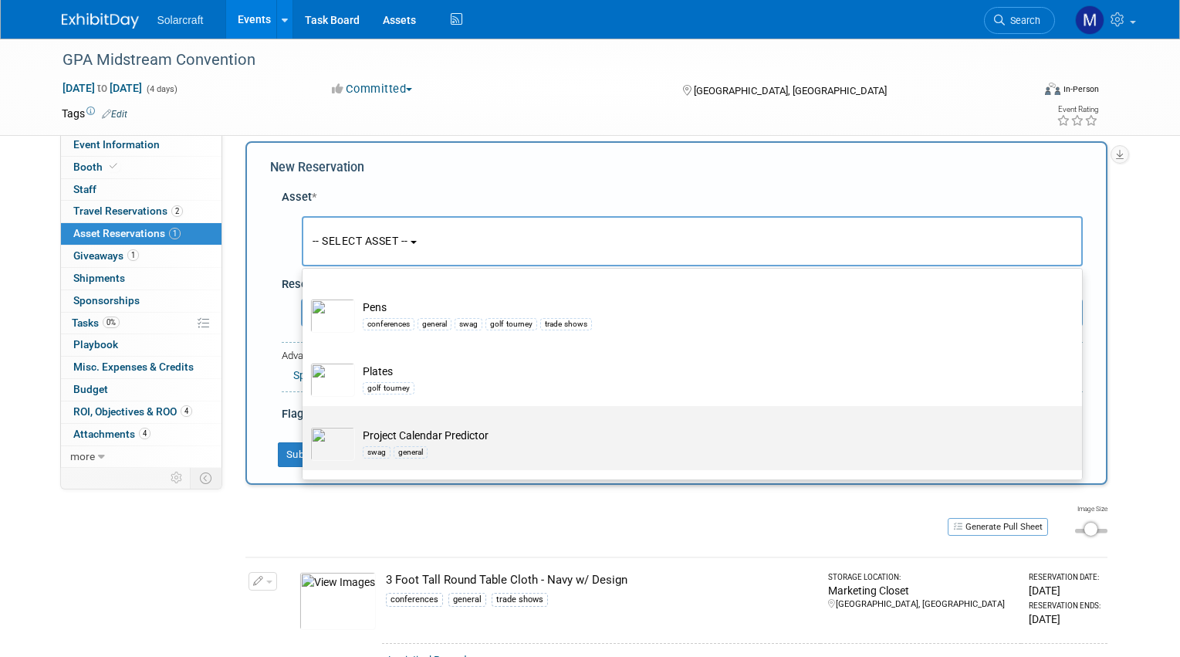
click at [564, 444] on label "Project Calendar Predictor swag general" at bounding box center [688, 438] width 757 height 58
click at [305, 425] on input "Project Calendar Predictor swag general" at bounding box center [300, 420] width 10 height 10
select select "10727436"
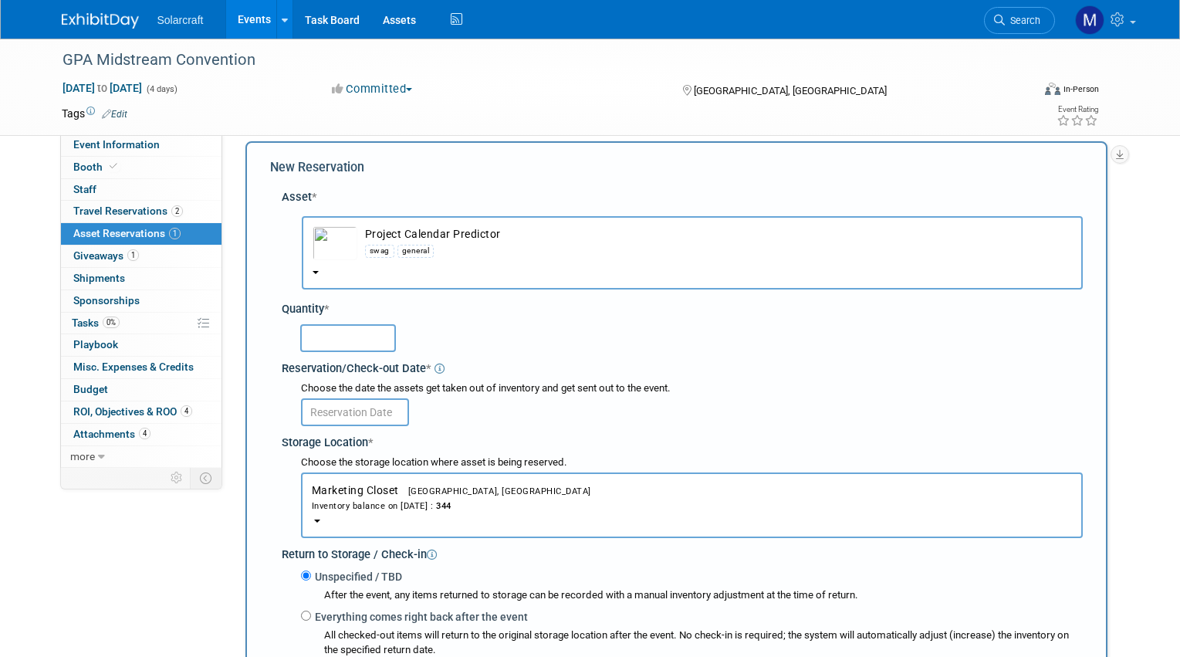
click at [330, 322] on div at bounding box center [691, 337] width 783 height 30
click at [333, 324] on input "text" at bounding box center [348, 338] width 96 height 28
type input "150"
click at [344, 430] on div "Storage Location *" at bounding box center [682, 440] width 801 height 21
click at [339, 402] on input "text" at bounding box center [355, 412] width 108 height 28
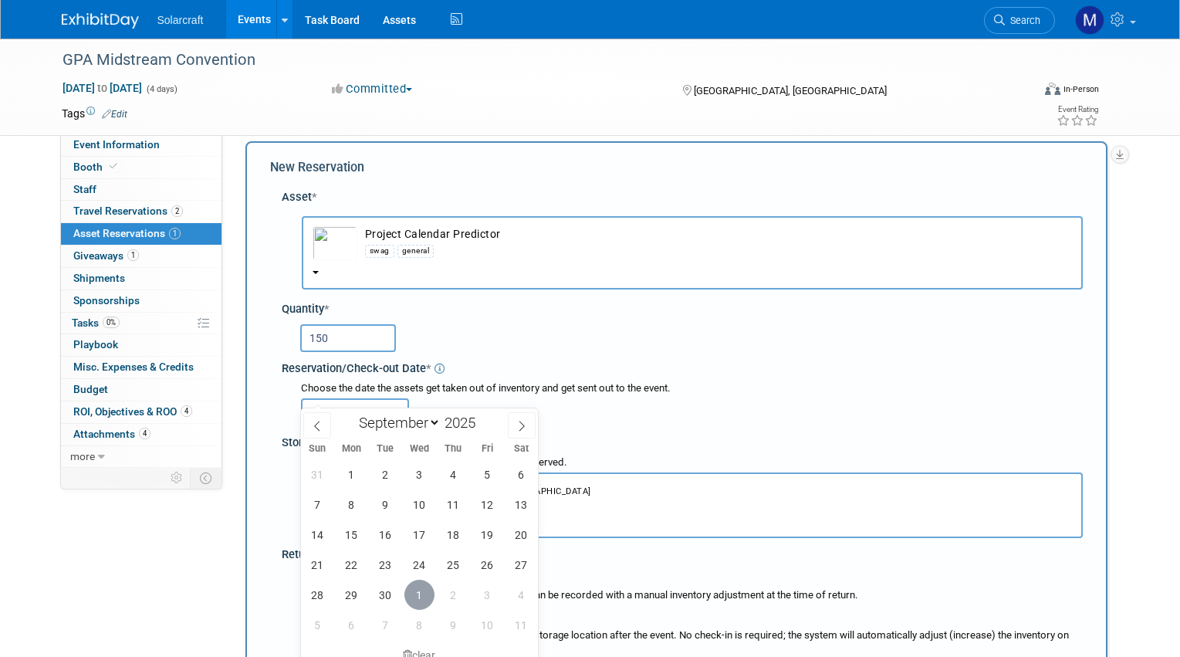
click at [426, 604] on span "1" at bounding box center [420, 595] width 30 height 30
type input "Oct 1, 2025"
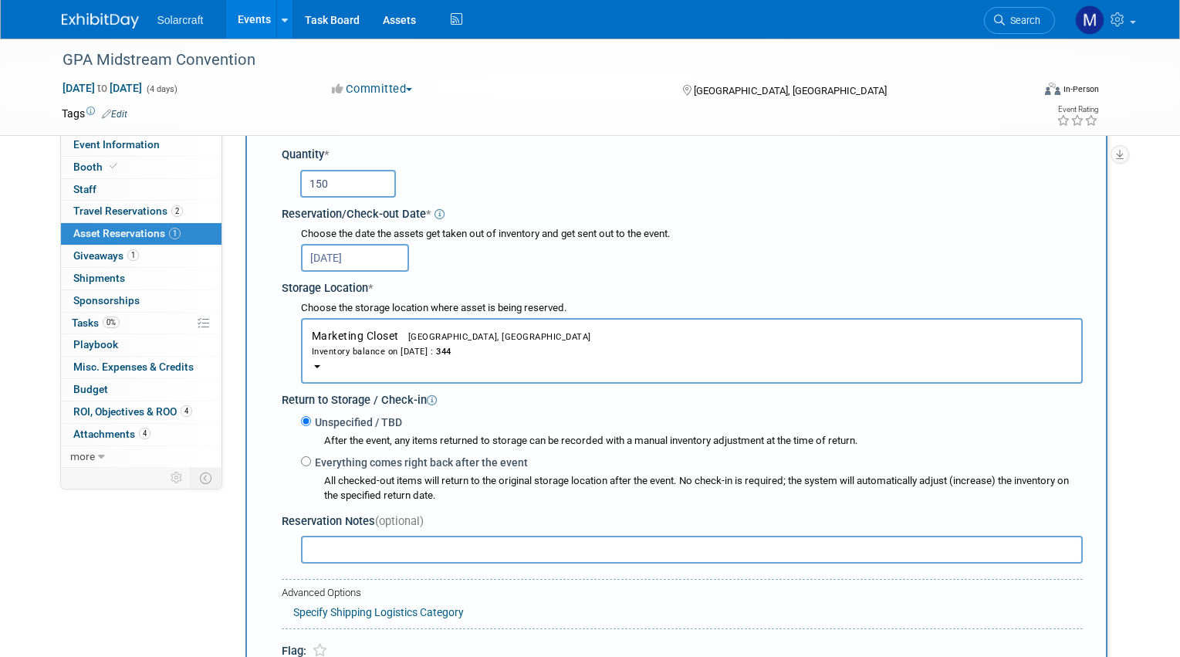
scroll to position [296, 0]
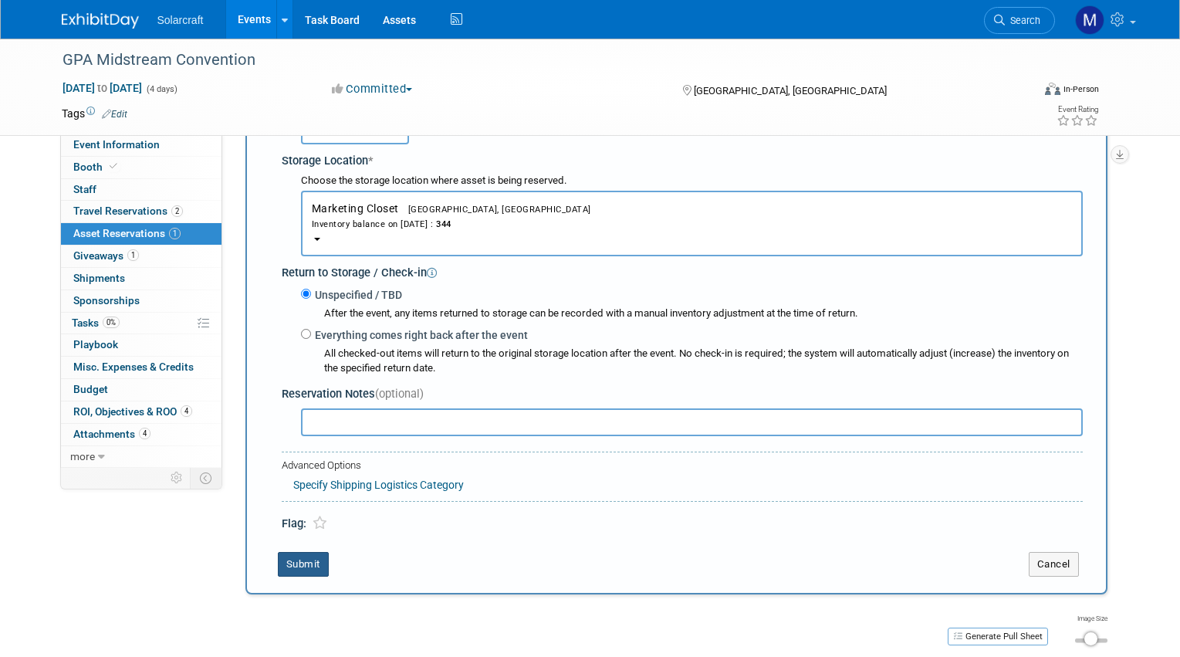
click at [292, 552] on button "Submit" at bounding box center [303, 564] width 51 height 25
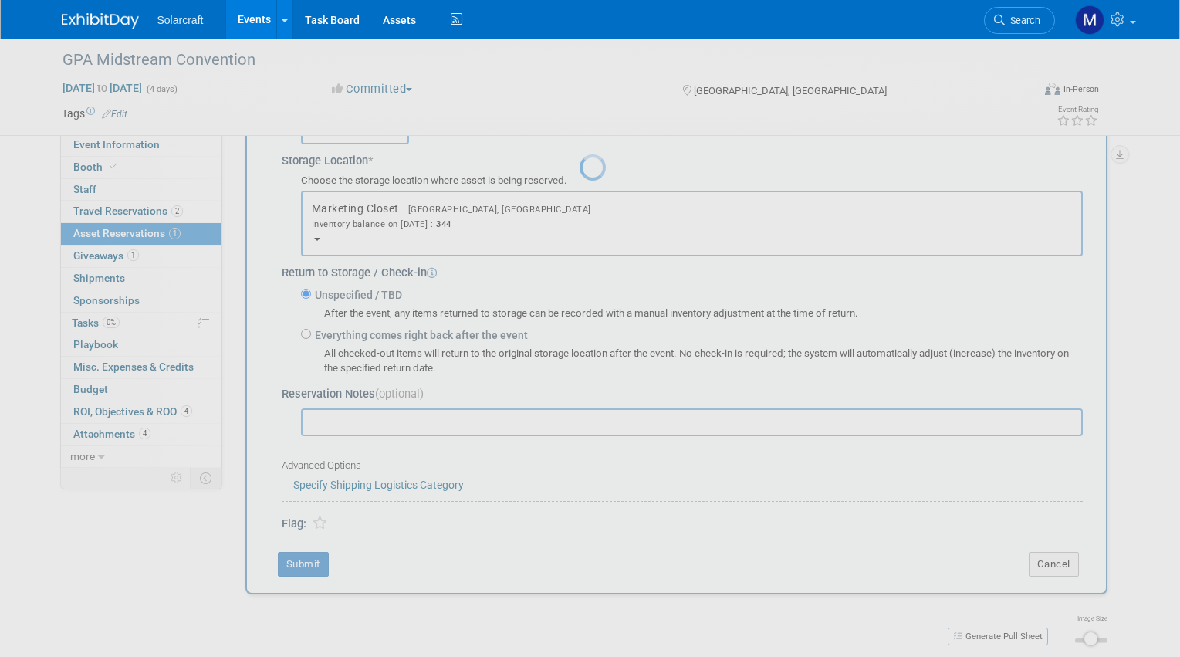
scroll to position [31, 0]
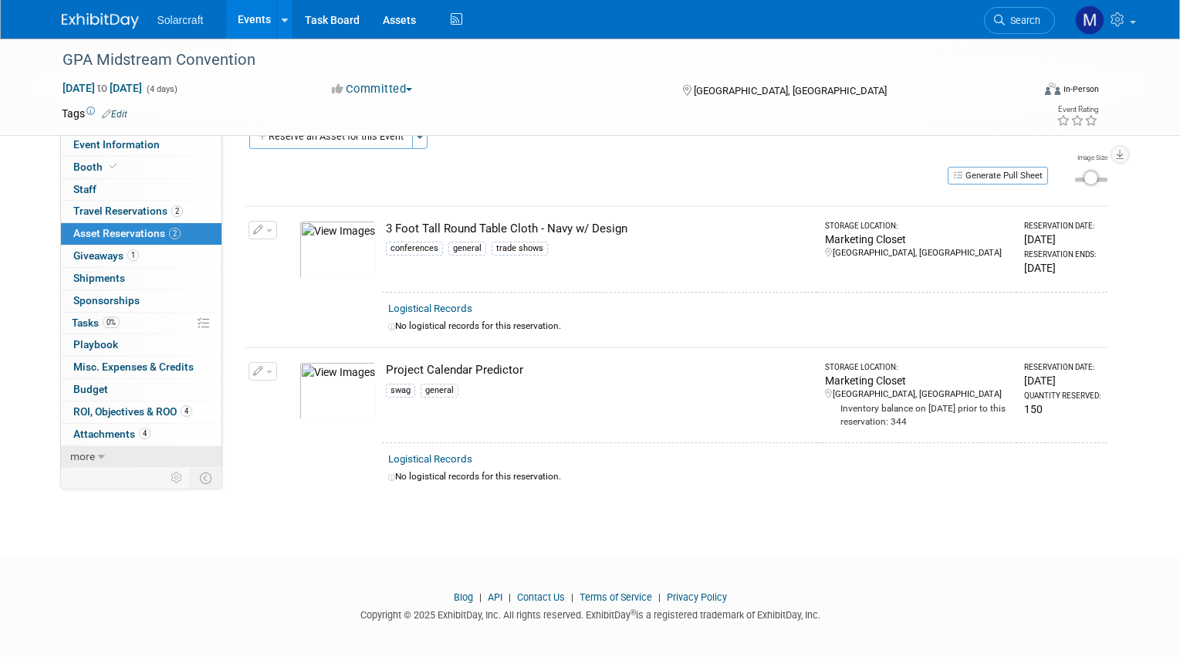
click at [105, 452] on link "more" at bounding box center [141, 457] width 161 height 22
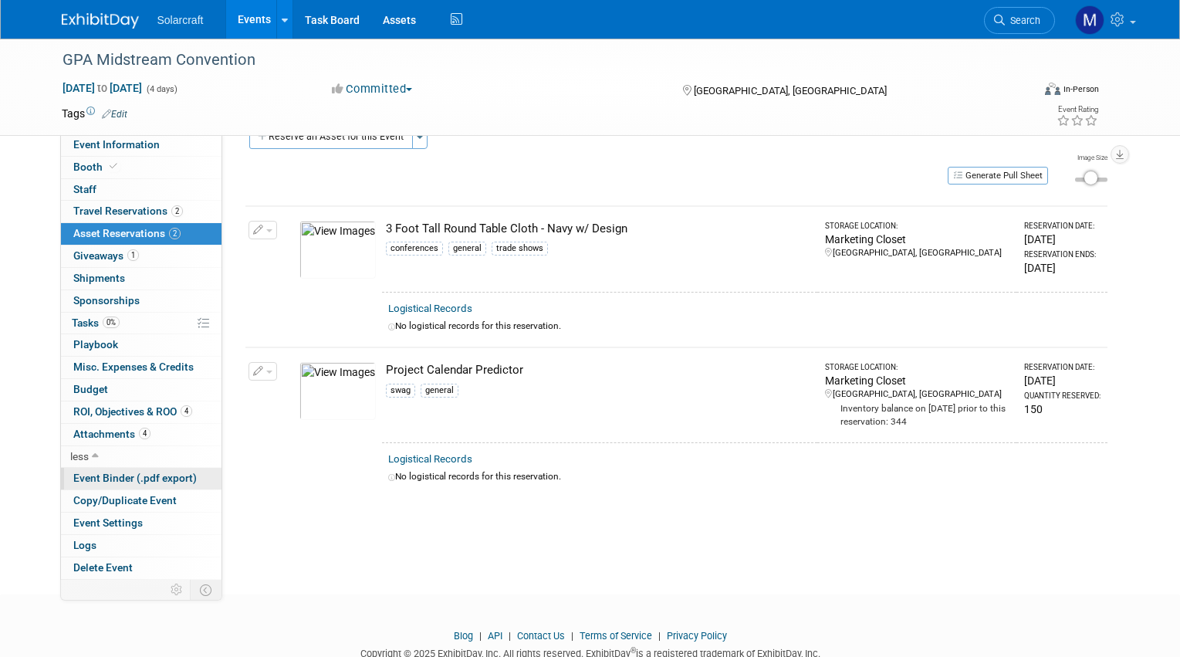
click at [125, 472] on span "Event Binder (.pdf export)" at bounding box center [135, 478] width 124 height 12
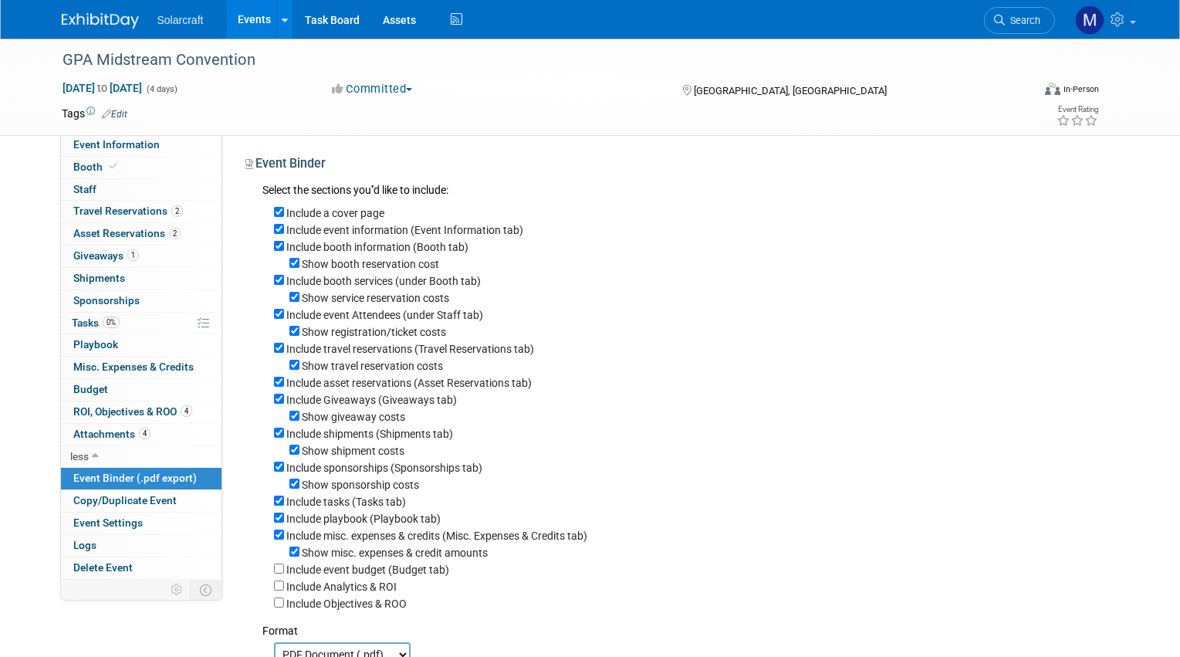
scroll to position [128, 0]
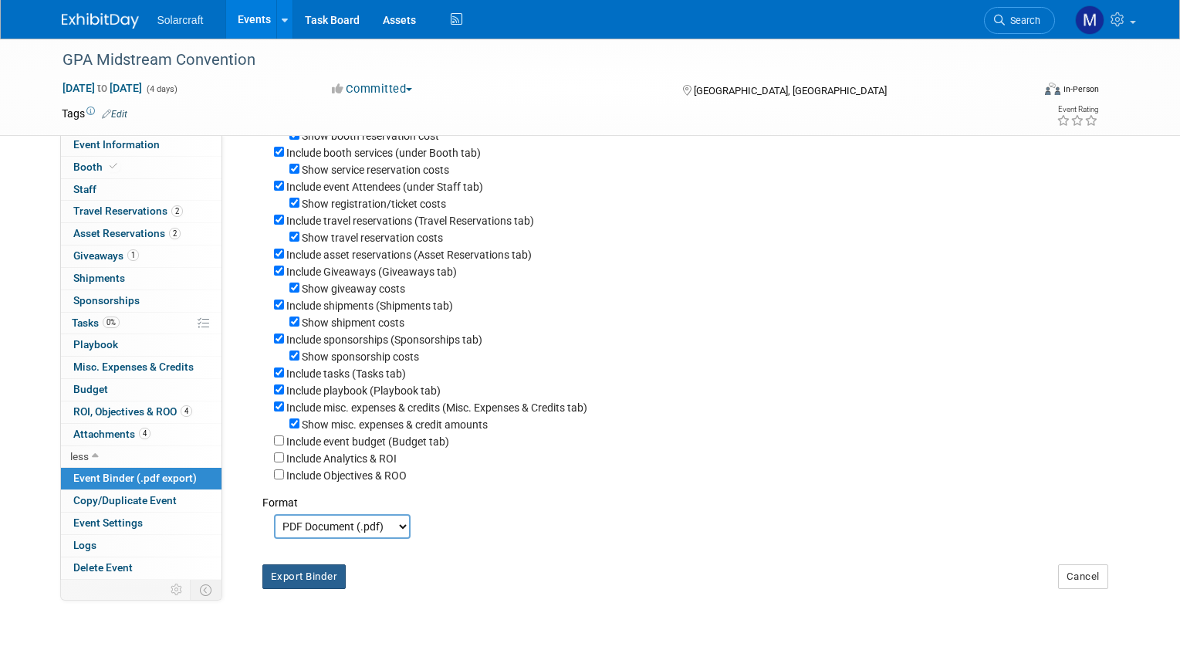
click at [303, 564] on button "Export Binder" at bounding box center [304, 576] width 84 height 25
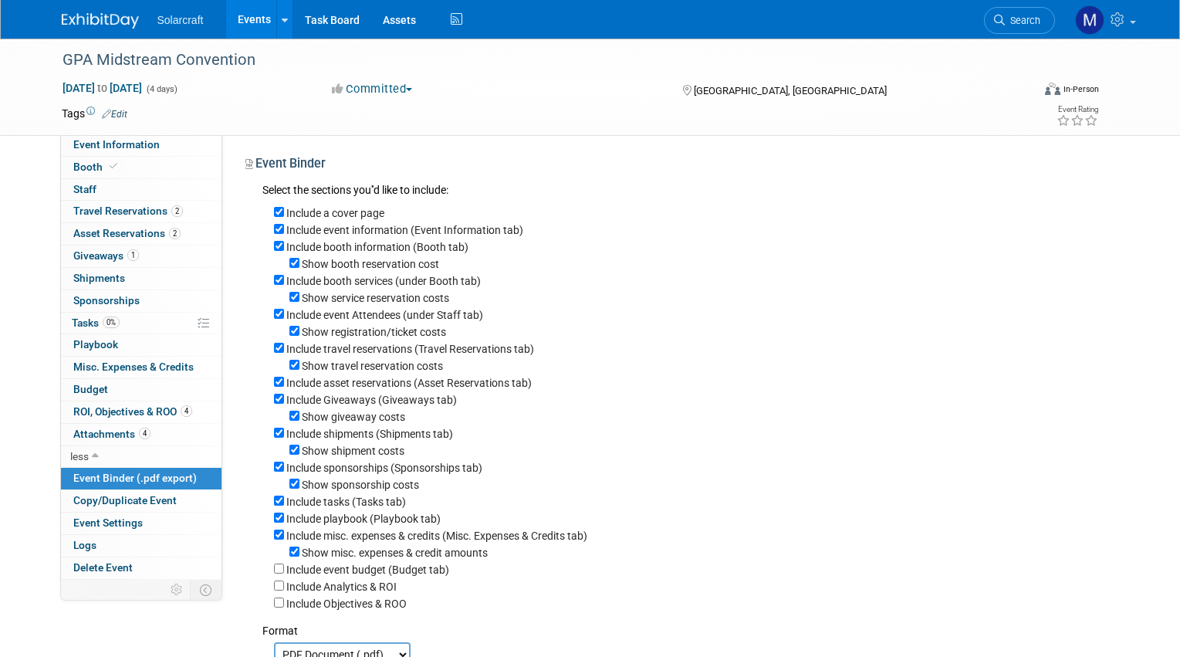
click at [126, 229] on span "Asset Reservations 2" at bounding box center [126, 233] width 107 height 12
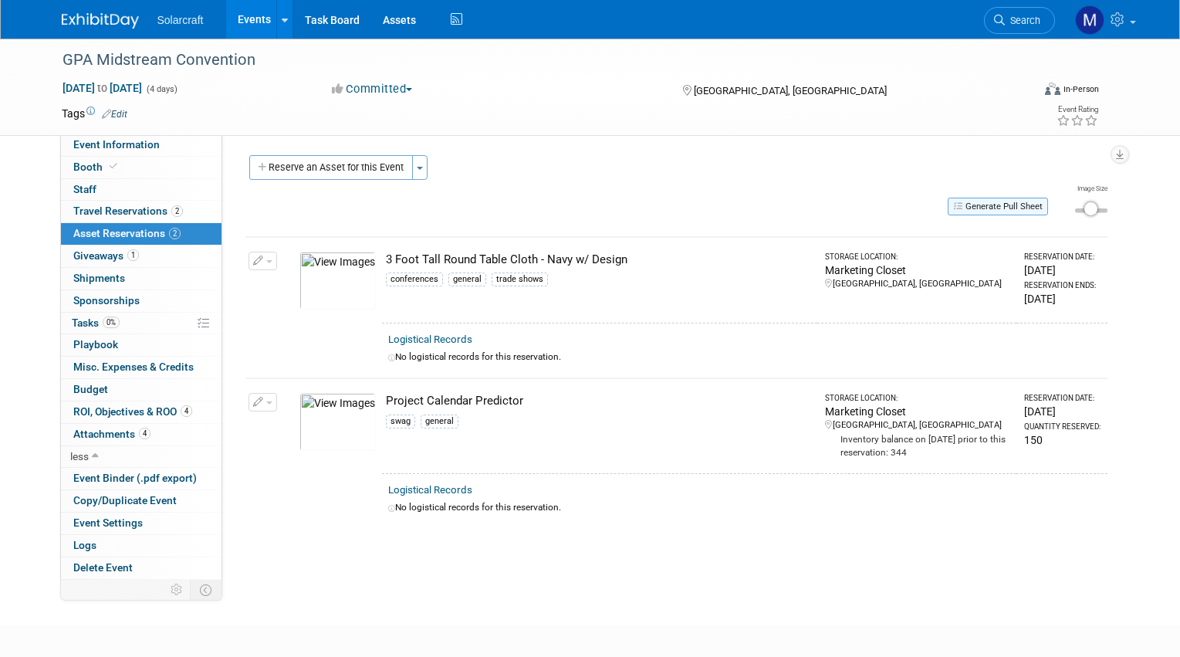
click at [1008, 209] on button "Generate Pull Sheet" at bounding box center [998, 207] width 100 height 18
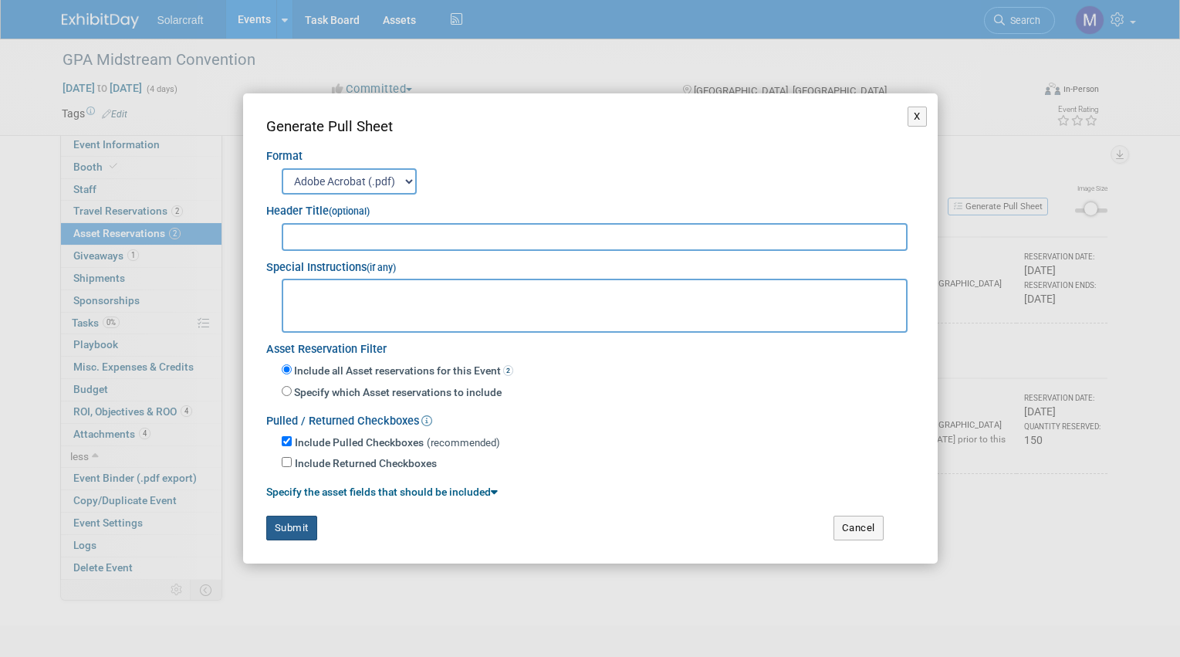
click at [289, 517] on button "Submit" at bounding box center [291, 528] width 51 height 25
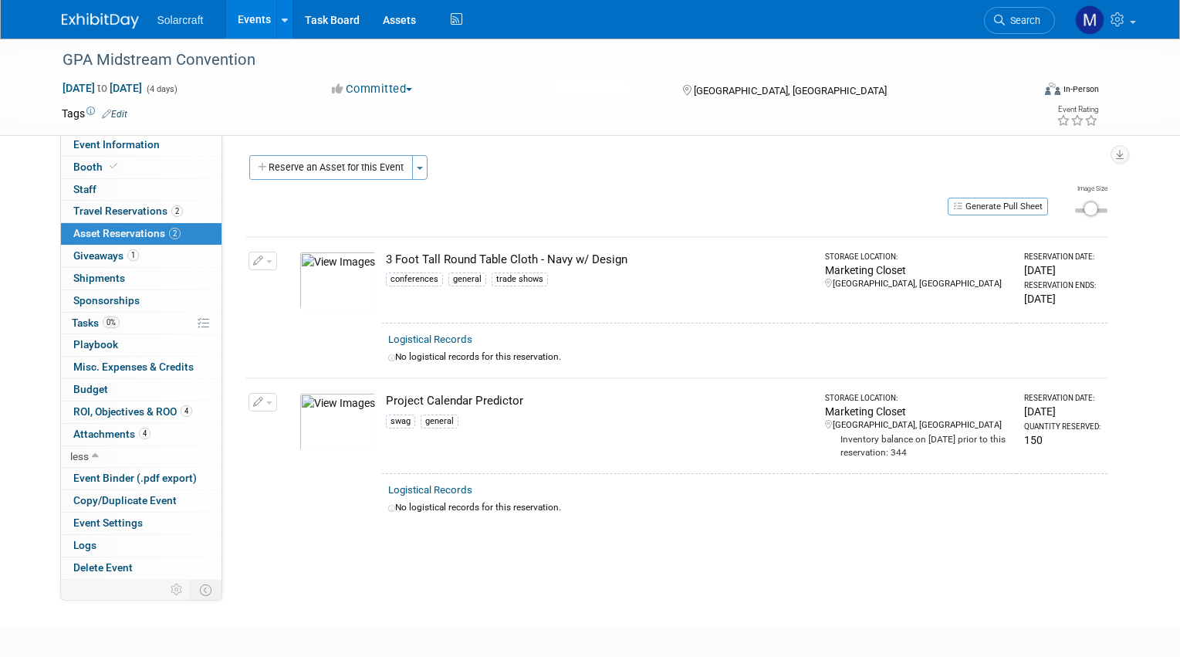
click at [274, 401] on button "button" at bounding box center [263, 402] width 29 height 19
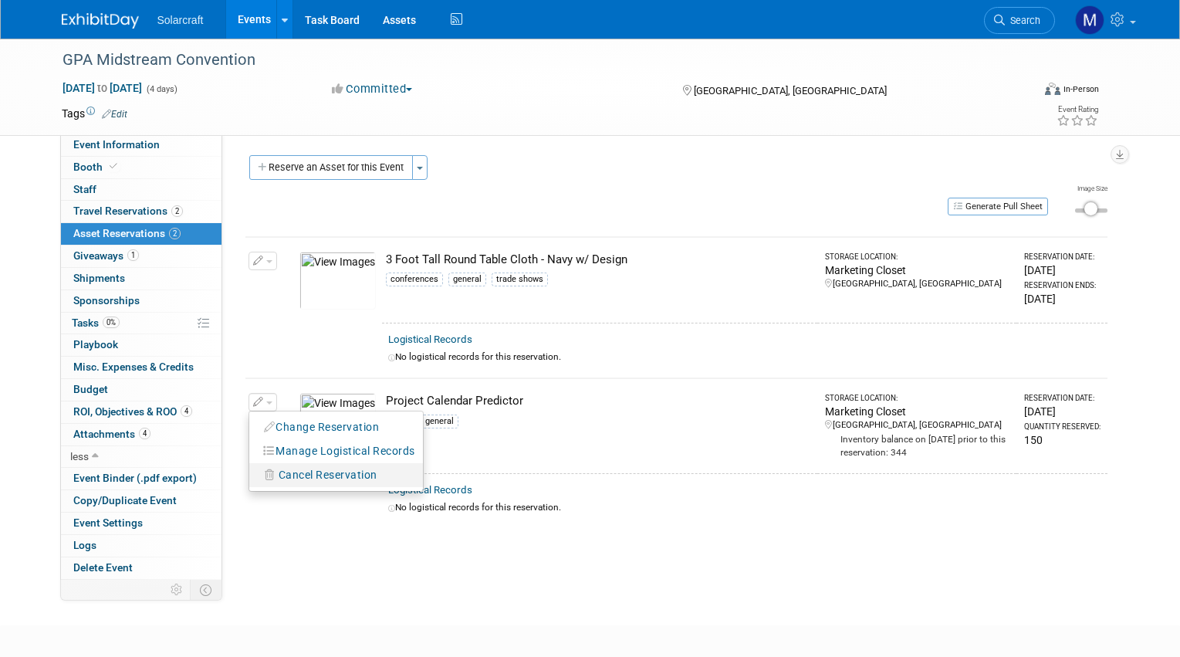
click at [317, 473] on span "Cancel Reservation" at bounding box center [328, 475] width 99 height 12
click at [432, 478] on link "Yes" at bounding box center [441, 488] width 45 height 25
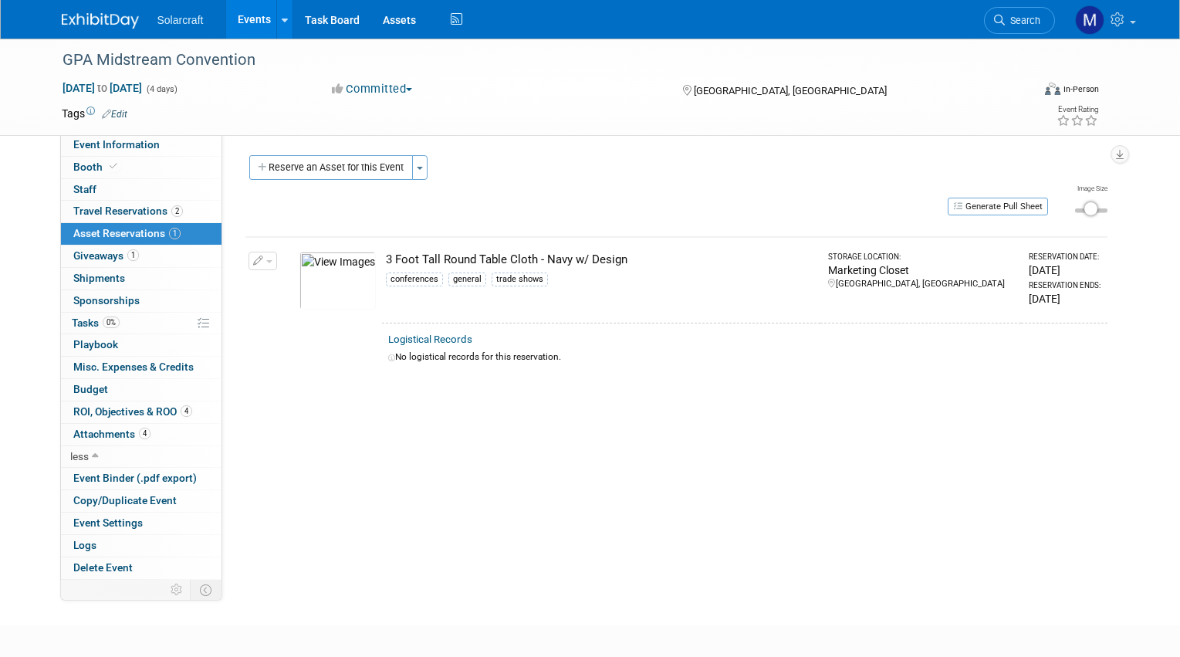
click at [259, 253] on button "button" at bounding box center [263, 261] width 29 height 19
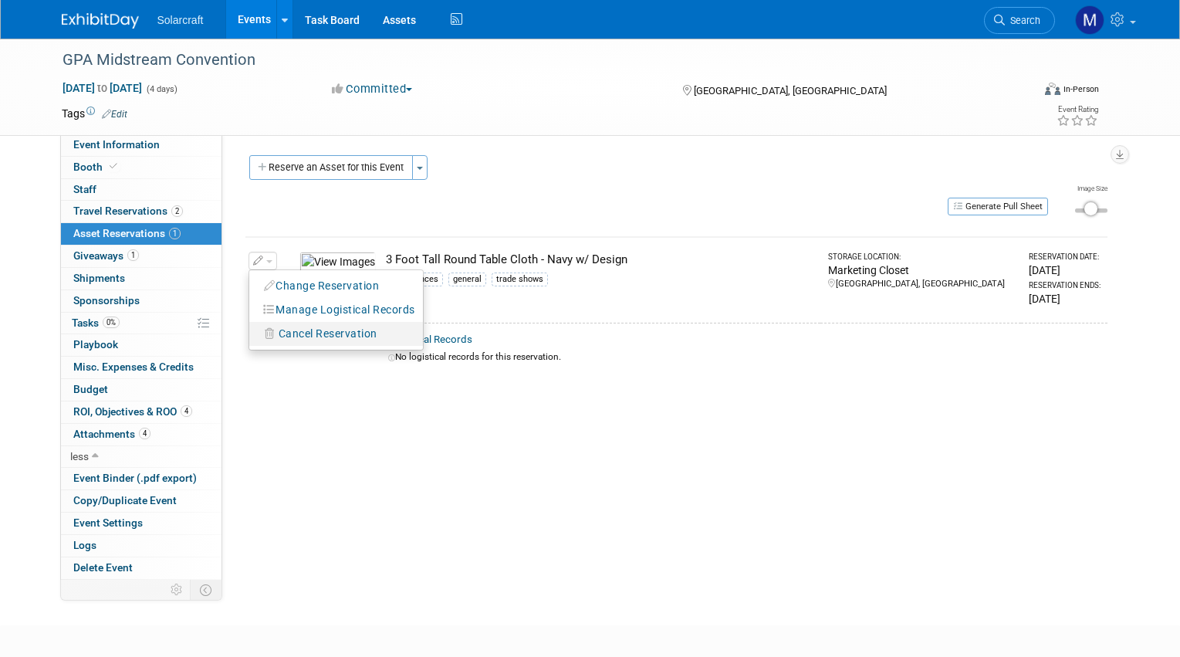
click at [296, 335] on span "Cancel Reservation" at bounding box center [328, 333] width 99 height 12
click at [431, 337] on link "Yes" at bounding box center [441, 346] width 45 height 25
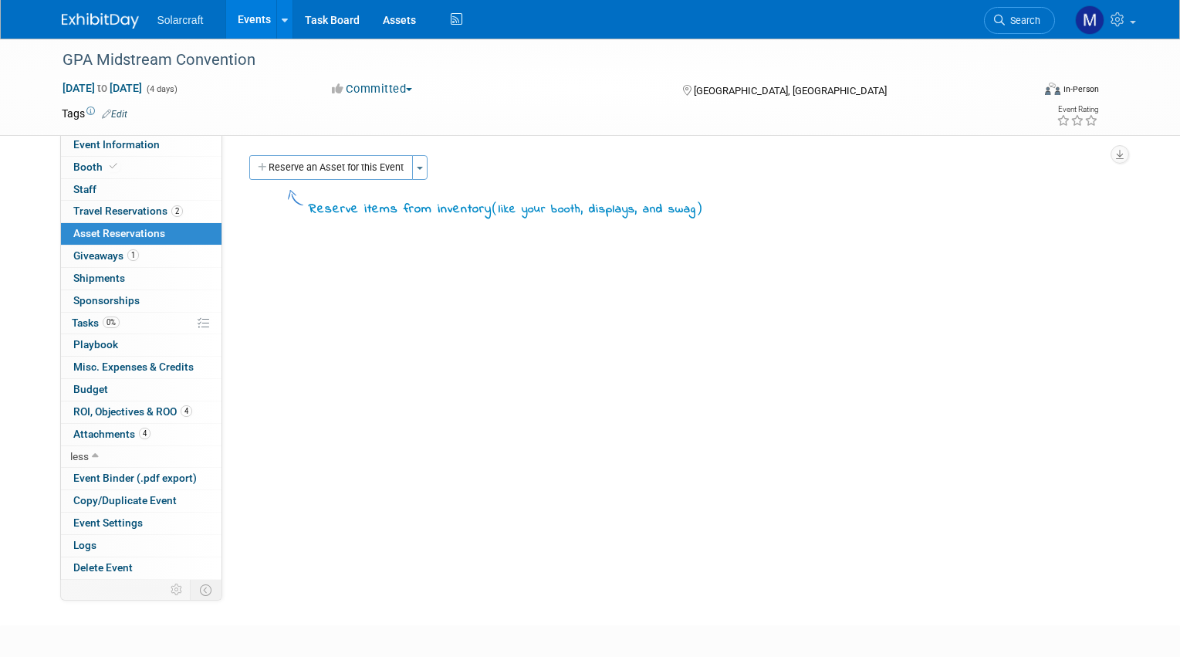
click at [326, 478] on div "Event Website: Edit https://www.gpamidstreamconvention.org/ Event Venue Name: M…" at bounding box center [670, 350] width 897 height 432
click at [124, 9] on link at bounding box center [110, 13] width 96 height 12
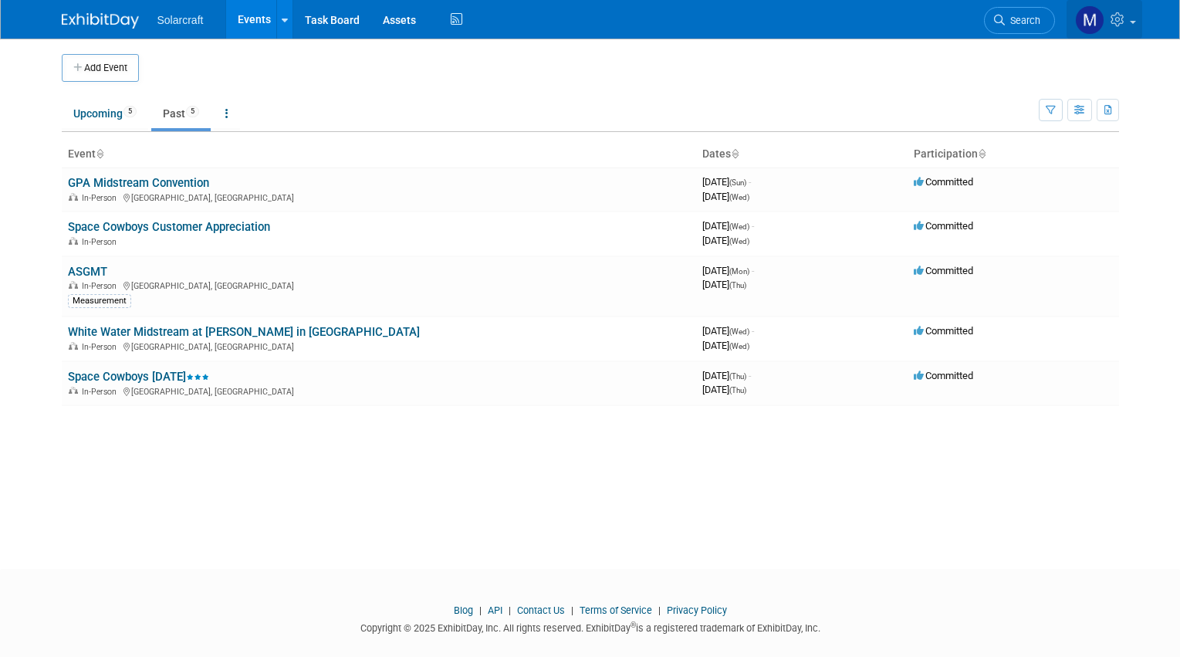
click at [1133, 17] on link at bounding box center [1105, 19] width 76 height 39
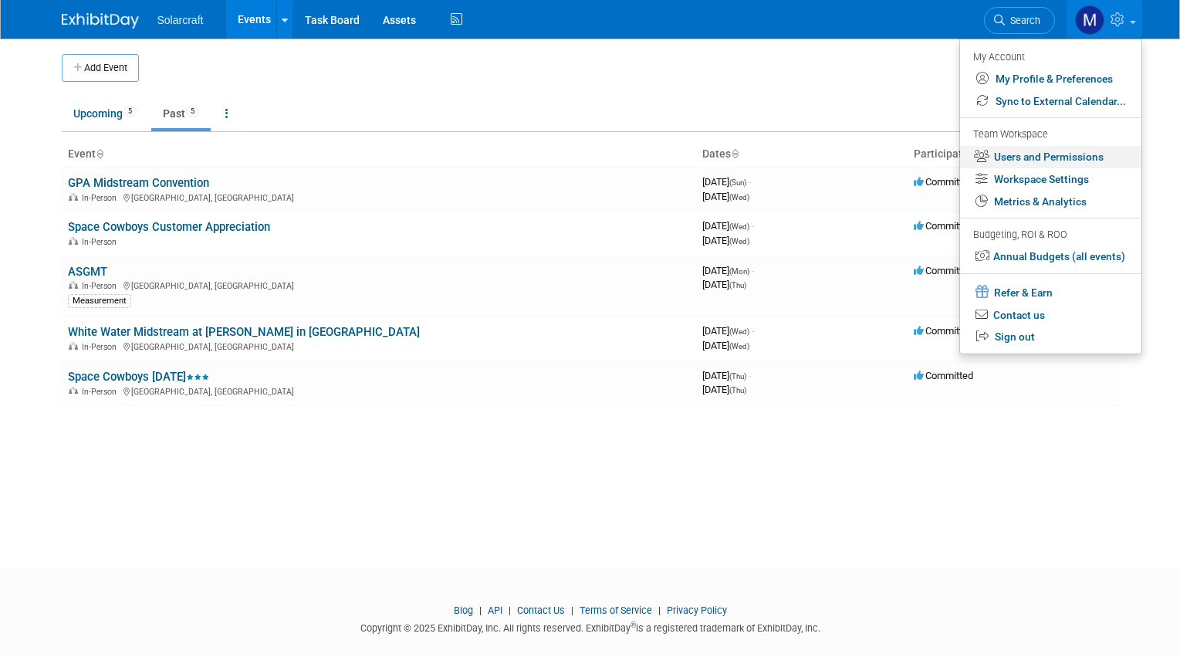
click at [1086, 164] on link "Users and Permissions" at bounding box center [1050, 157] width 181 height 22
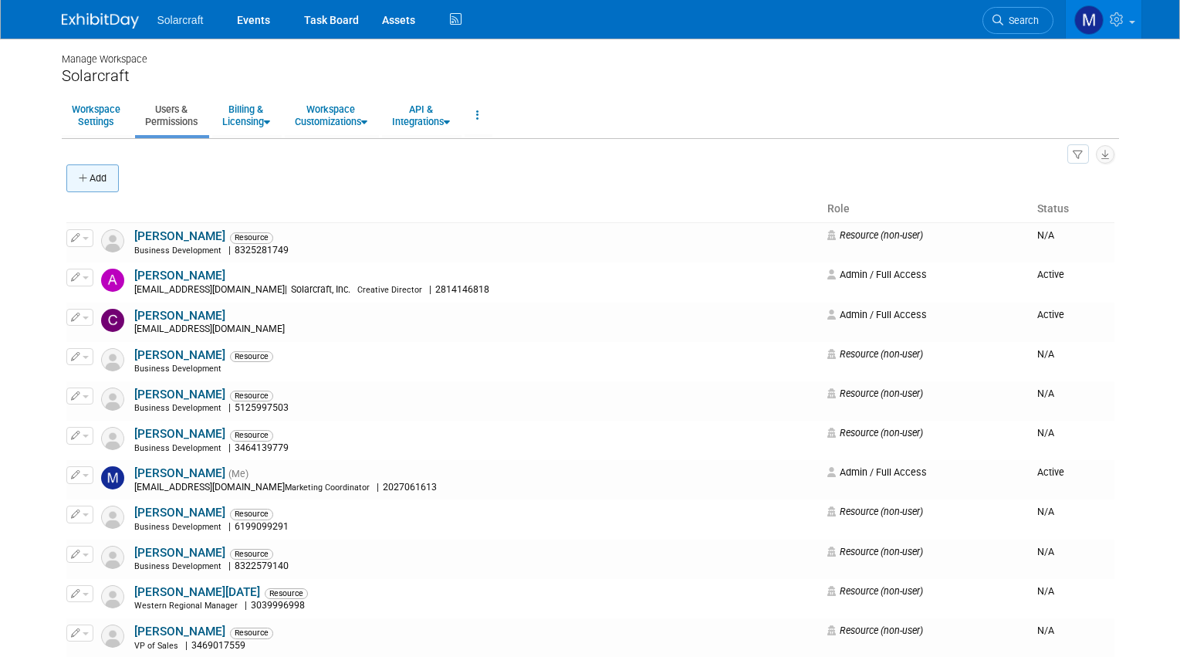
click at [83, 179] on icon "button" at bounding box center [84, 179] width 11 height 10
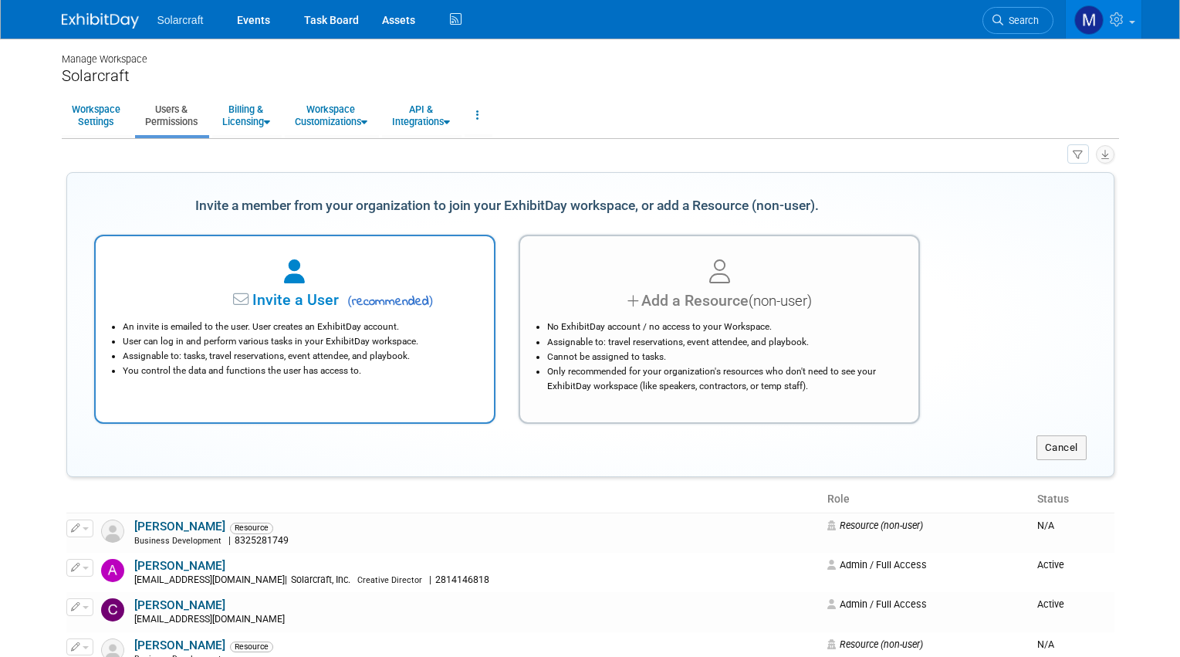
click at [293, 285] on div at bounding box center [295, 273] width 360 height 34
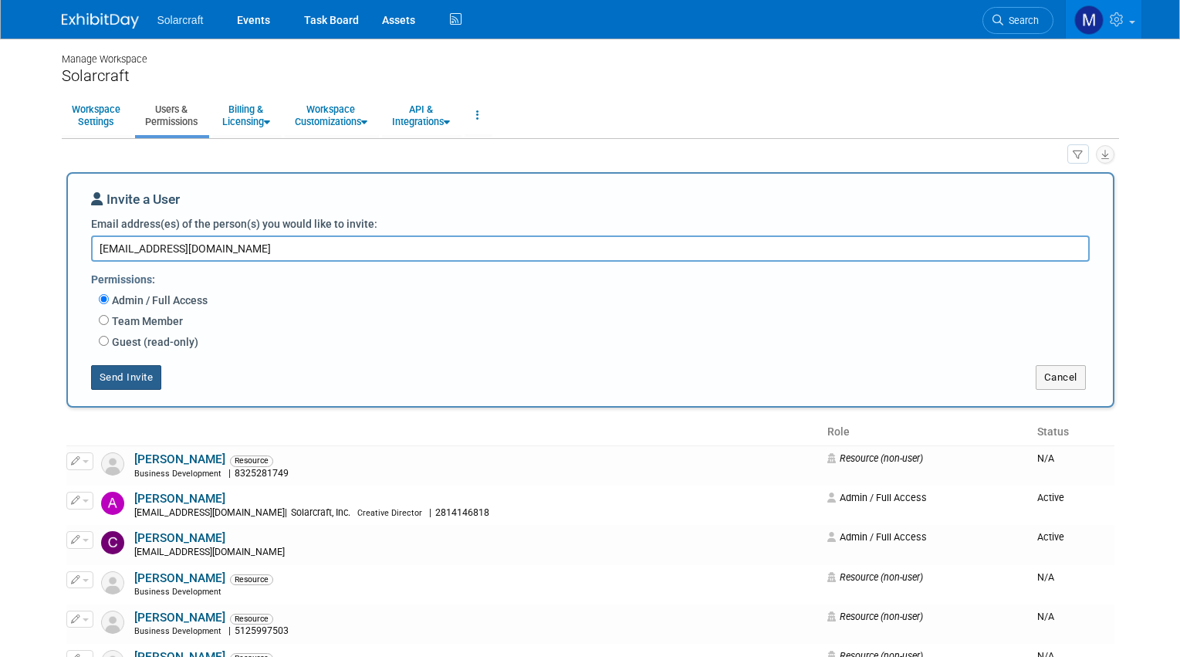
type textarea "rdizzine@solarcraft.net"
click at [124, 377] on button "Send Invite" at bounding box center [126, 377] width 71 height 25
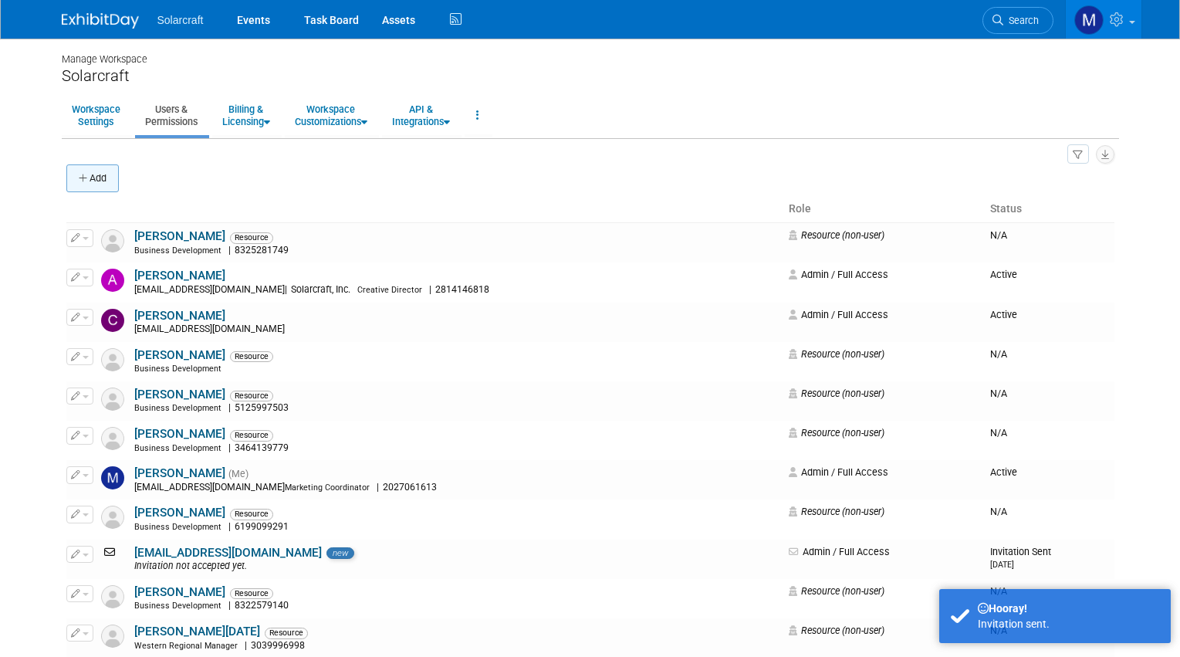
click at [100, 174] on button "Add" at bounding box center [92, 178] width 52 height 28
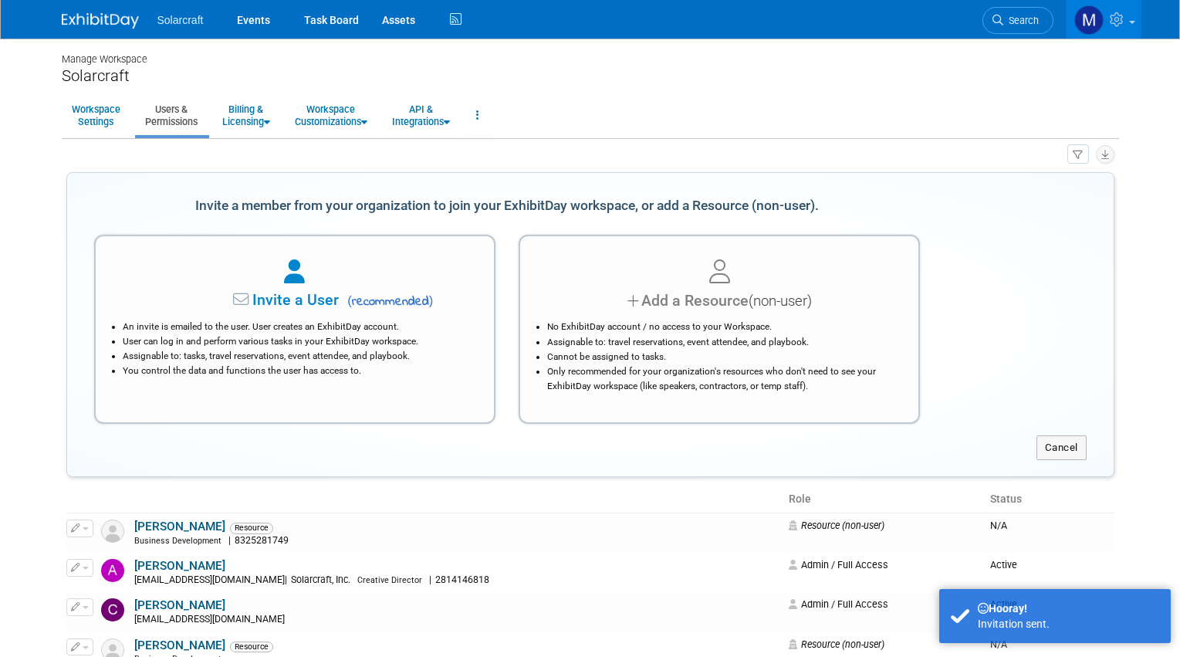
click at [208, 334] on li "User can log in and perform various tasks in your ExhibitDay workspace." at bounding box center [299, 341] width 352 height 15
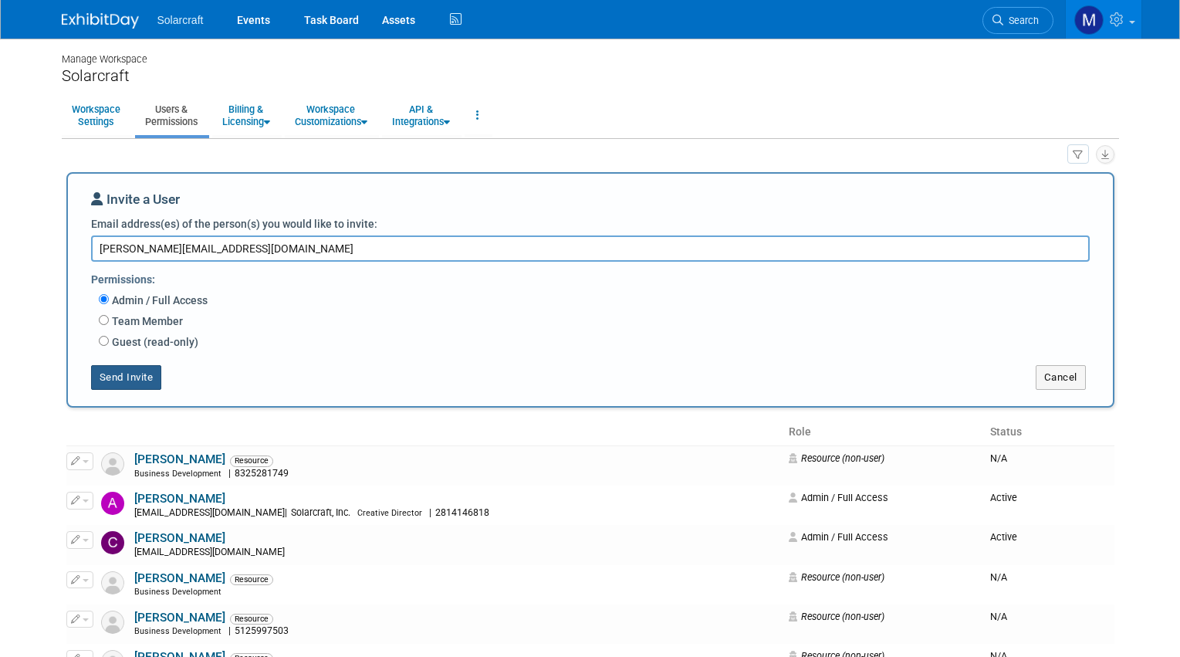
type textarea "dave@solarcraft.net"
click at [106, 367] on button "Send Invite" at bounding box center [126, 377] width 71 height 25
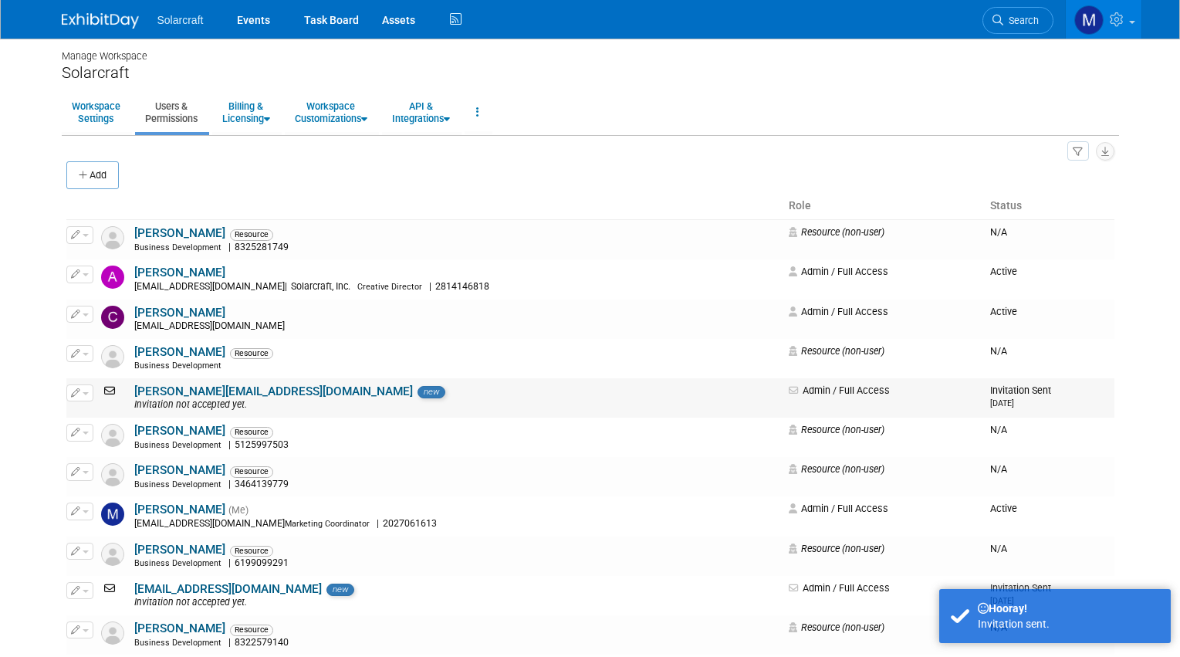
scroll to position [125, 0]
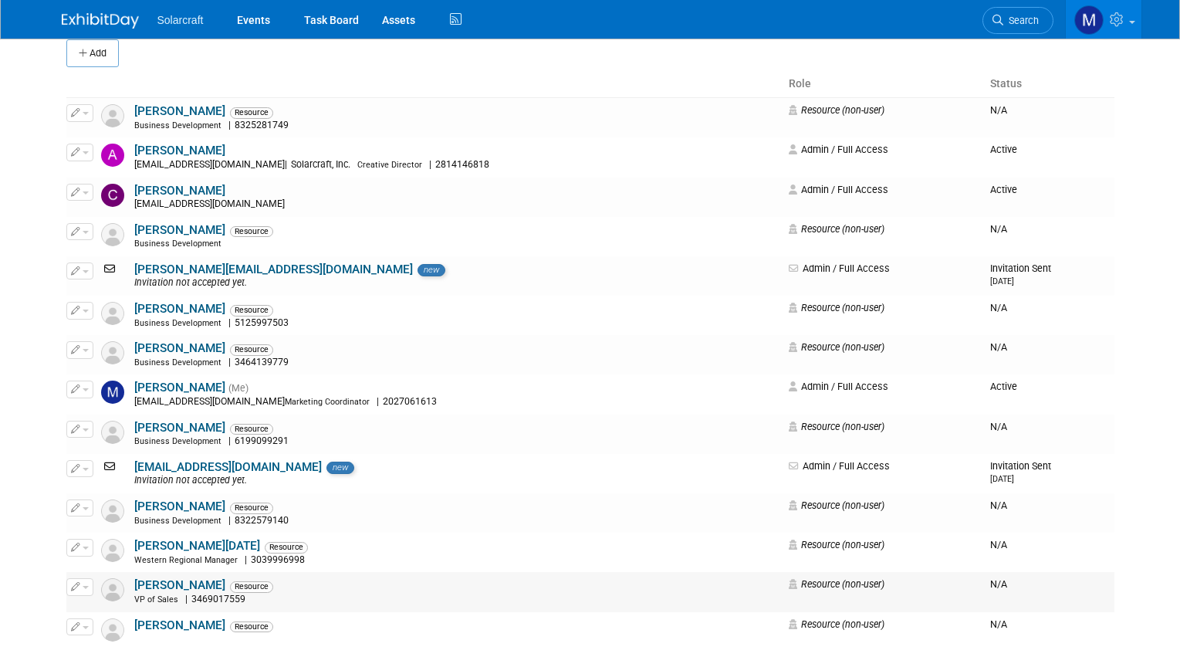
click at [88, 586] on span "button" at bounding box center [86, 587] width 6 height 3
click at [106, 601] on link "Edit" at bounding box center [128, 612] width 122 height 22
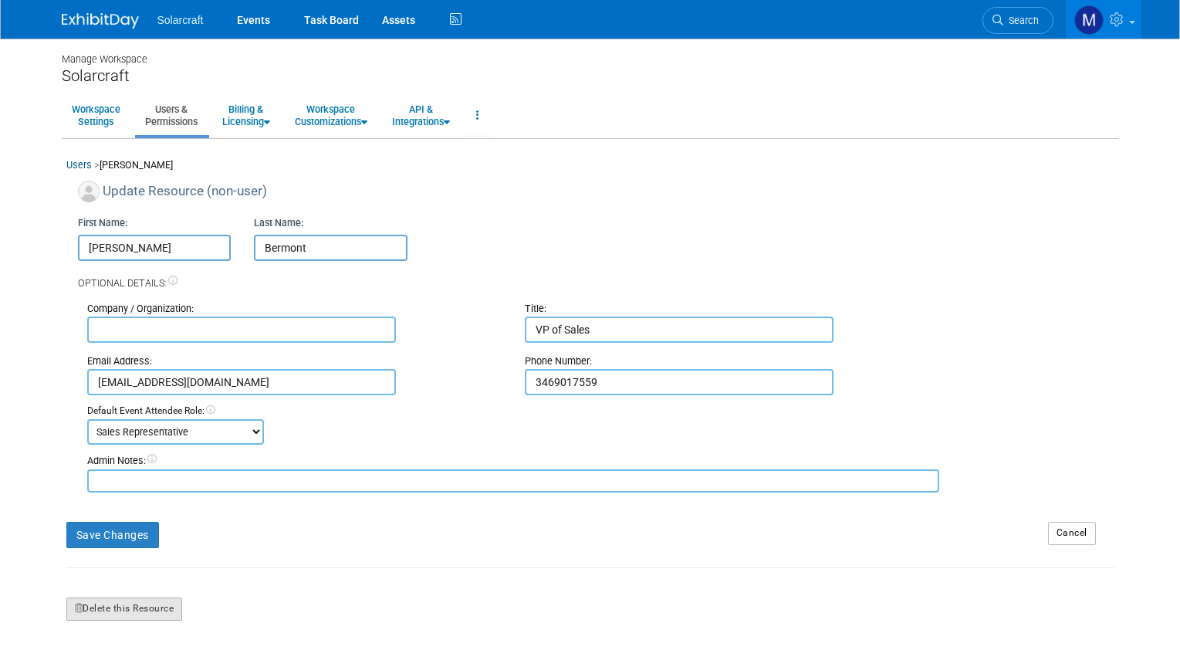
click at [69, 598] on button "Delete this Resource" at bounding box center [124, 609] width 117 height 23
click at [118, 653] on link "Yes" at bounding box center [106, 655] width 46 height 25
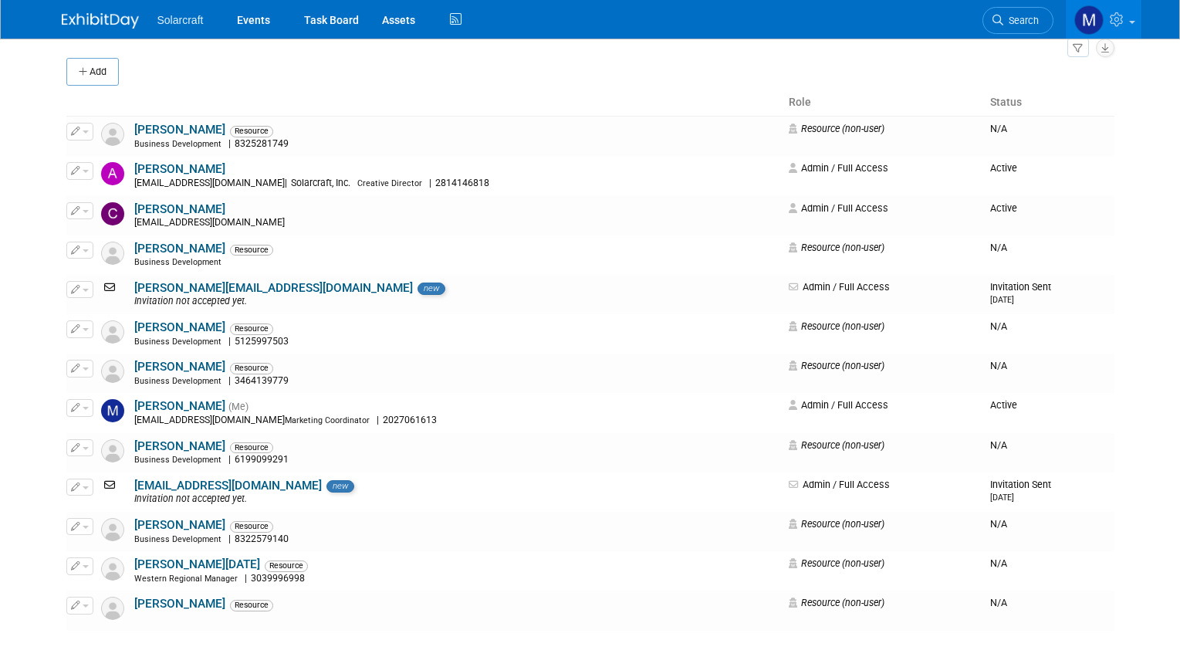
scroll to position [103, 0]
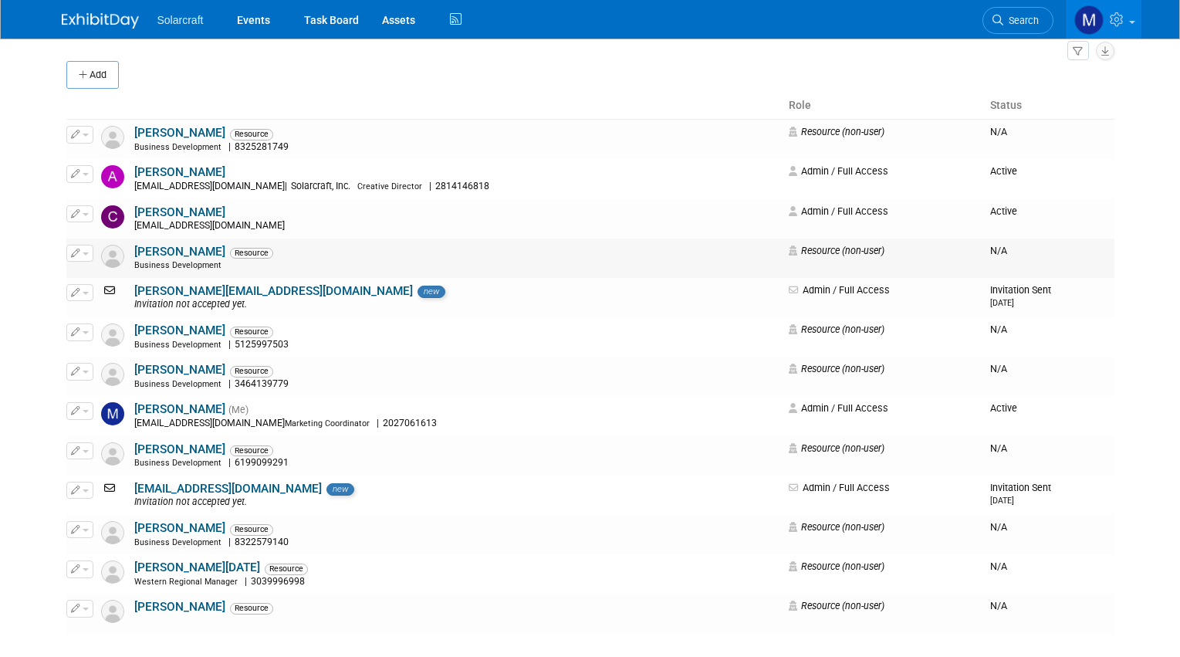
click at [80, 248] on button "button" at bounding box center [79, 253] width 27 height 17
click at [112, 273] on link "Edit" at bounding box center [128, 278] width 122 height 22
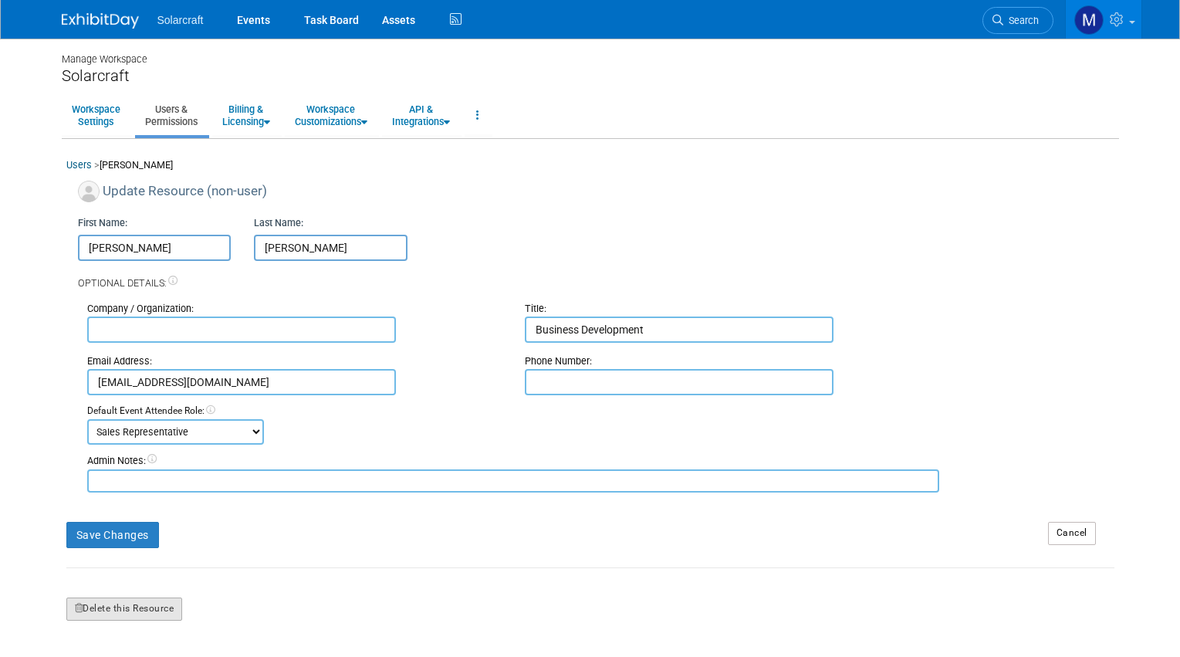
click at [112, 600] on button "Delete this Resource" at bounding box center [124, 609] width 117 height 23
click at [107, 651] on link "Yes" at bounding box center [106, 655] width 46 height 25
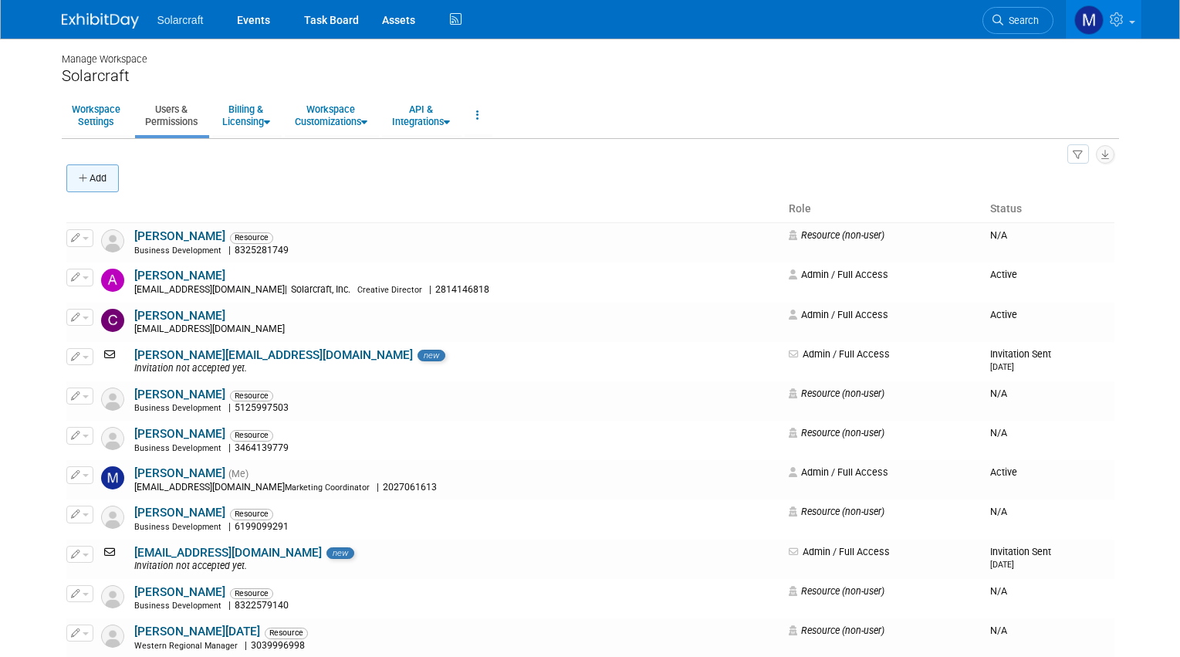
click at [88, 177] on icon "button" at bounding box center [84, 179] width 11 height 10
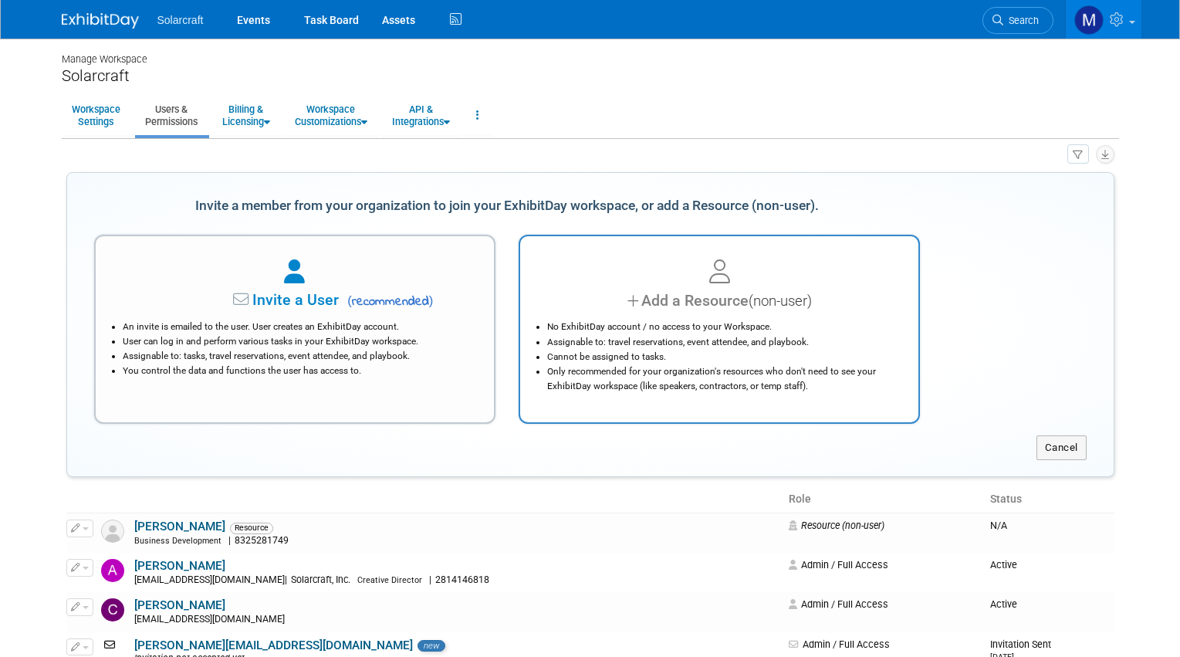
click at [622, 286] on div at bounding box center [720, 273] width 360 height 34
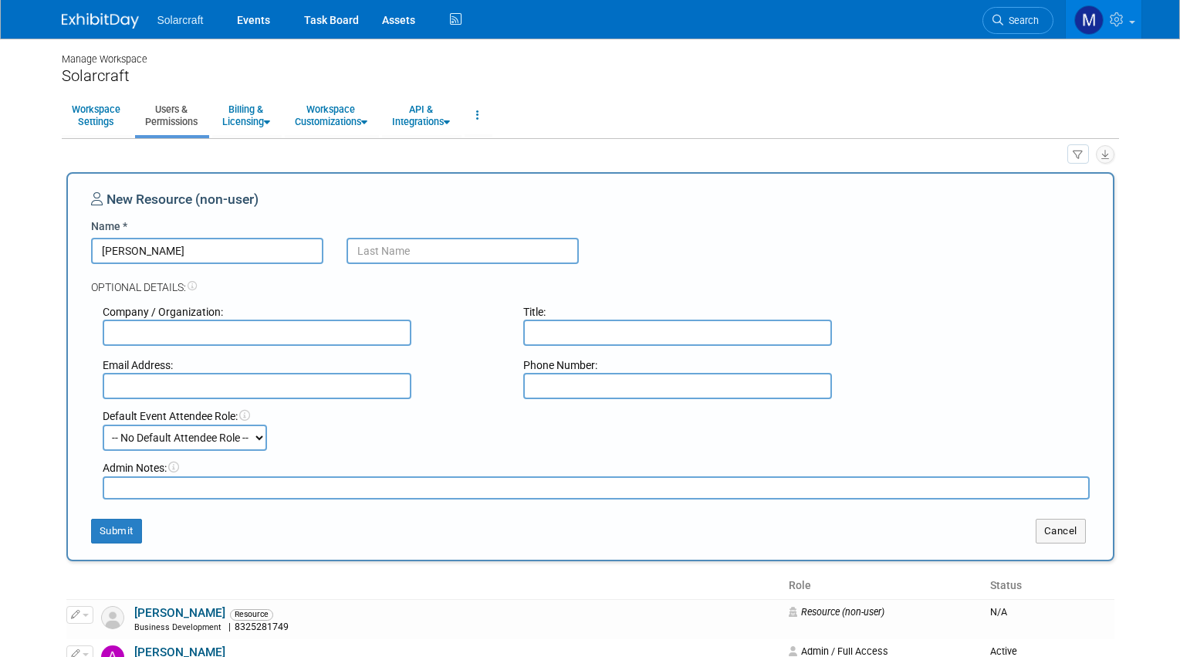
type input "[PERSON_NAME]"
type input "Solarcraft"
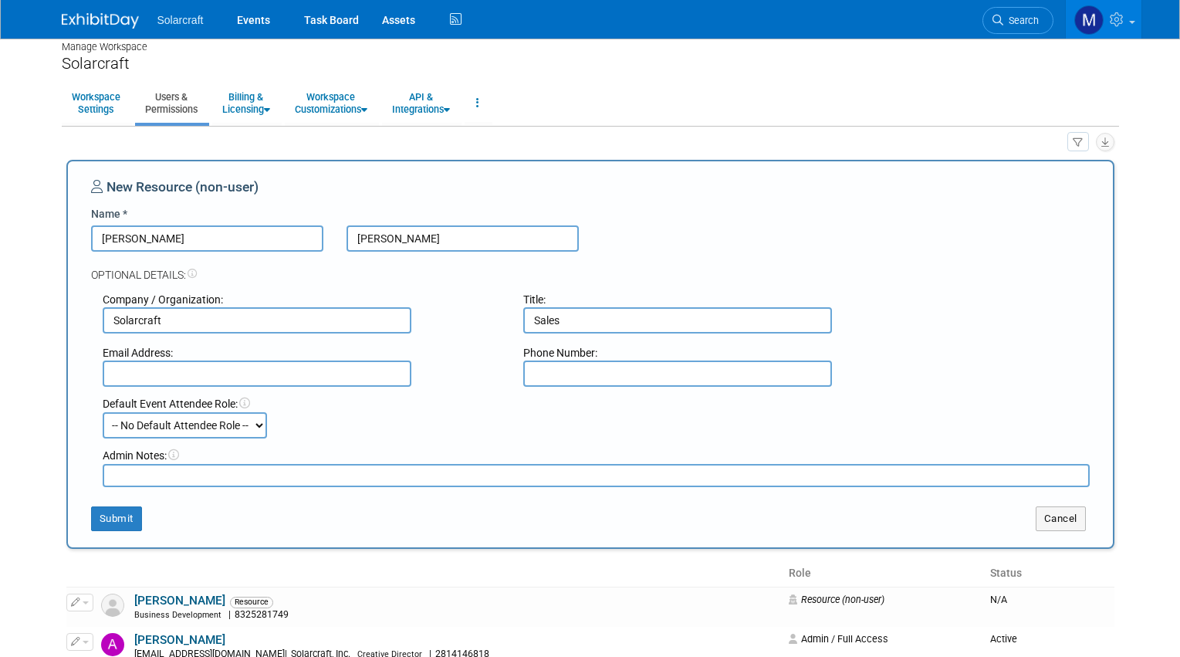
type input "Sales"
type input "3468741384"
type input "jmangel@solarcraft.net"
click at [105, 506] on button "Submit" at bounding box center [116, 518] width 51 height 25
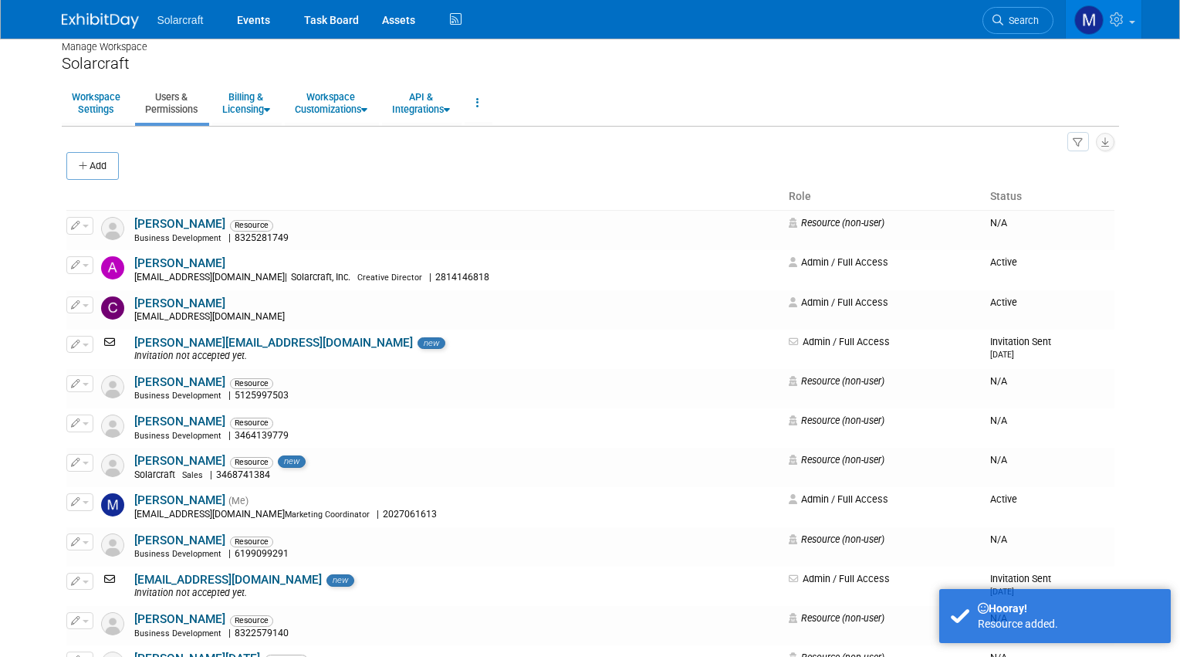
click at [84, 25] on img at bounding box center [100, 20] width 77 height 15
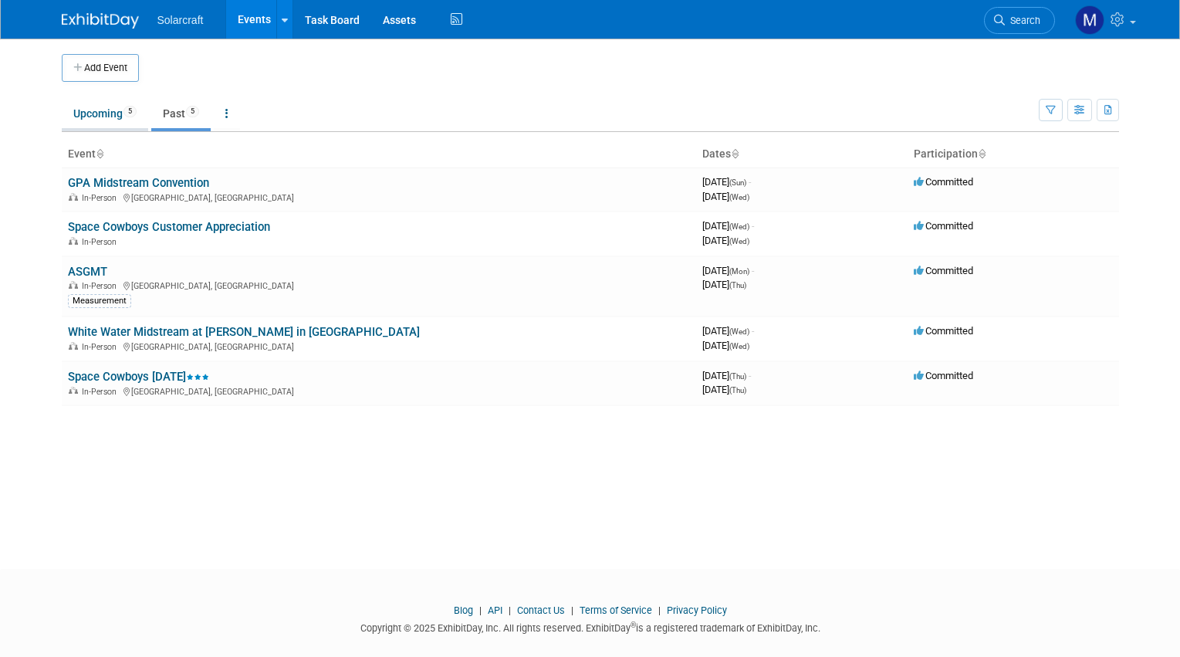
click at [93, 113] on link "Upcoming 5" at bounding box center [105, 113] width 86 height 29
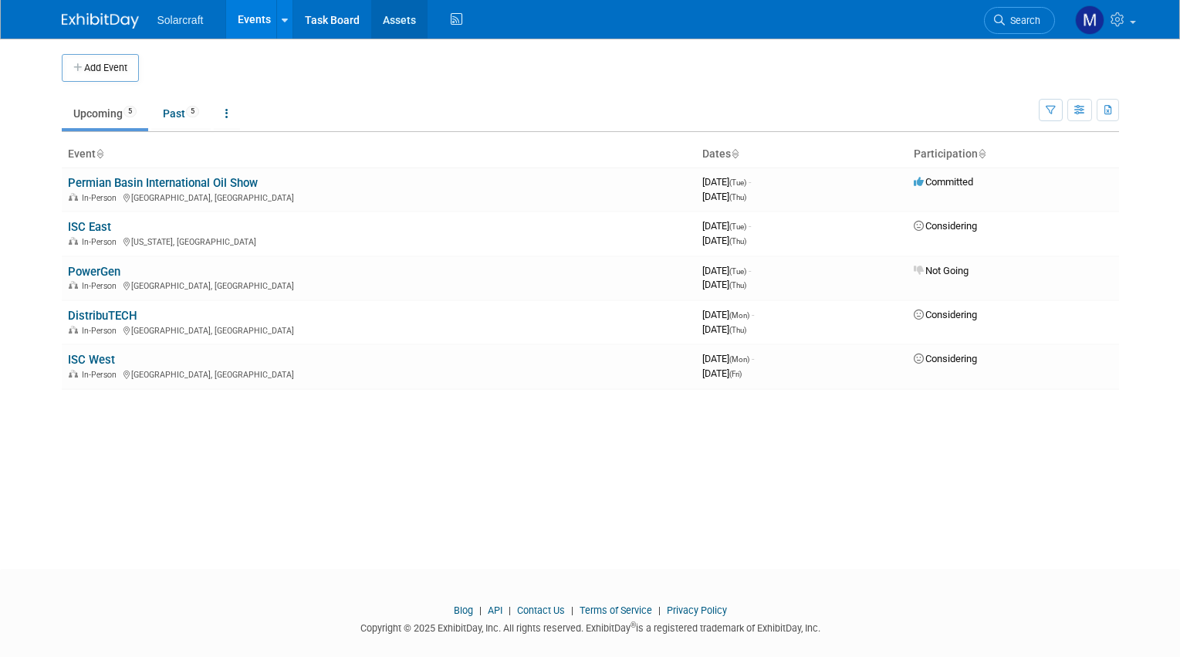
click at [375, 17] on link "Assets" at bounding box center [399, 19] width 56 height 39
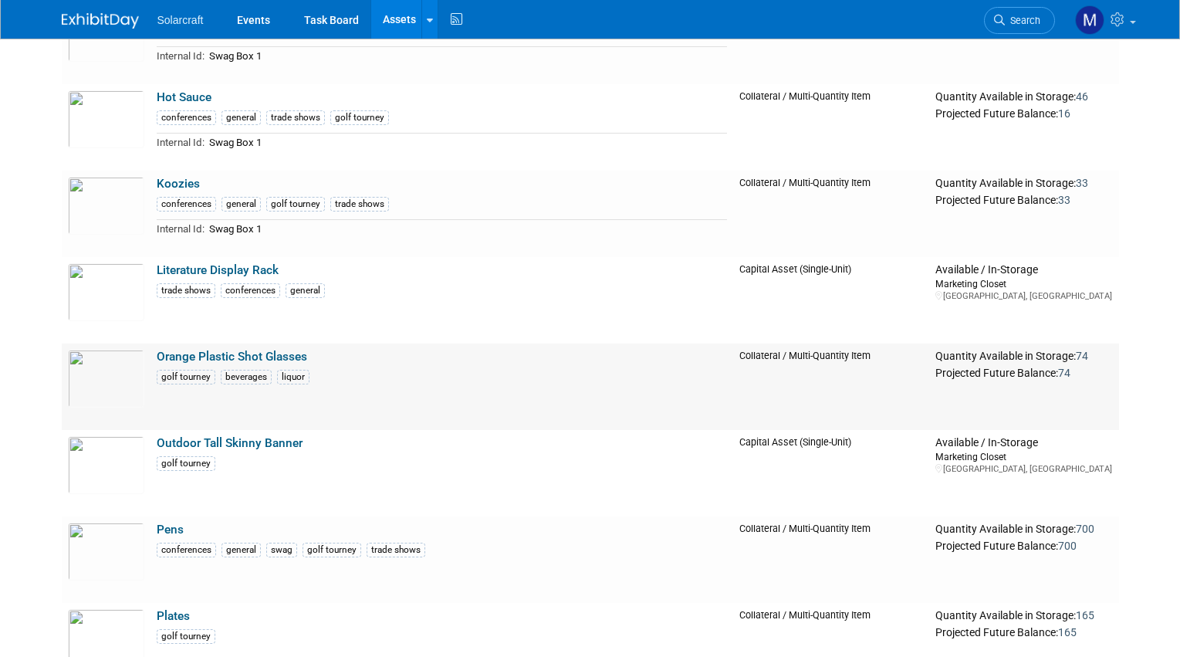
scroll to position [1754, 0]
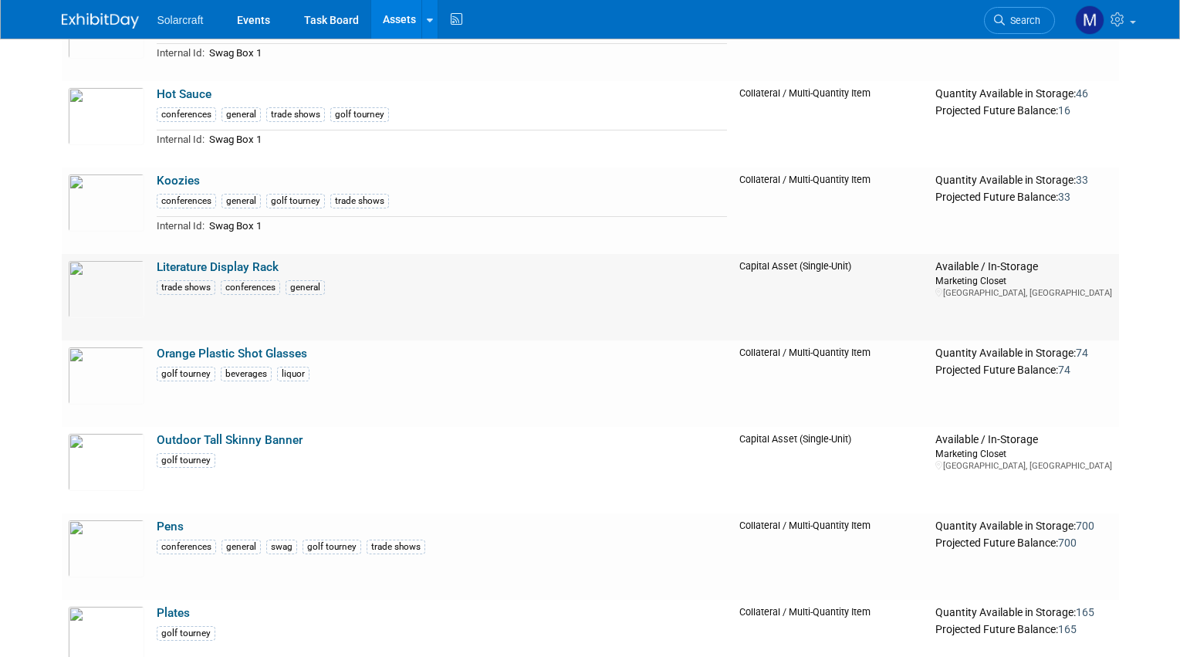
click at [376, 291] on div "trade shows conferences general" at bounding box center [442, 286] width 571 height 17
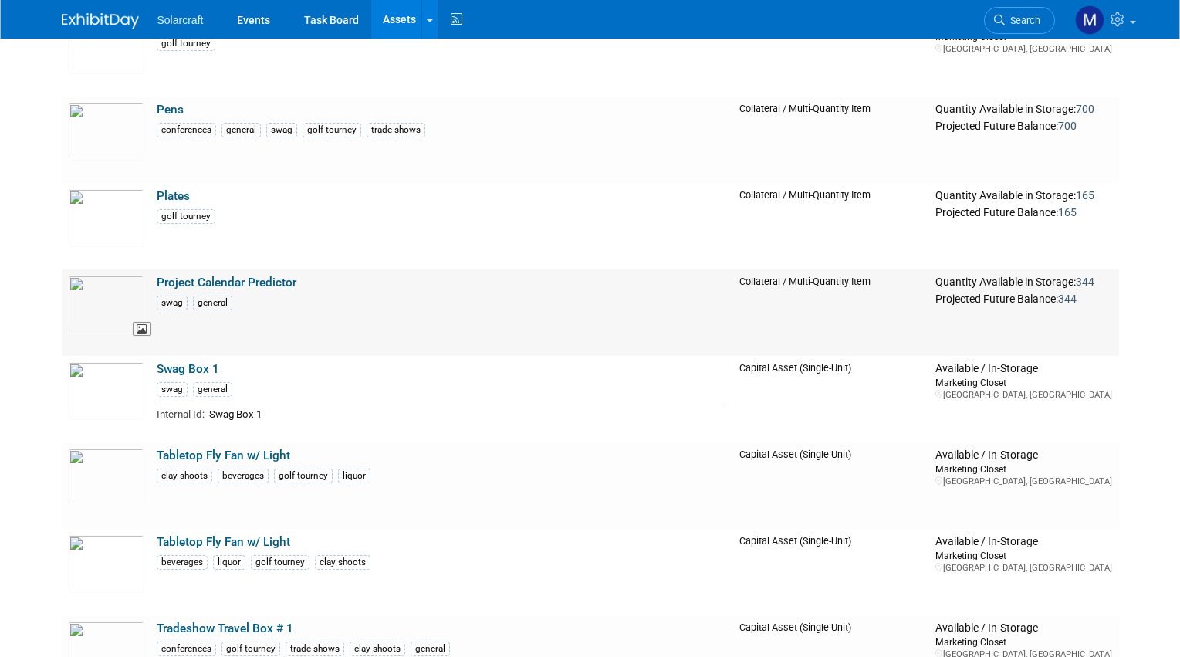
scroll to position [2353, 0]
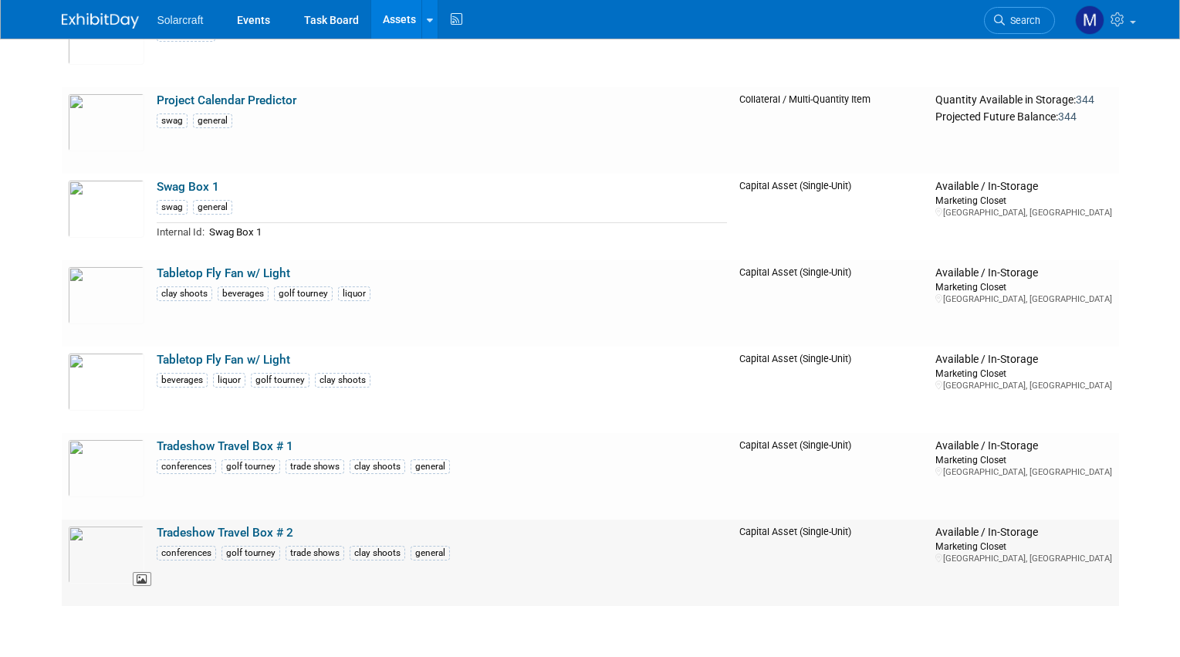
click at [97, 561] on img at bounding box center [106, 555] width 76 height 58
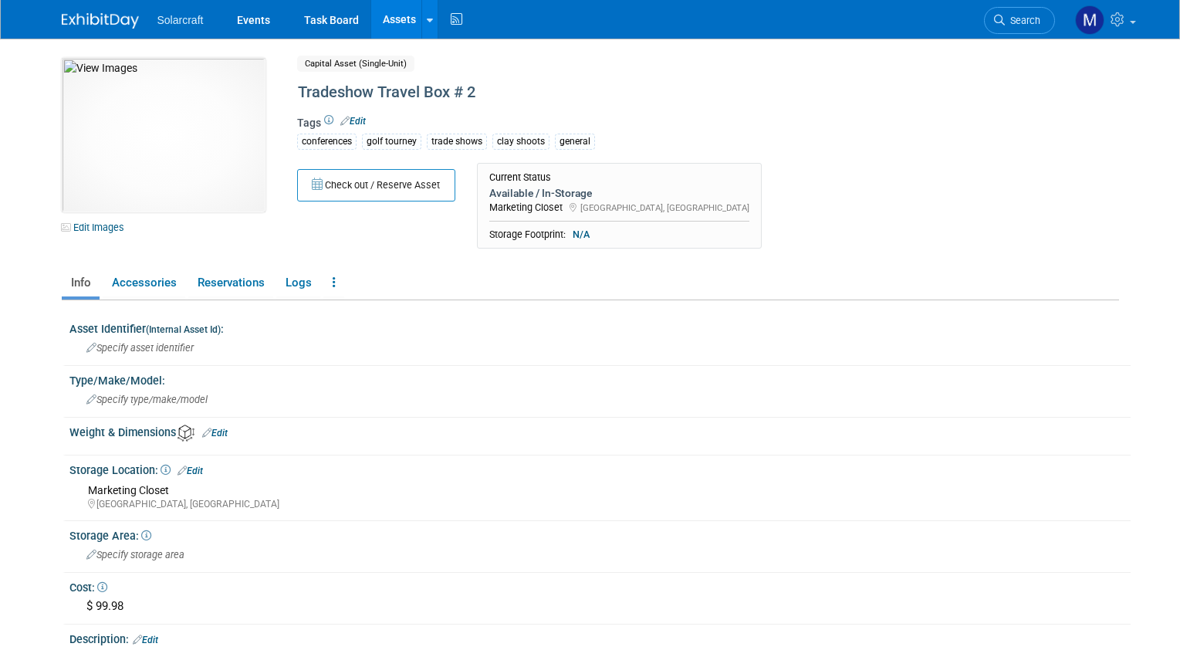
scroll to position [391, 0]
